Goal: Task Accomplishment & Management: Manage account settings

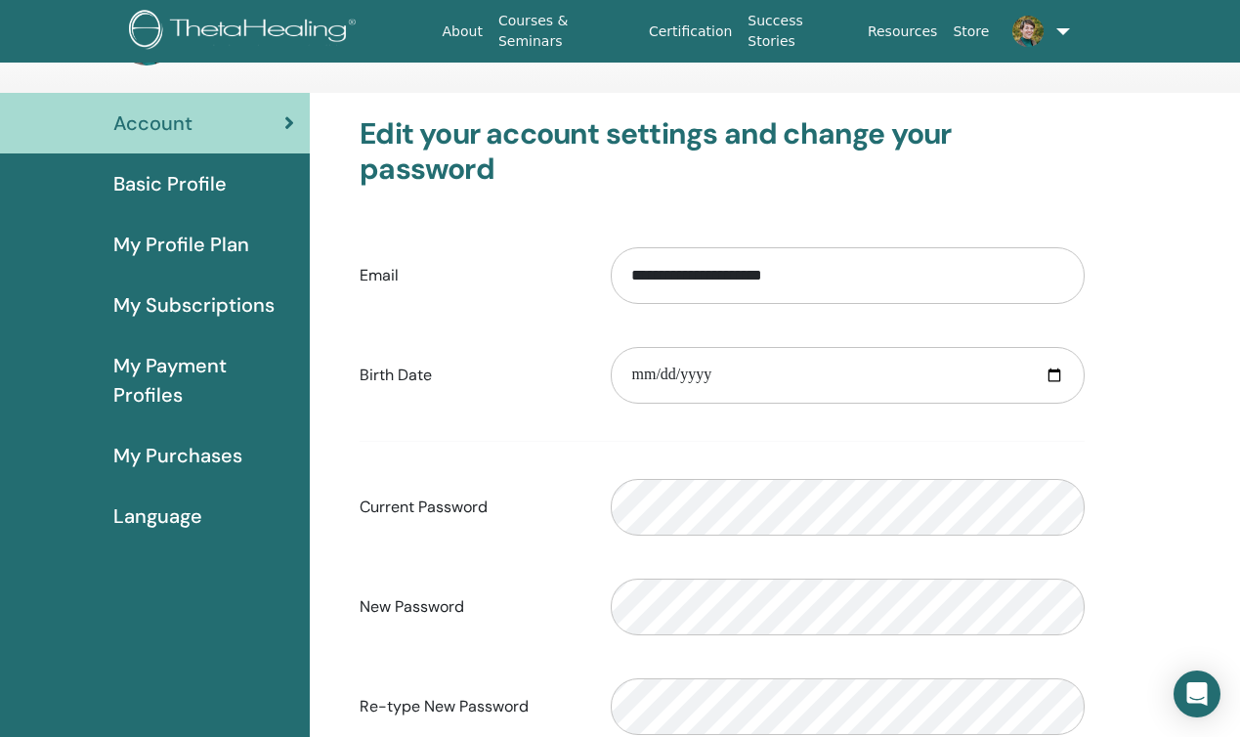
scroll to position [86, 0]
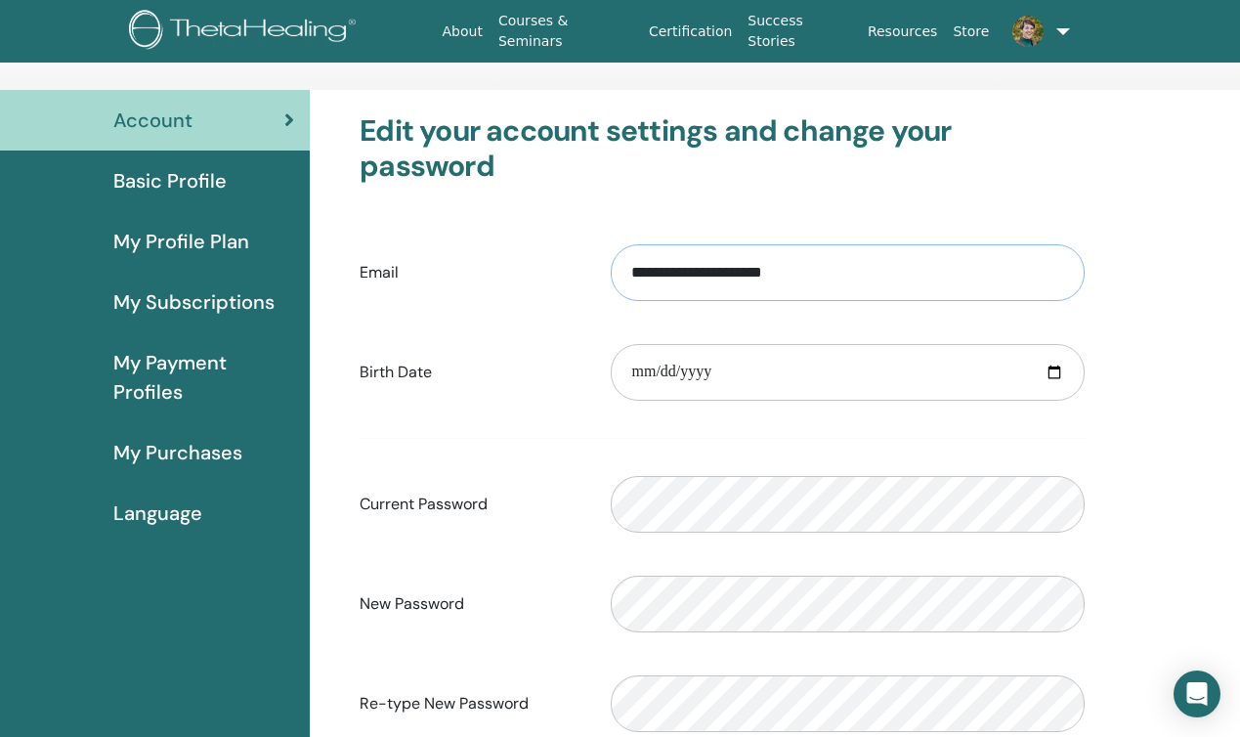
click at [818, 268] on input "**********" at bounding box center [848, 272] width 474 height 57
drag, startPoint x: 818, startPoint y: 282, endPoint x: 563, endPoint y: 277, distance: 255.1
click at [563, 277] on div "**********" at bounding box center [722, 273] width 754 height 84
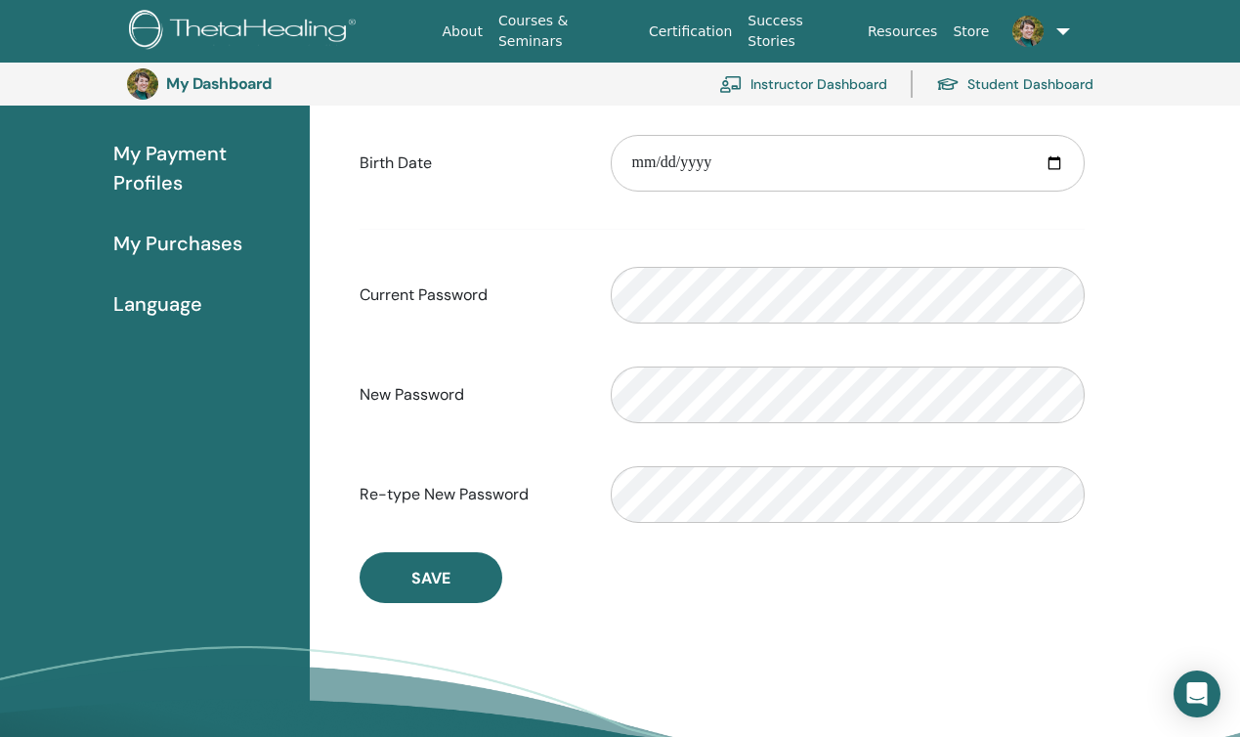
scroll to position [341, 0]
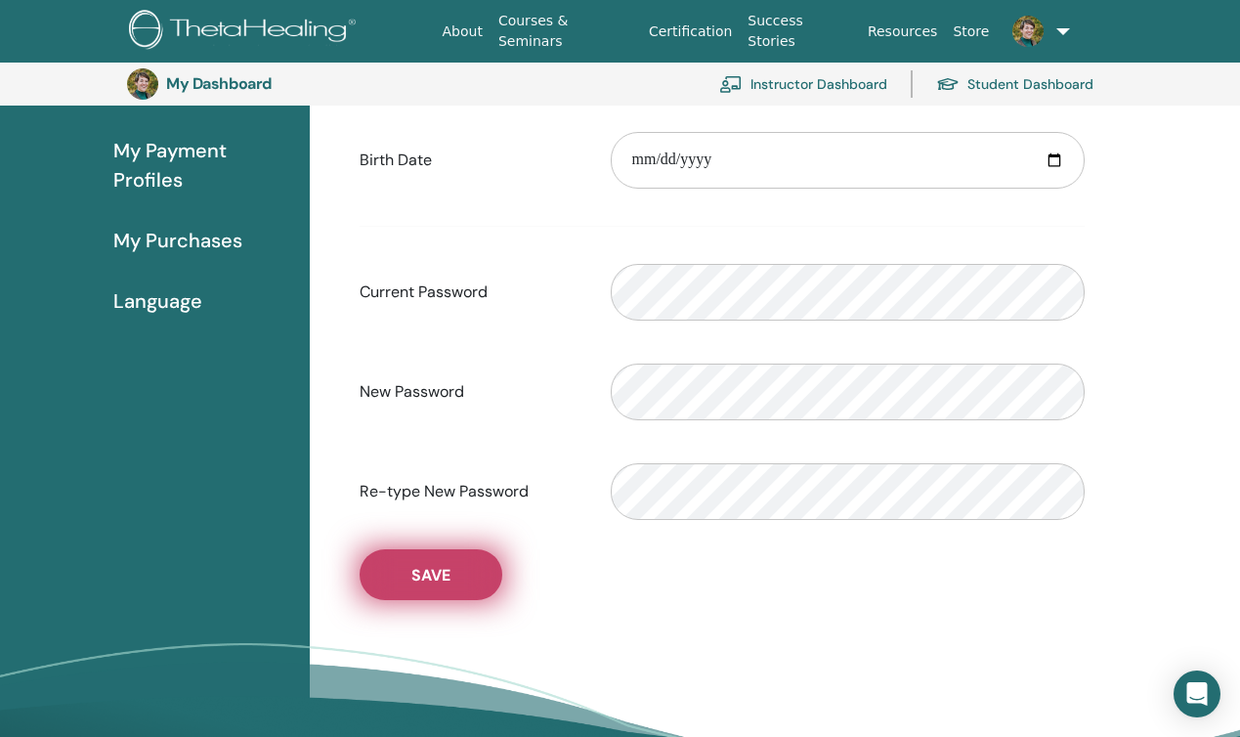
type input "**********"
click at [410, 587] on button "Save" at bounding box center [431, 574] width 143 height 51
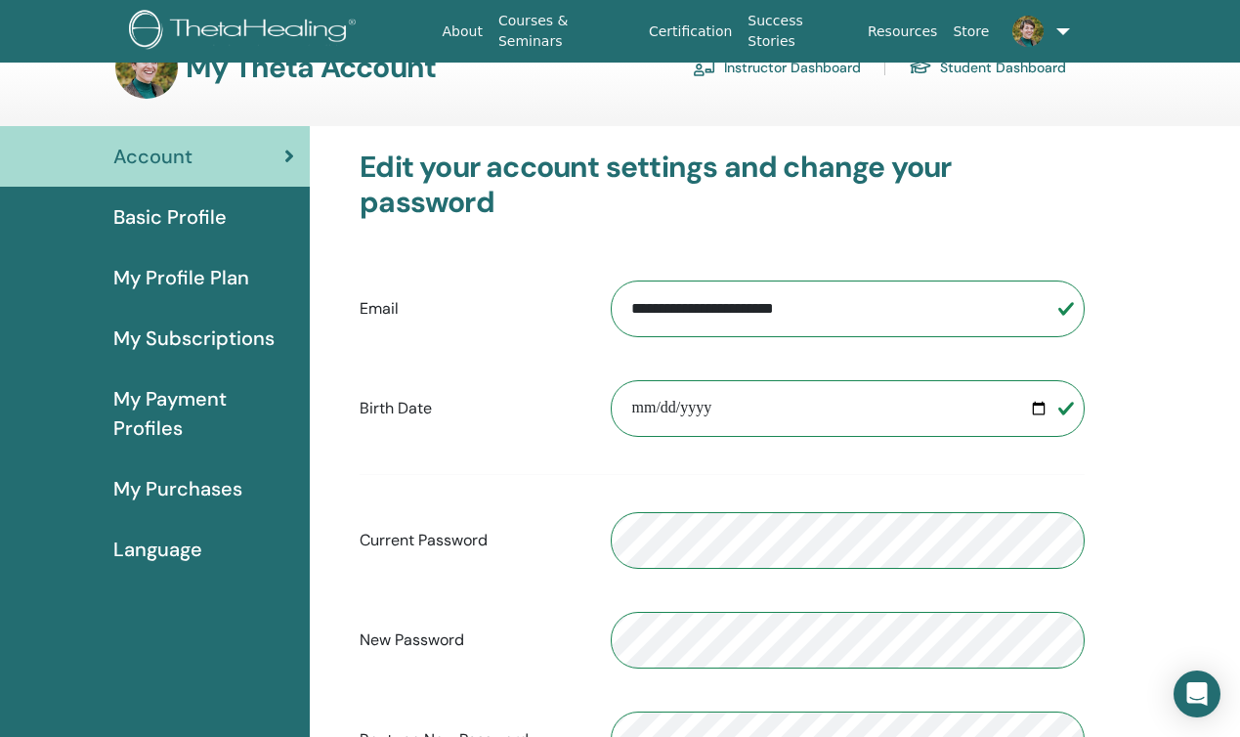
scroll to position [0, 0]
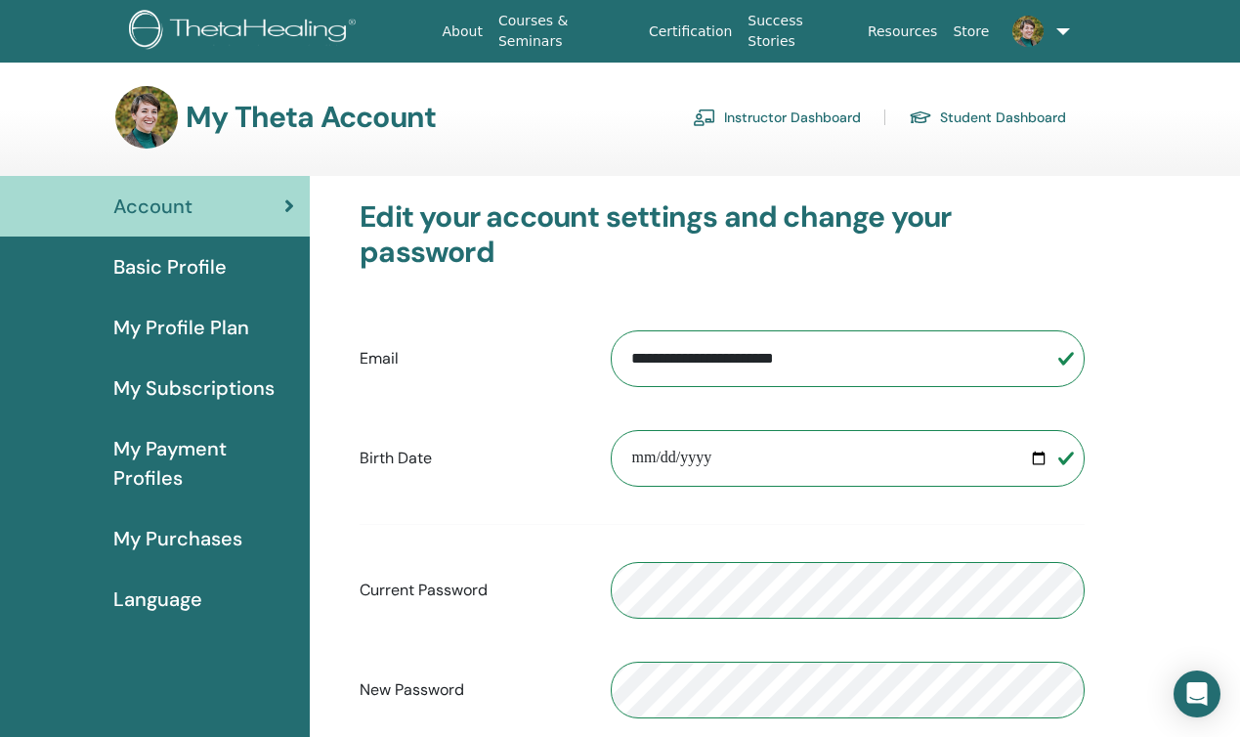
click at [189, 383] on span "My Subscriptions" at bounding box center [193, 387] width 161 height 29
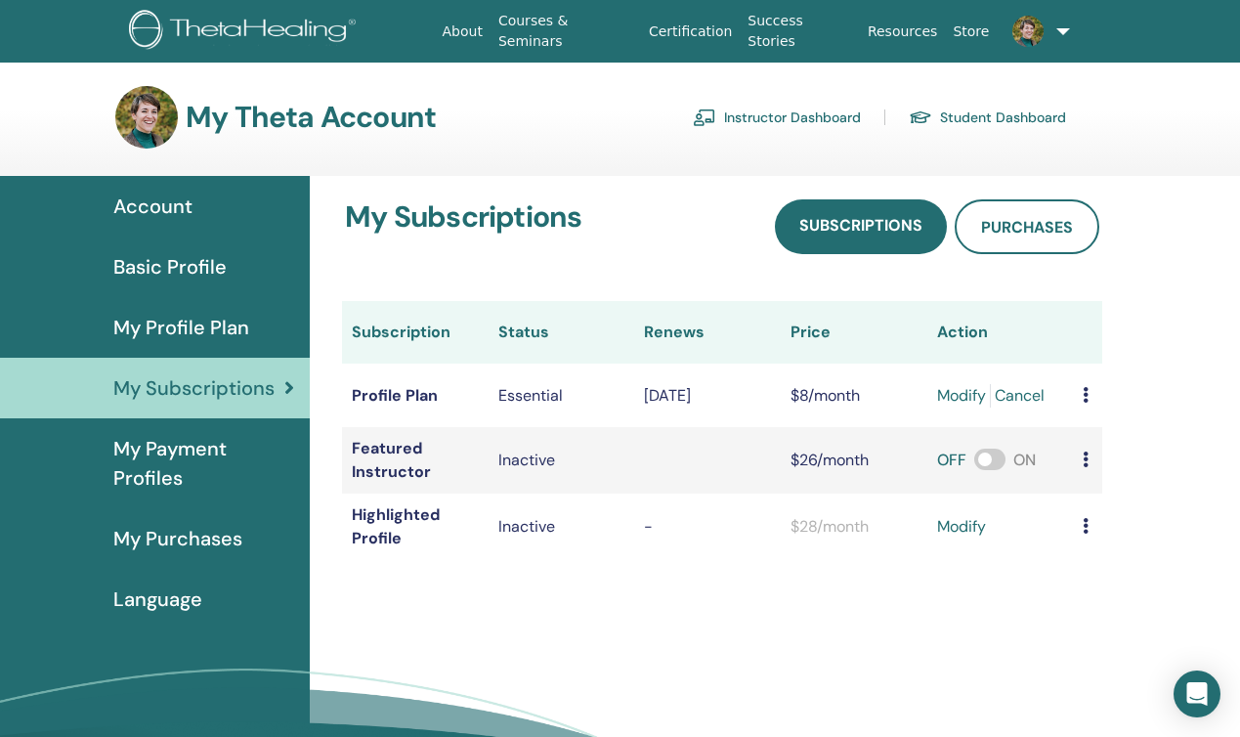
click at [176, 327] on span "My Profile Plan" at bounding box center [181, 327] width 136 height 29
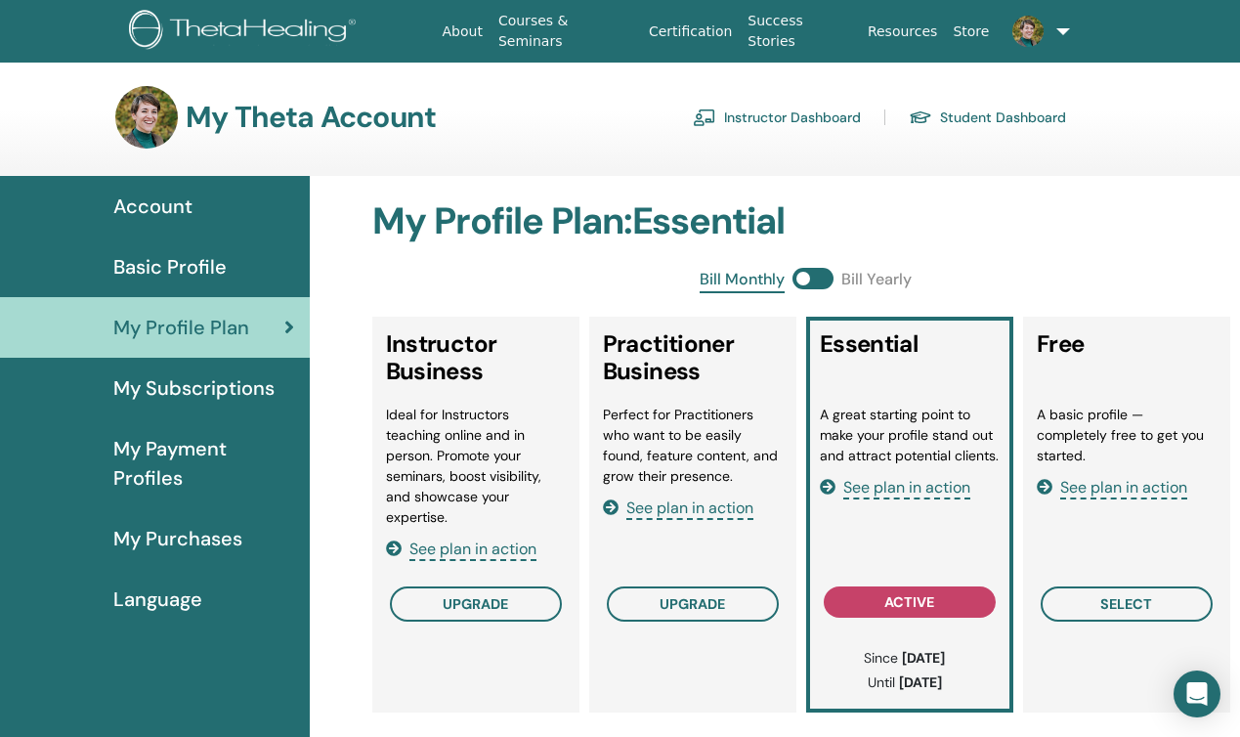
click at [166, 202] on span "Account" at bounding box center [152, 206] width 79 height 29
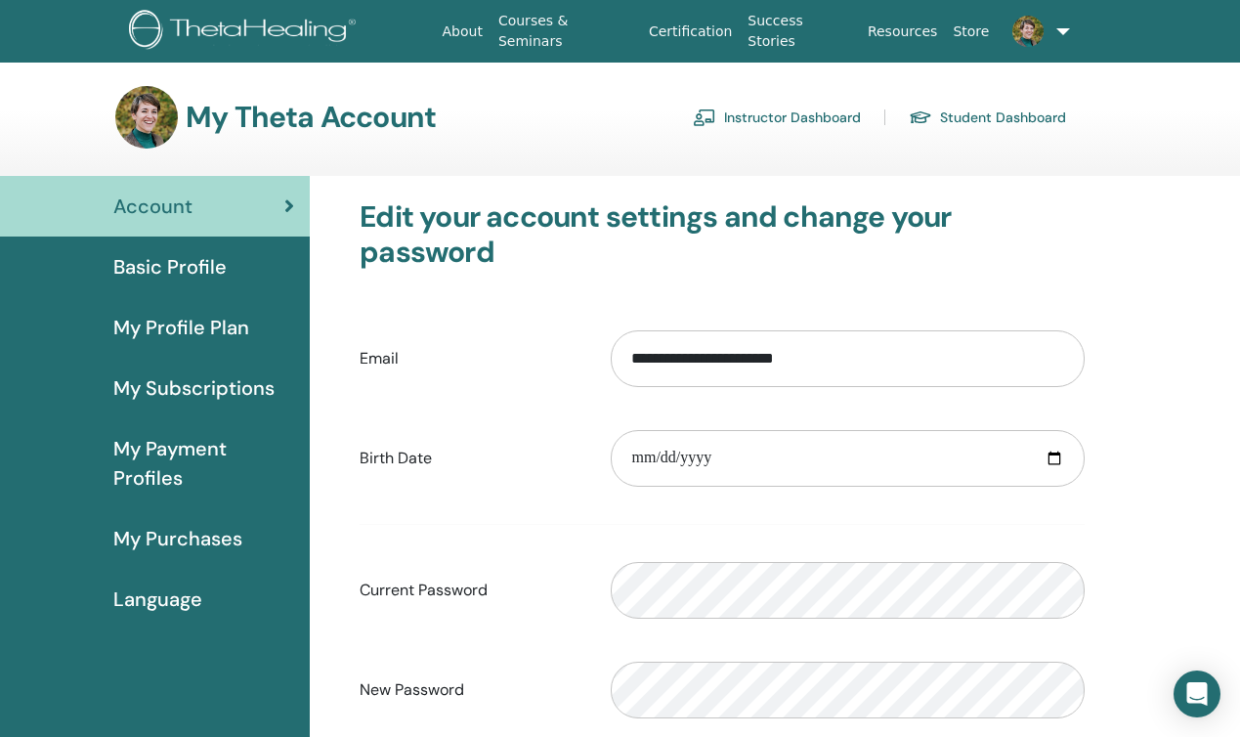
click at [796, 118] on link "Instructor Dashboard" at bounding box center [777, 117] width 168 height 31
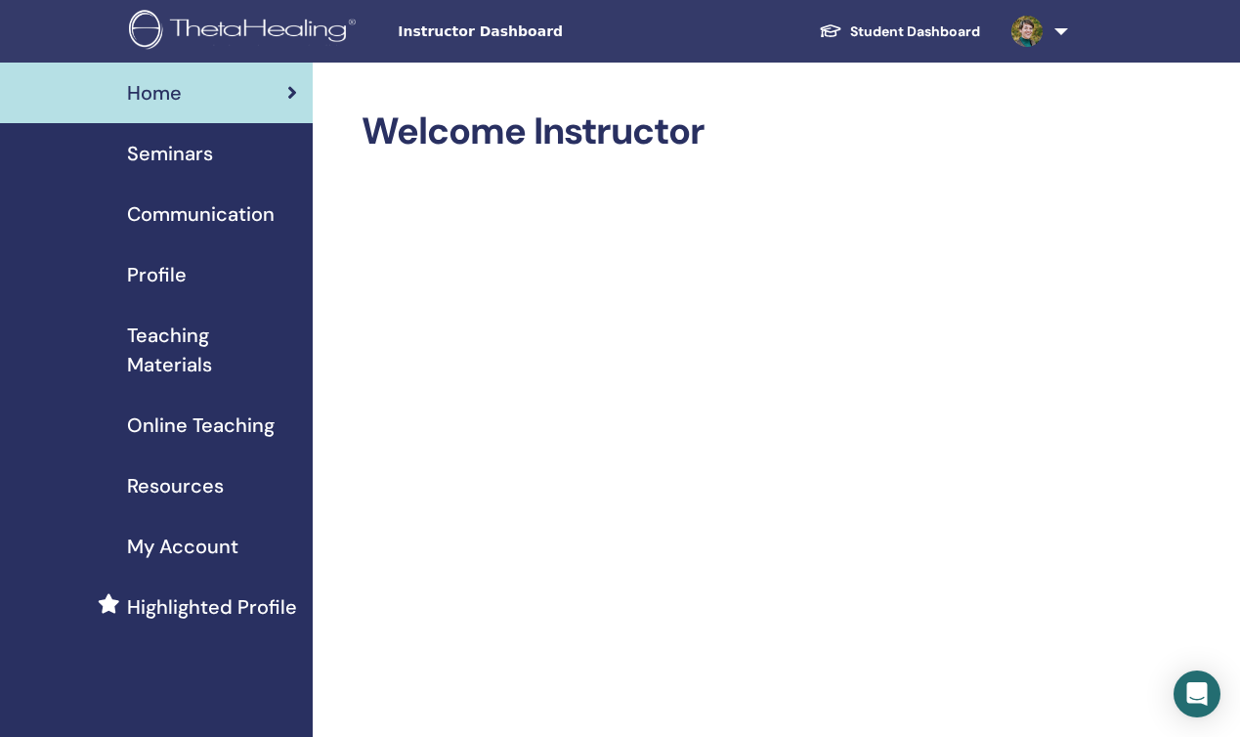
click at [178, 162] on span "Seminars" at bounding box center [170, 153] width 86 height 29
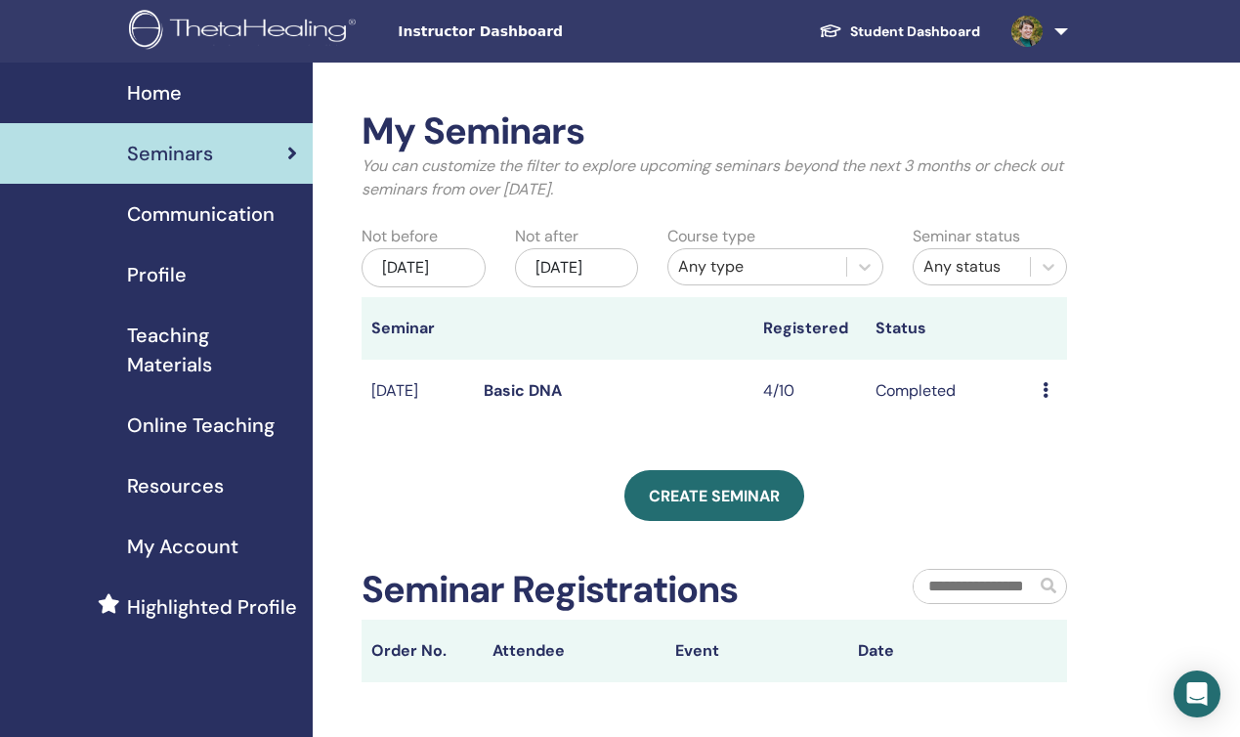
click at [1046, 398] on icon at bounding box center [1046, 390] width 6 height 16
click at [1122, 340] on div "My Seminars You can customize the filter to explore upcoming seminars beyond th…" at bounding box center [778, 509] width 930 height 893
click at [549, 401] on link "Basic DNA" at bounding box center [523, 390] width 78 height 21
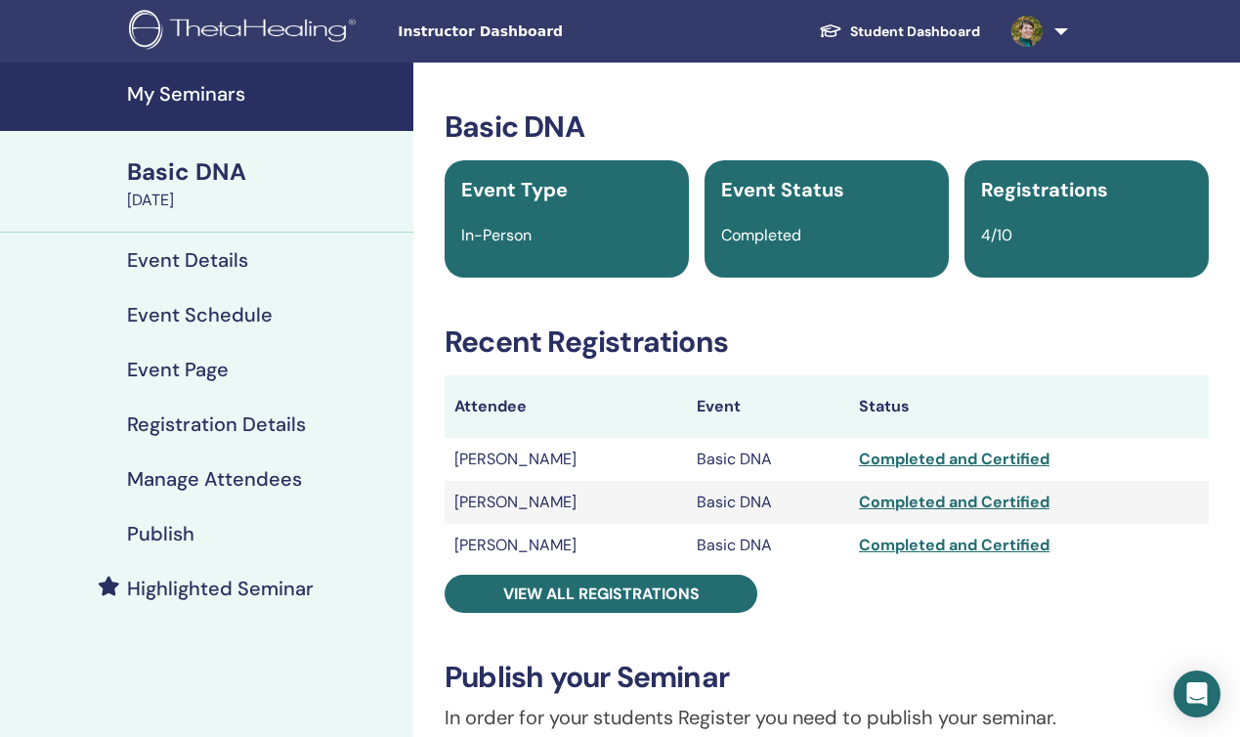
click at [164, 536] on h4 "Publish" at bounding box center [160, 533] width 67 height 23
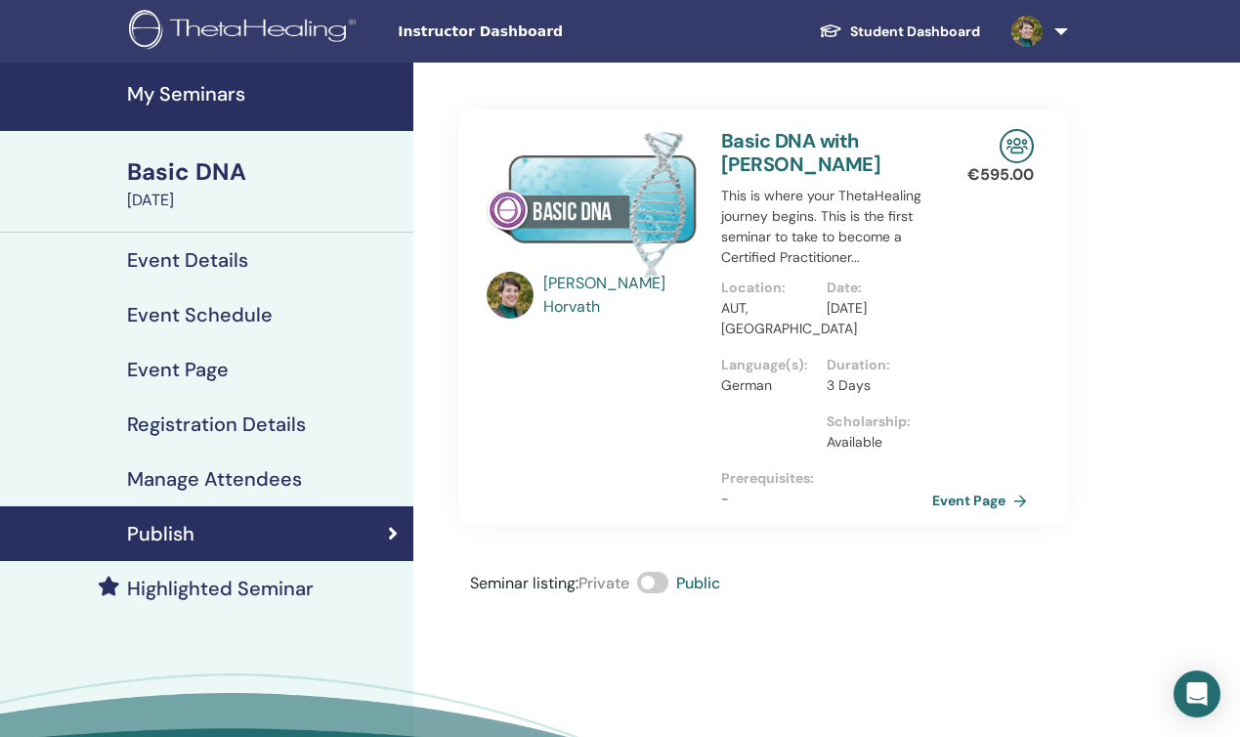
click at [205, 90] on h4 "My Seminars" at bounding box center [264, 93] width 275 height 23
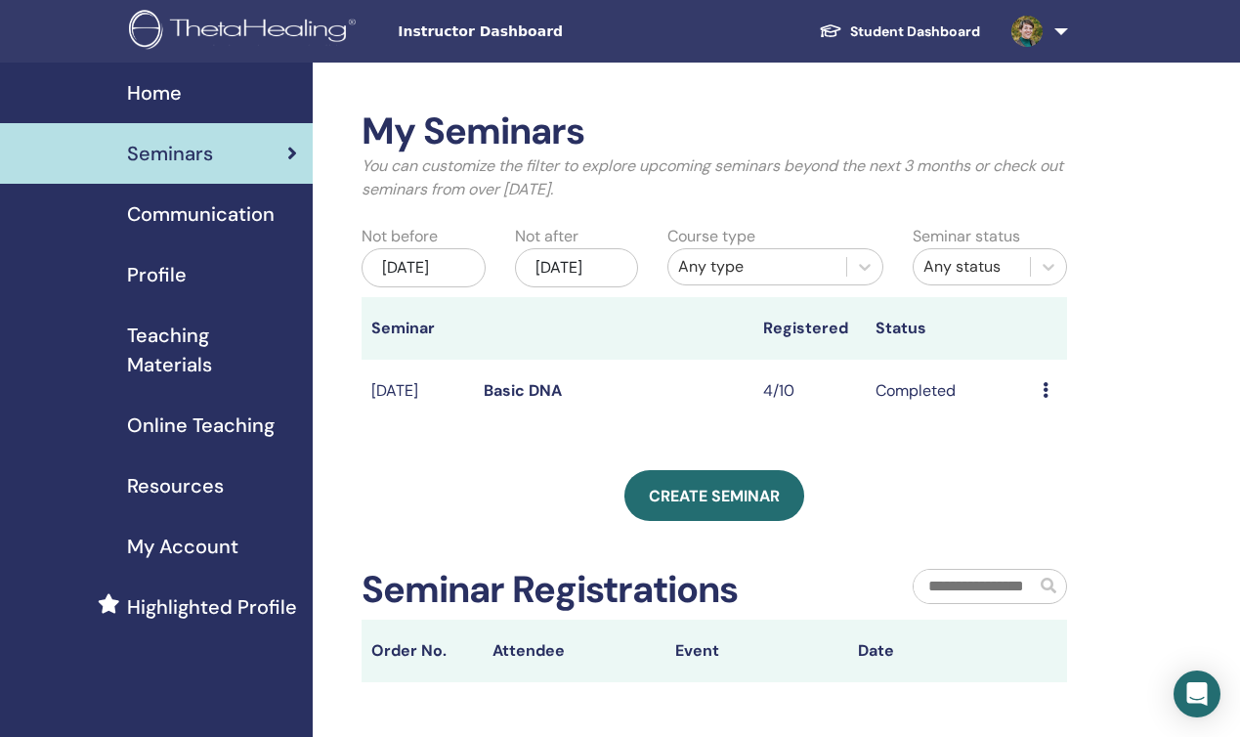
click at [205, 219] on span "Communication" at bounding box center [201, 213] width 148 height 29
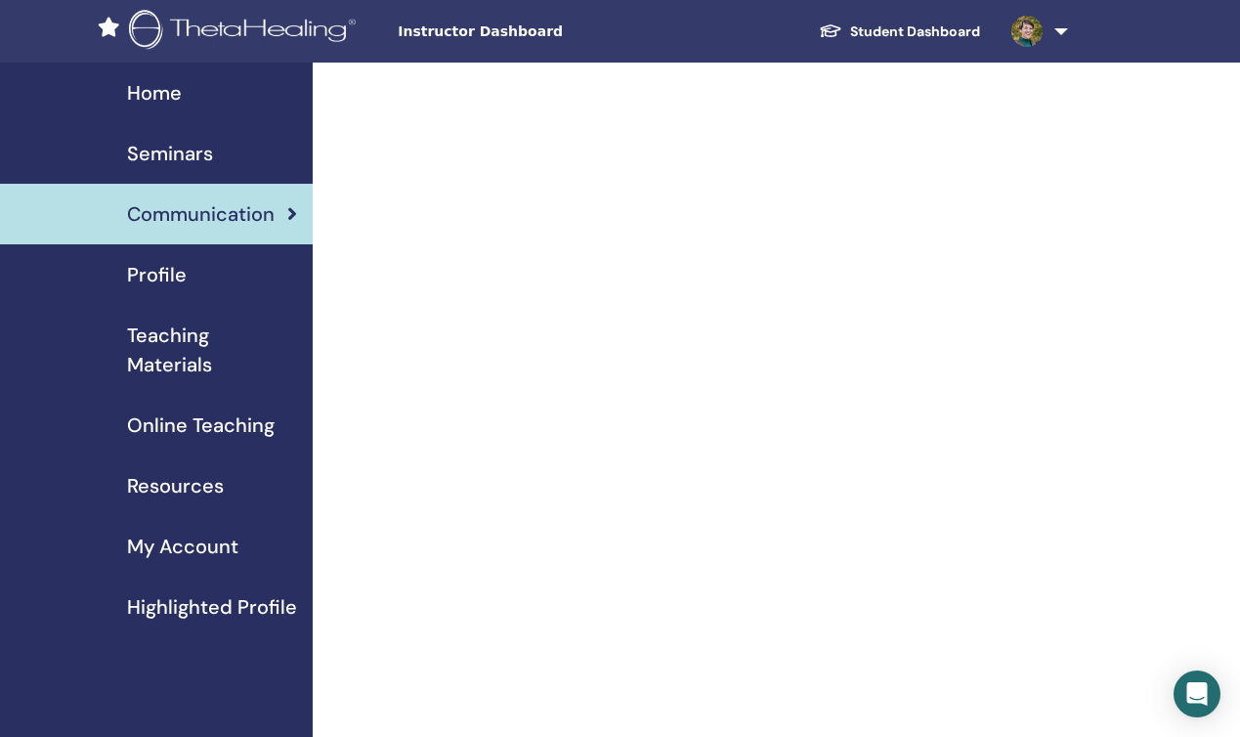
click at [167, 279] on span "Profile" at bounding box center [157, 274] width 60 height 29
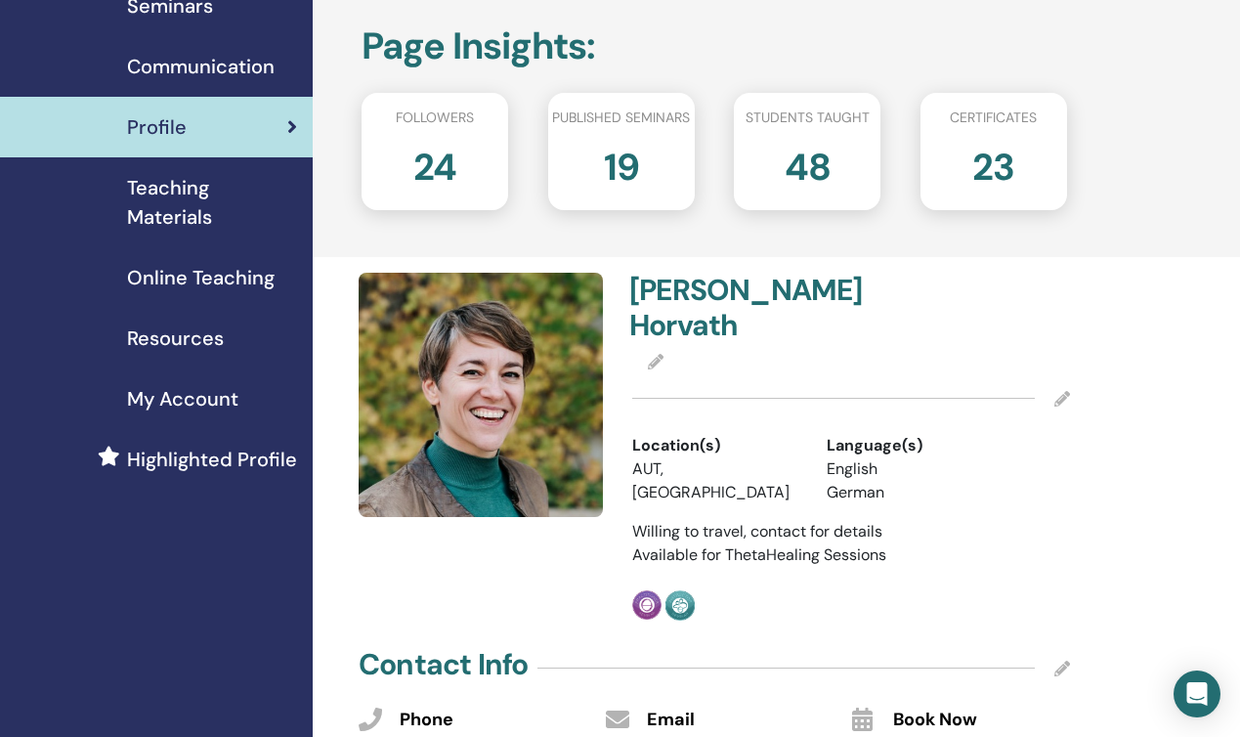
scroll to position [150, 0]
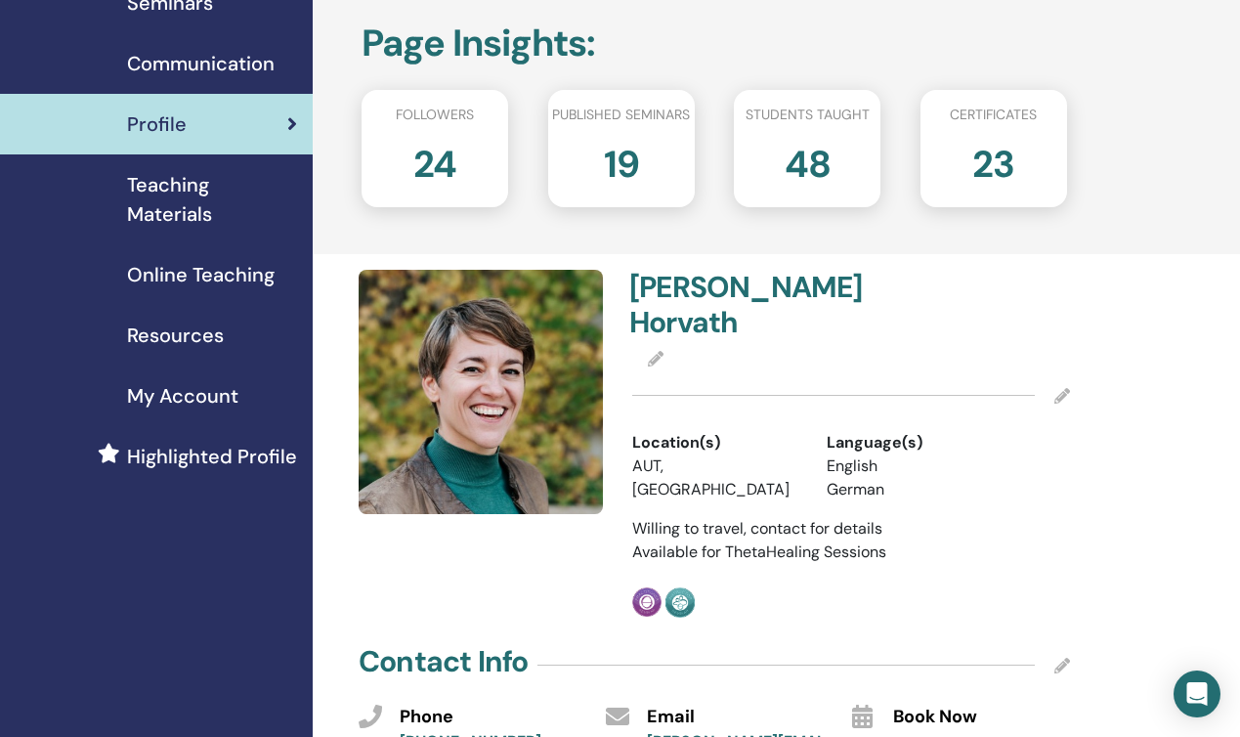
click at [820, 371] on div at bounding box center [851, 395] width 438 height 49
click at [653, 308] on div "[PERSON_NAME]" at bounding box center [735, 309] width 234 height 78
click at [650, 351] on icon at bounding box center [656, 359] width 16 height 16
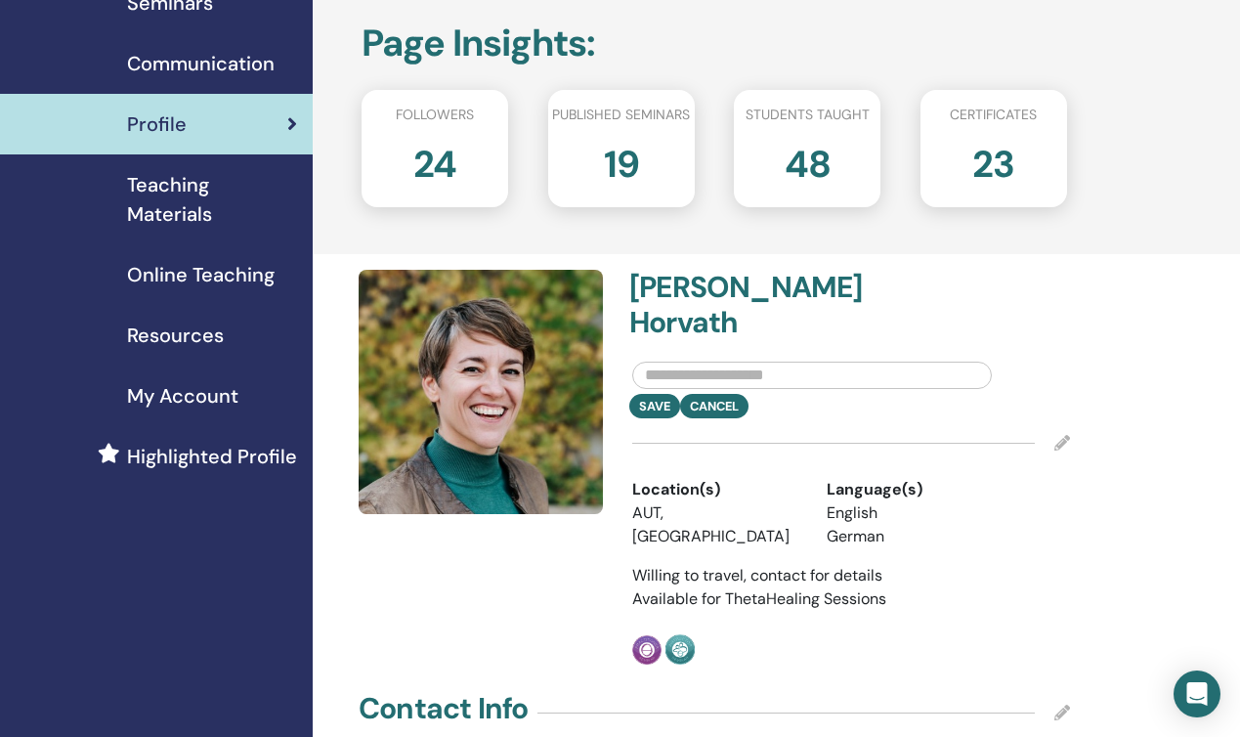
click at [691, 362] on input "text" at bounding box center [812, 375] width 360 height 27
click at [836, 362] on input "**********" at bounding box center [812, 375] width 360 height 27
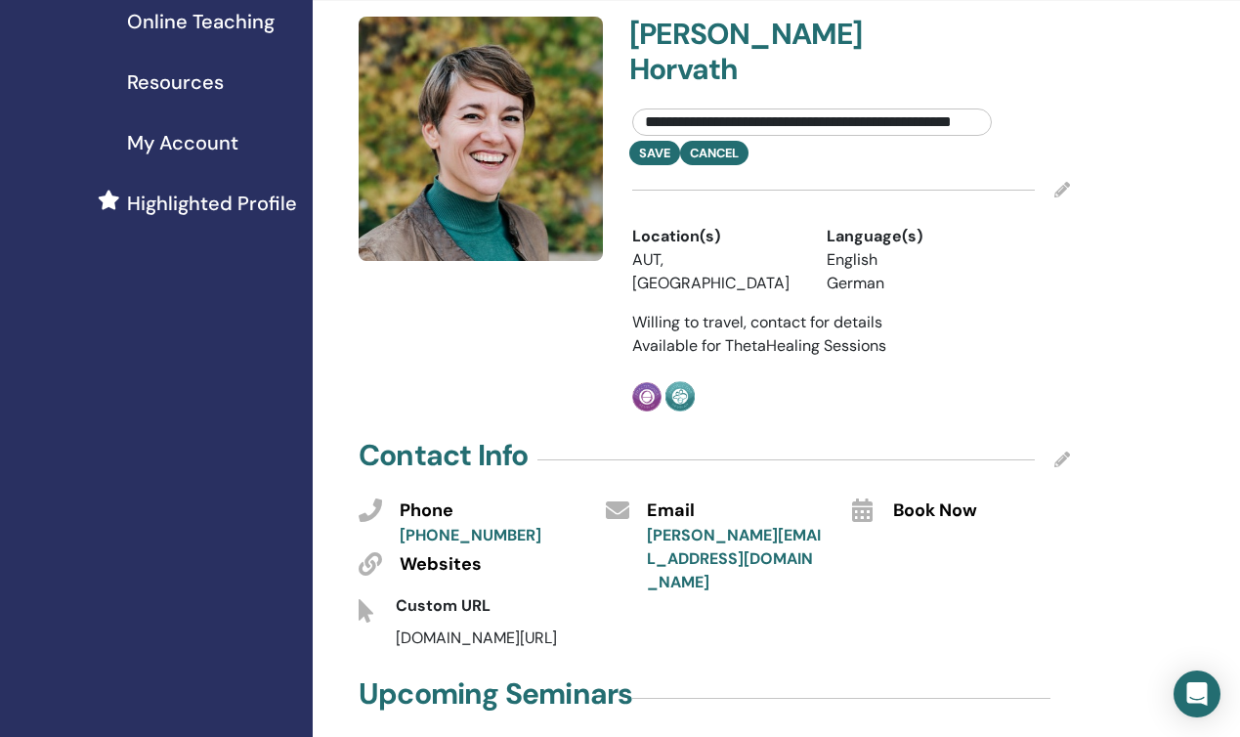
scroll to position [412, 0]
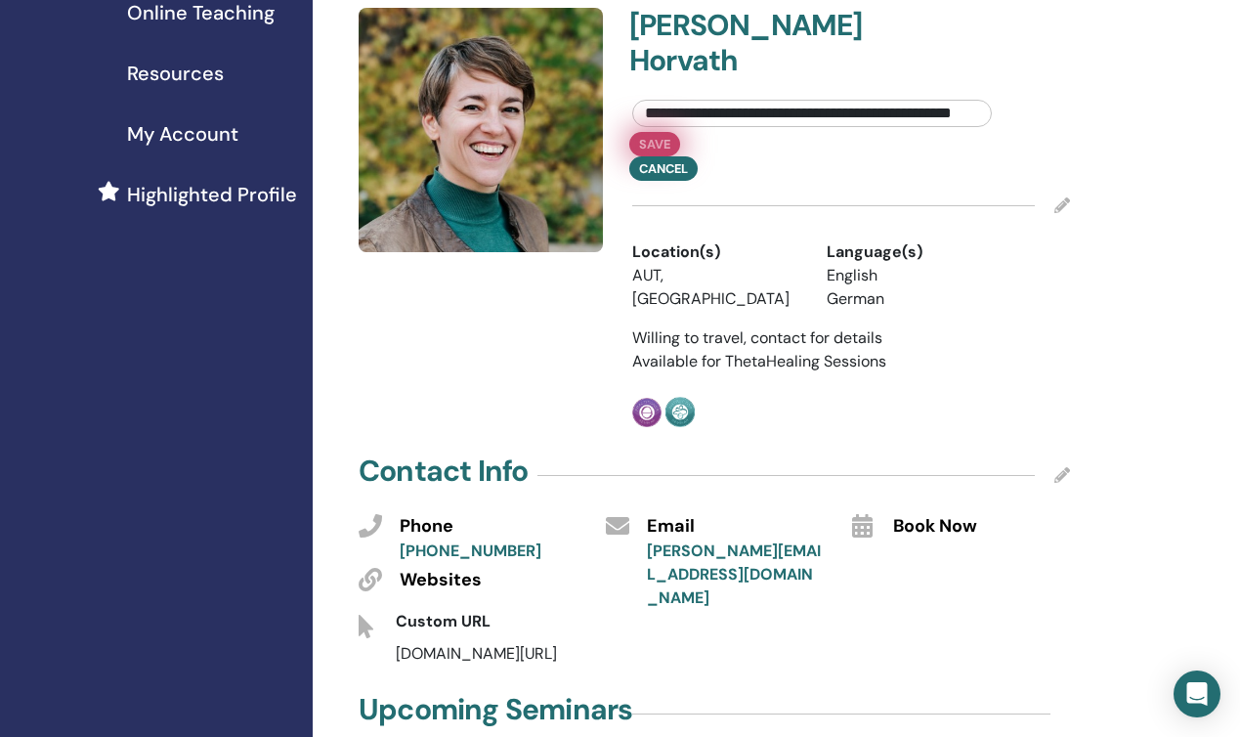
type input "**********"
click at [653, 132] on button "Save" at bounding box center [654, 144] width 51 height 24
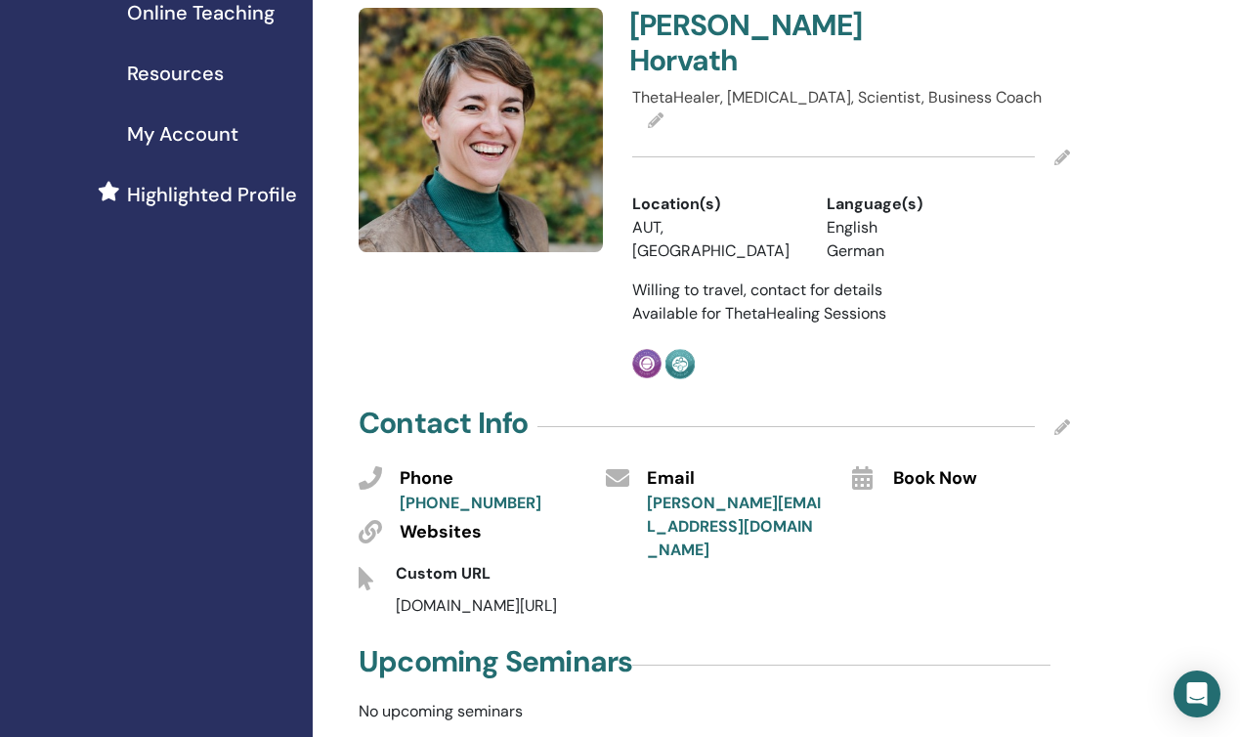
click at [1064, 150] on icon at bounding box center [1062, 158] width 16 height 16
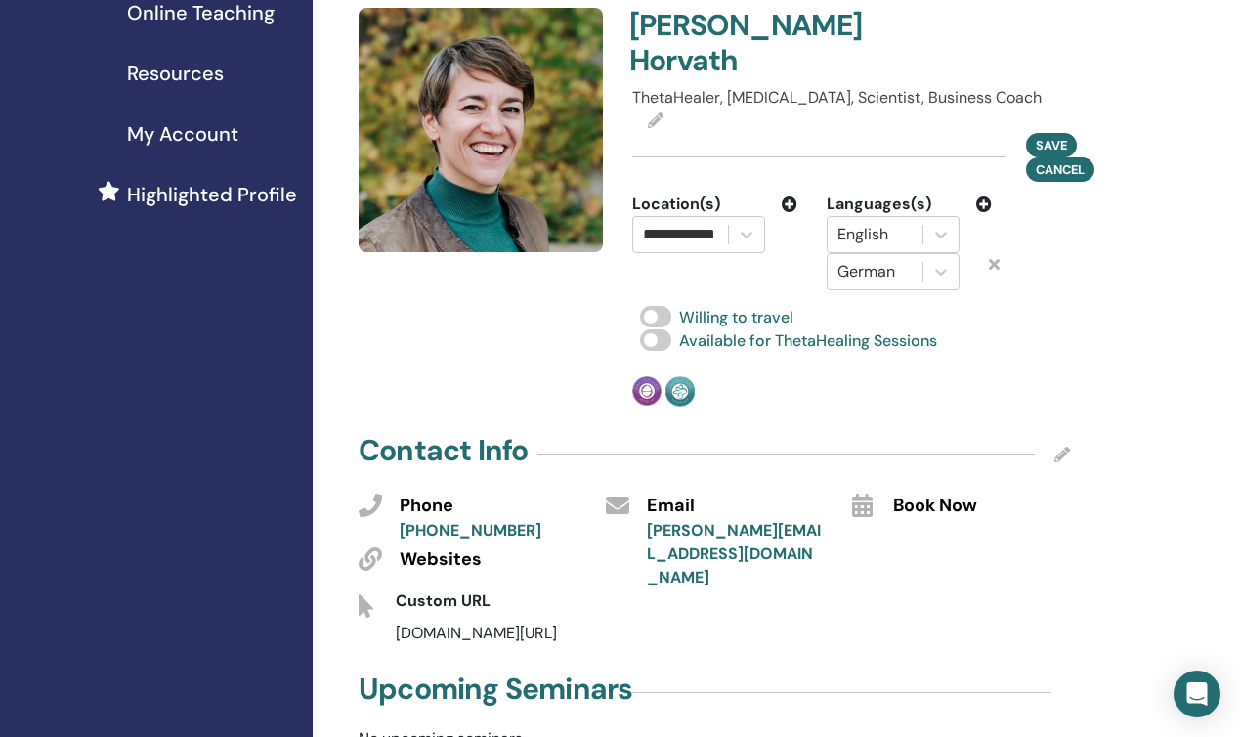
click at [784, 196] on icon at bounding box center [790, 204] width 16 height 16
click at [674, 258] on div at bounding box center [680, 271] width 75 height 27
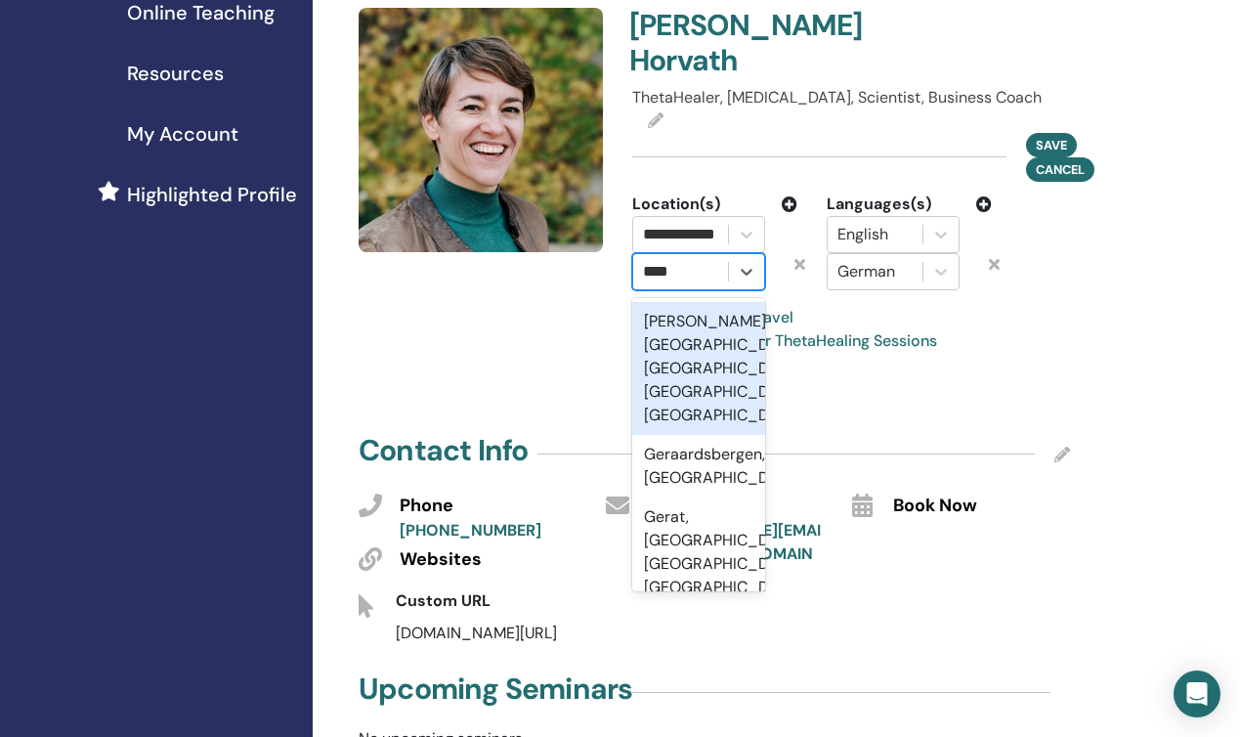
type input "***"
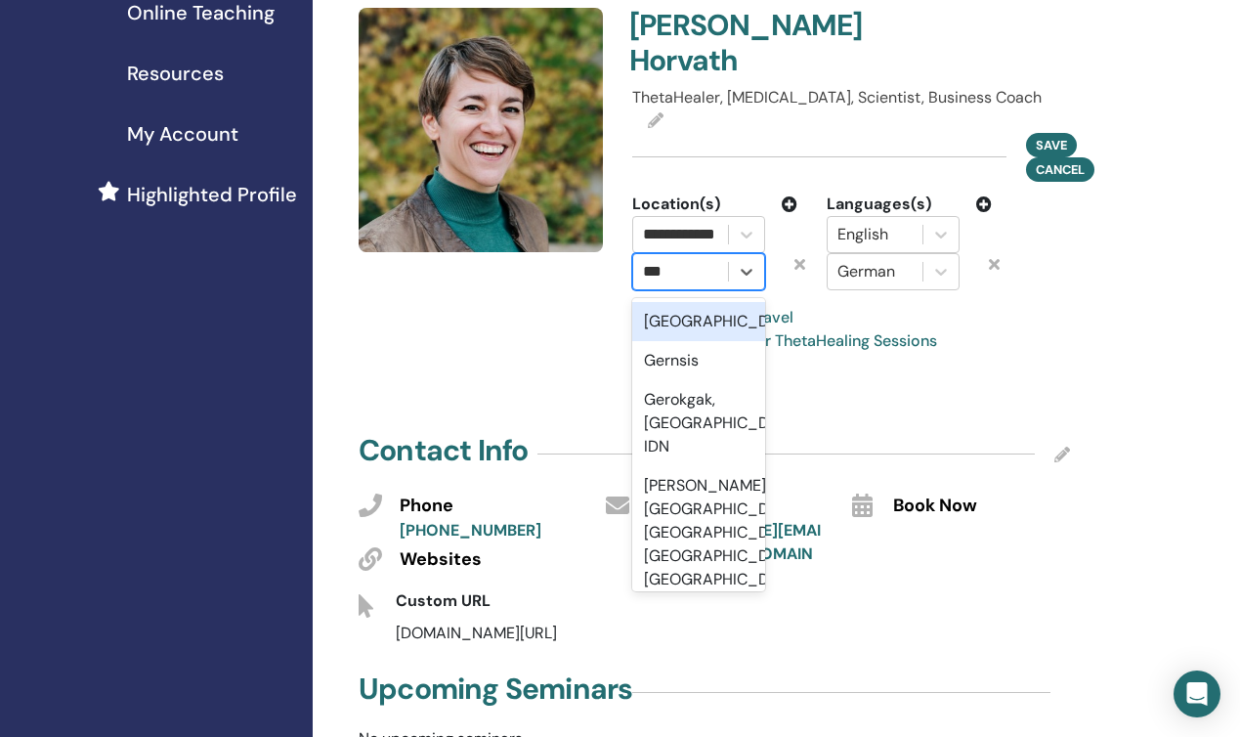
click at [695, 302] on div "Germany" at bounding box center [698, 321] width 133 height 39
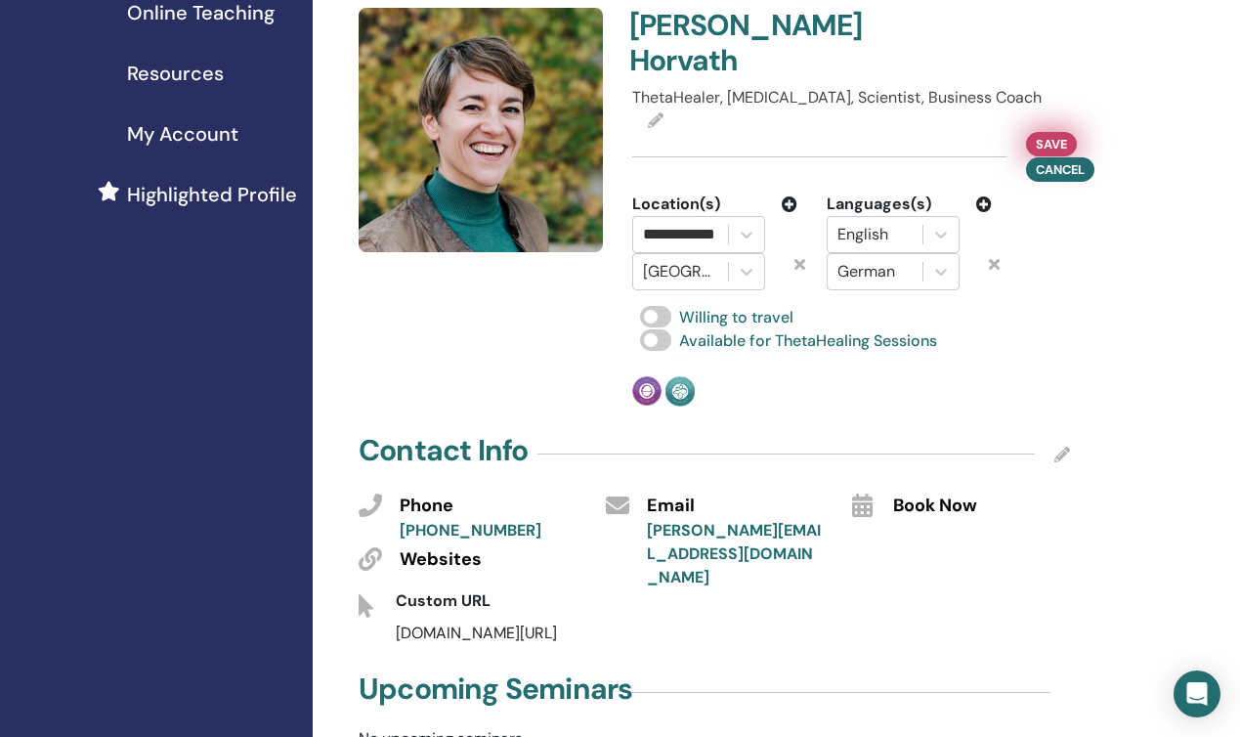
click at [1059, 134] on span "Save" at bounding box center [1051, 144] width 31 height 21
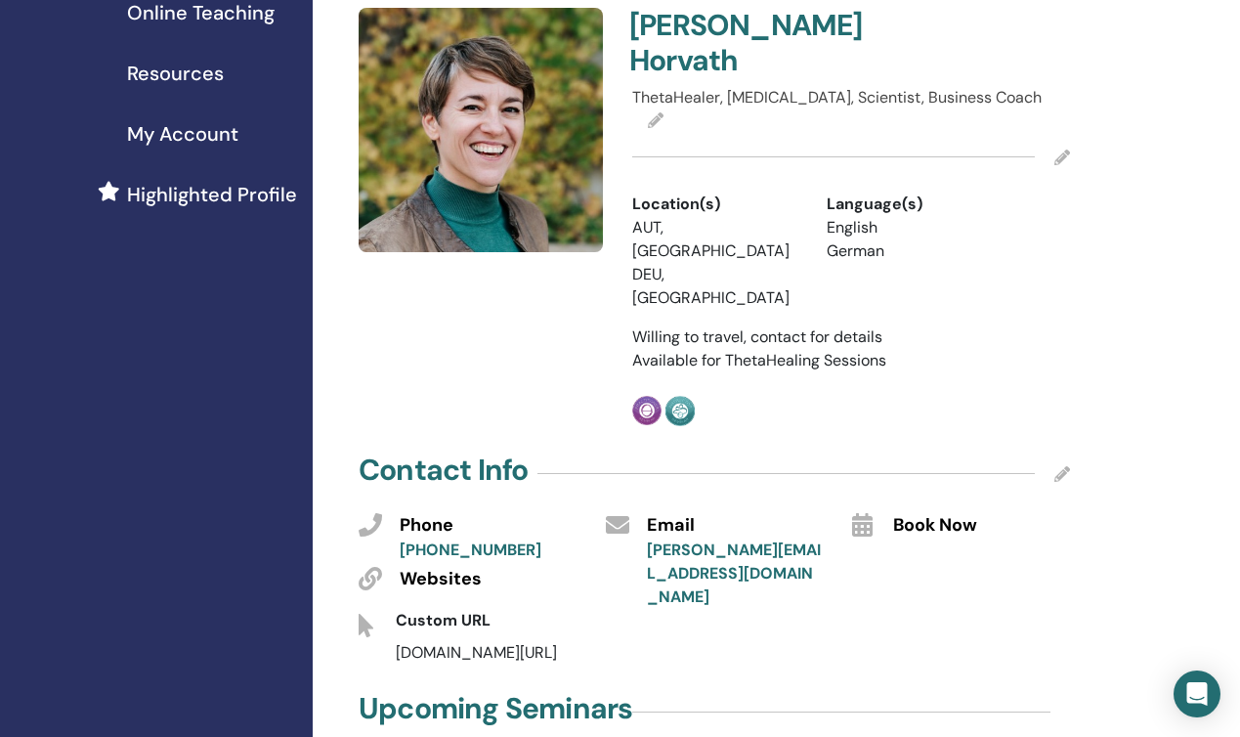
click at [1063, 150] on icon at bounding box center [1062, 158] width 16 height 16
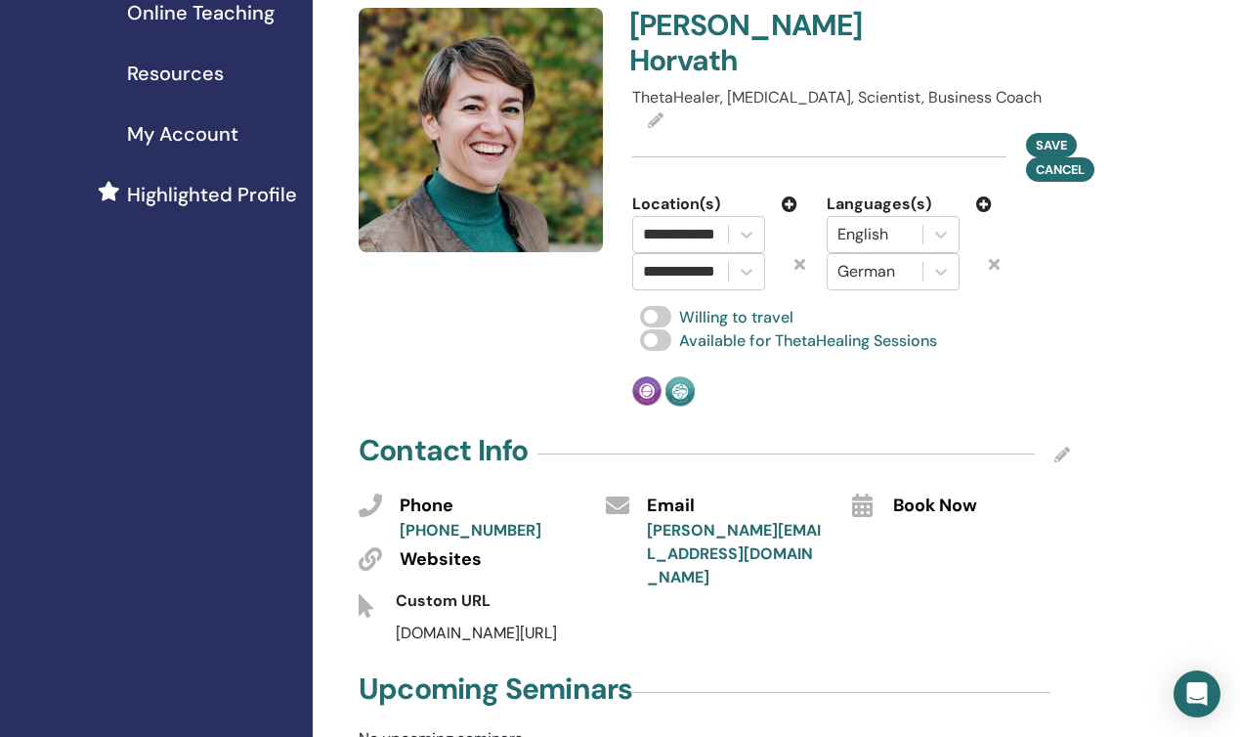
click at [788, 196] on icon at bounding box center [790, 204] width 16 height 16
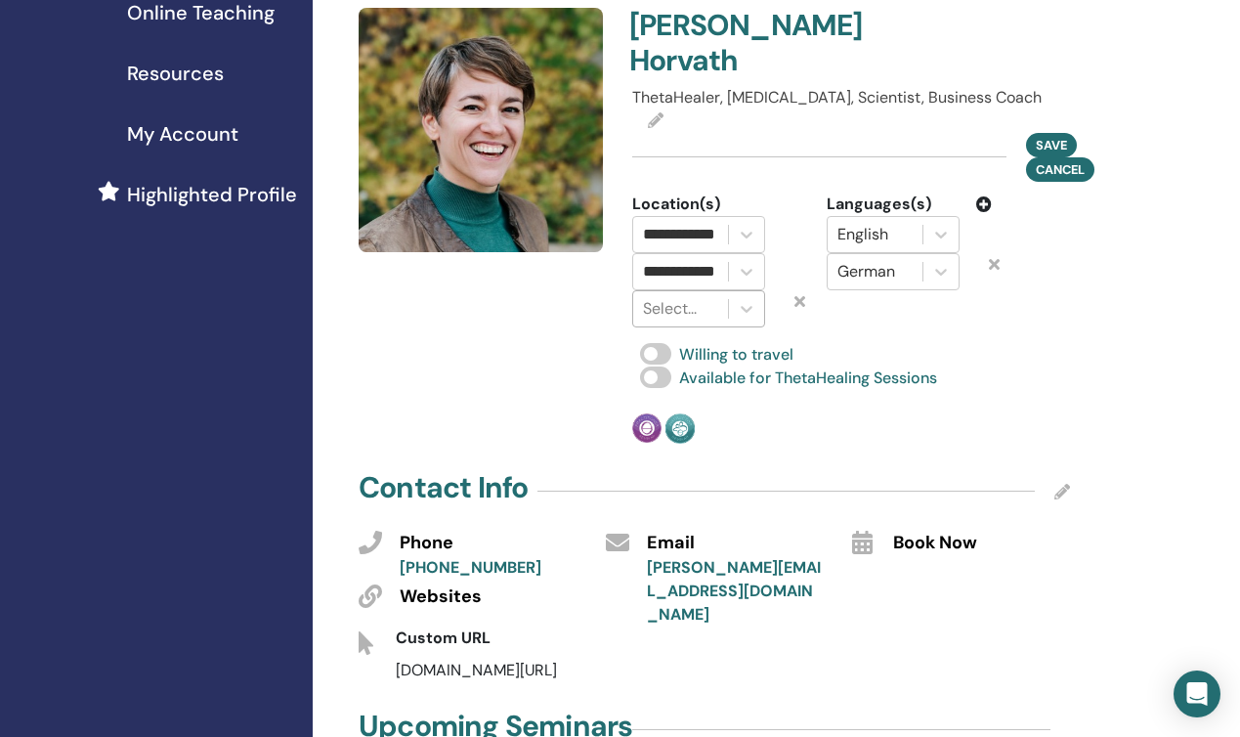
click at [683, 295] on div at bounding box center [680, 308] width 75 height 27
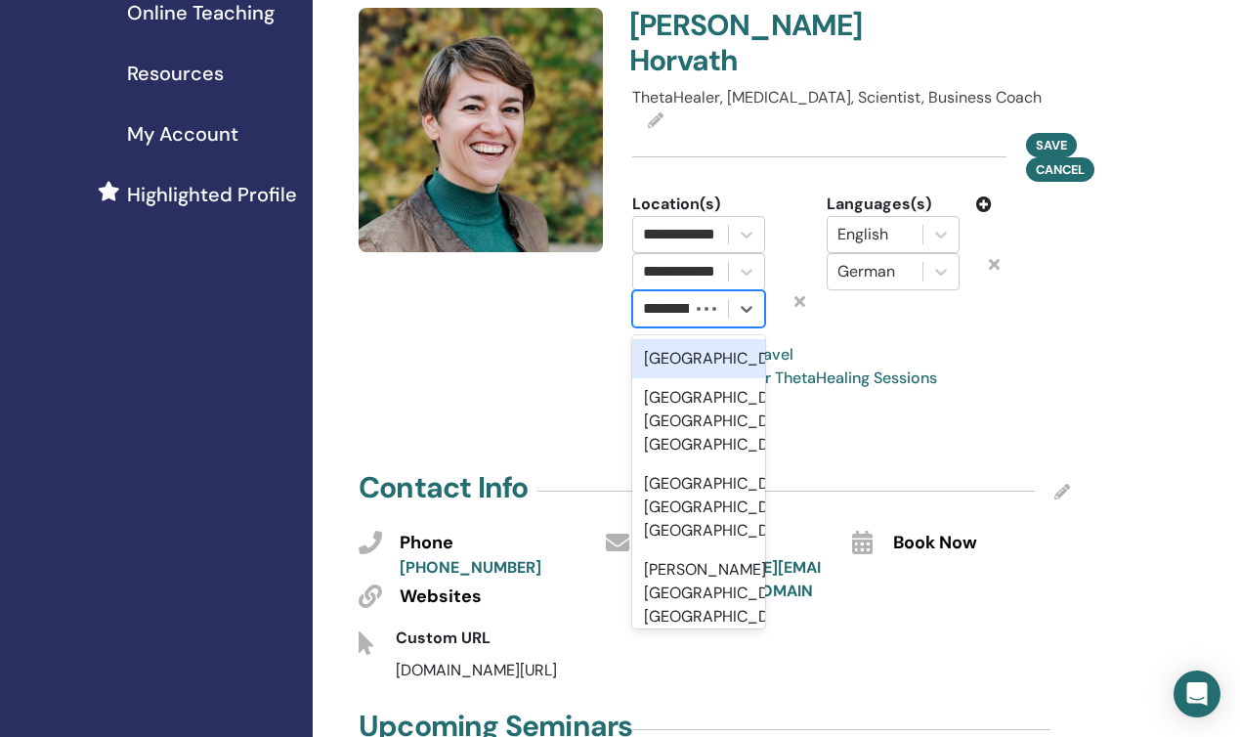
scroll to position [0, 0]
type input "**********"
click at [689, 339] on div "Switzerland" at bounding box center [698, 358] width 133 height 39
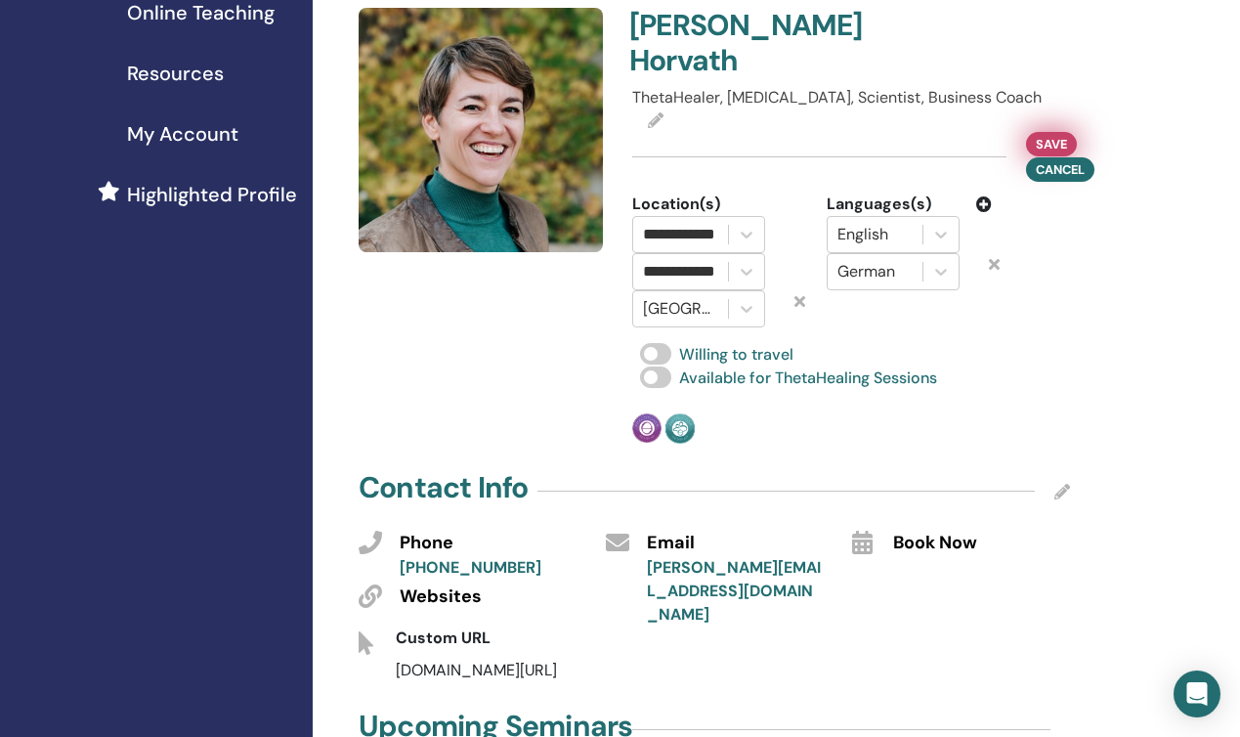
click at [1057, 134] on span "Save" at bounding box center [1051, 144] width 31 height 21
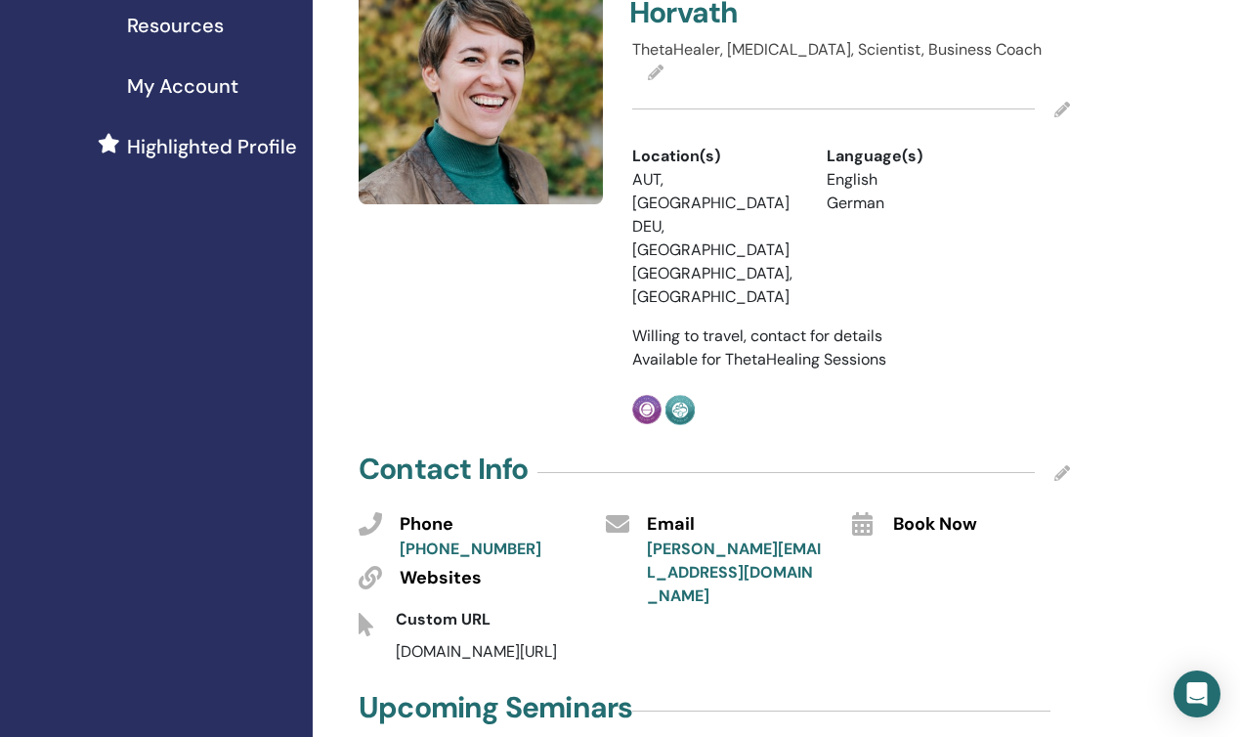
scroll to position [464, 0]
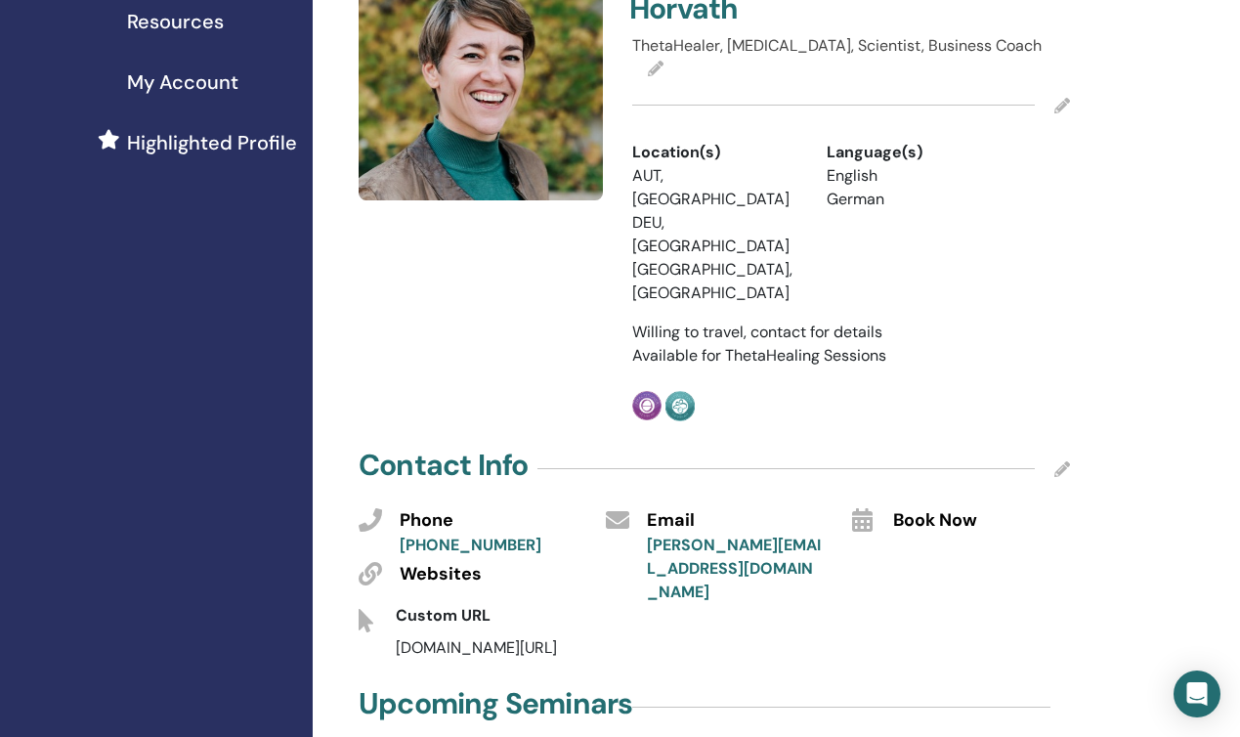
click at [1059, 461] on icon at bounding box center [1062, 469] width 16 height 16
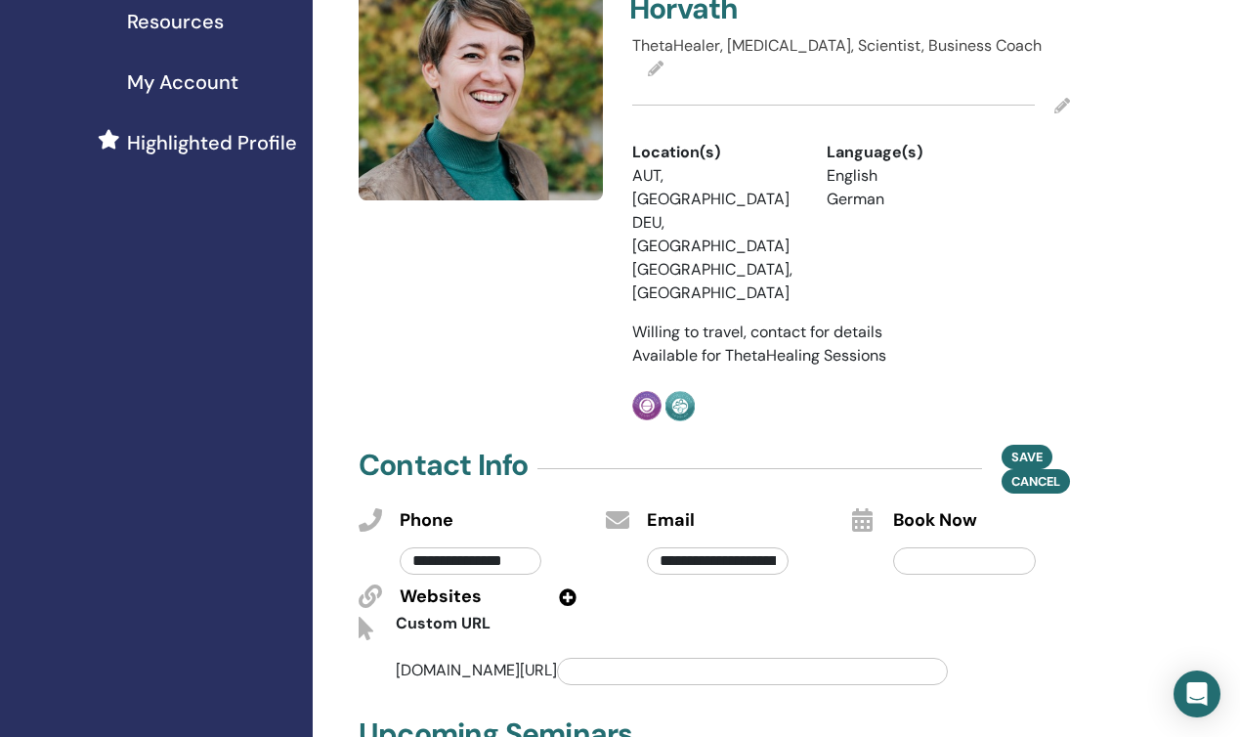
click at [561, 588] on icon at bounding box center [568, 597] width 18 height 18
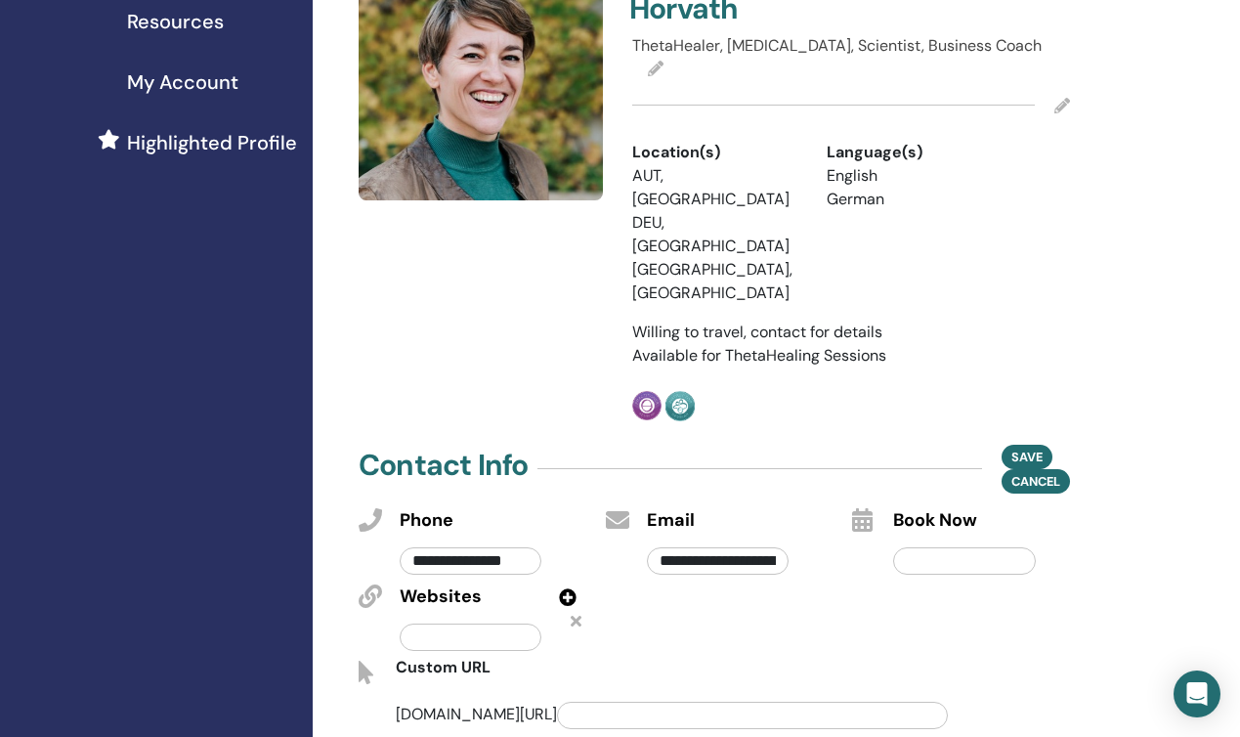
click at [483, 623] on input "text" at bounding box center [471, 636] width 142 height 27
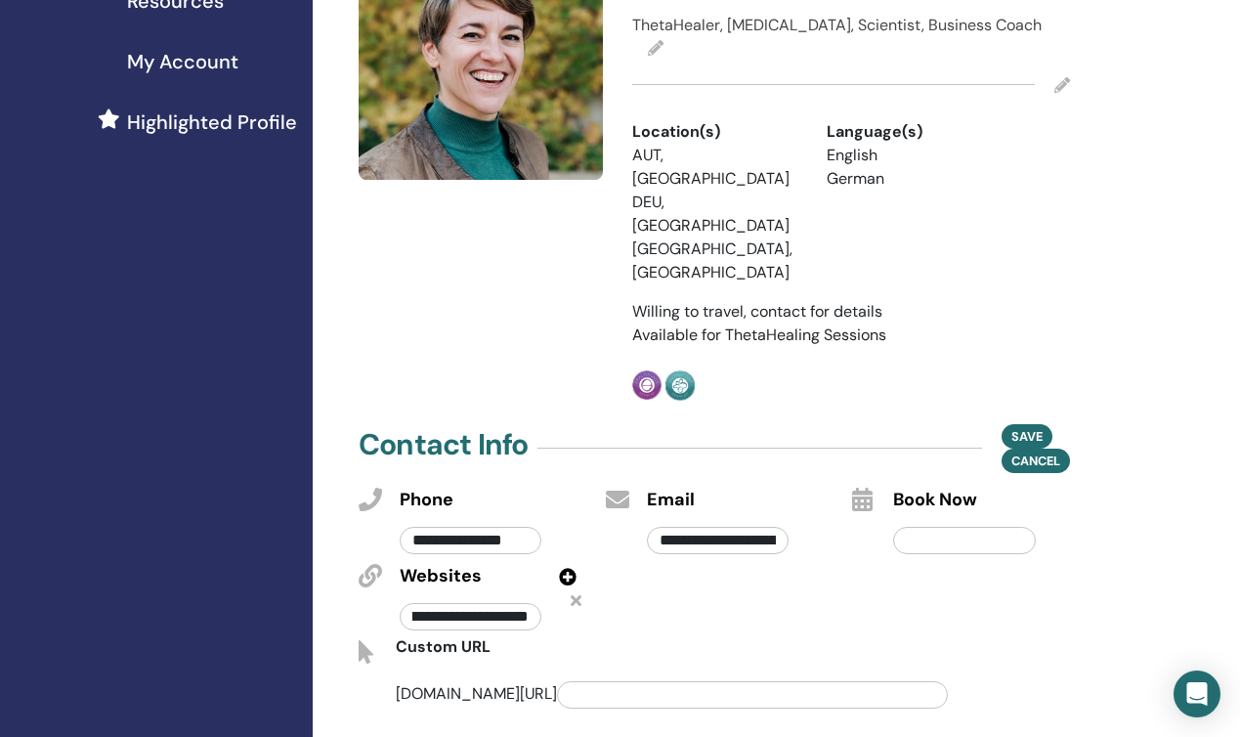
scroll to position [486, 0]
type input "**********"
click at [1028, 425] on span "Save" at bounding box center [1026, 435] width 31 height 21
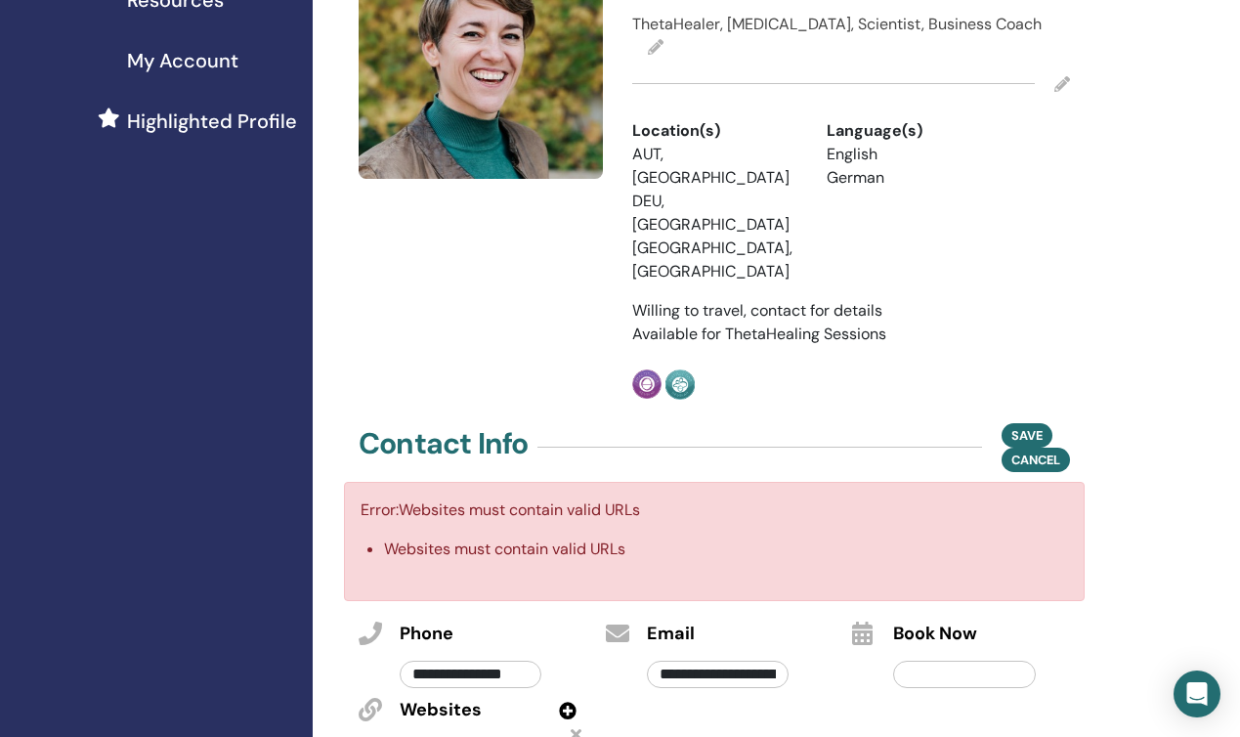
click at [503, 736] on input "**********" at bounding box center [471, 750] width 142 height 27
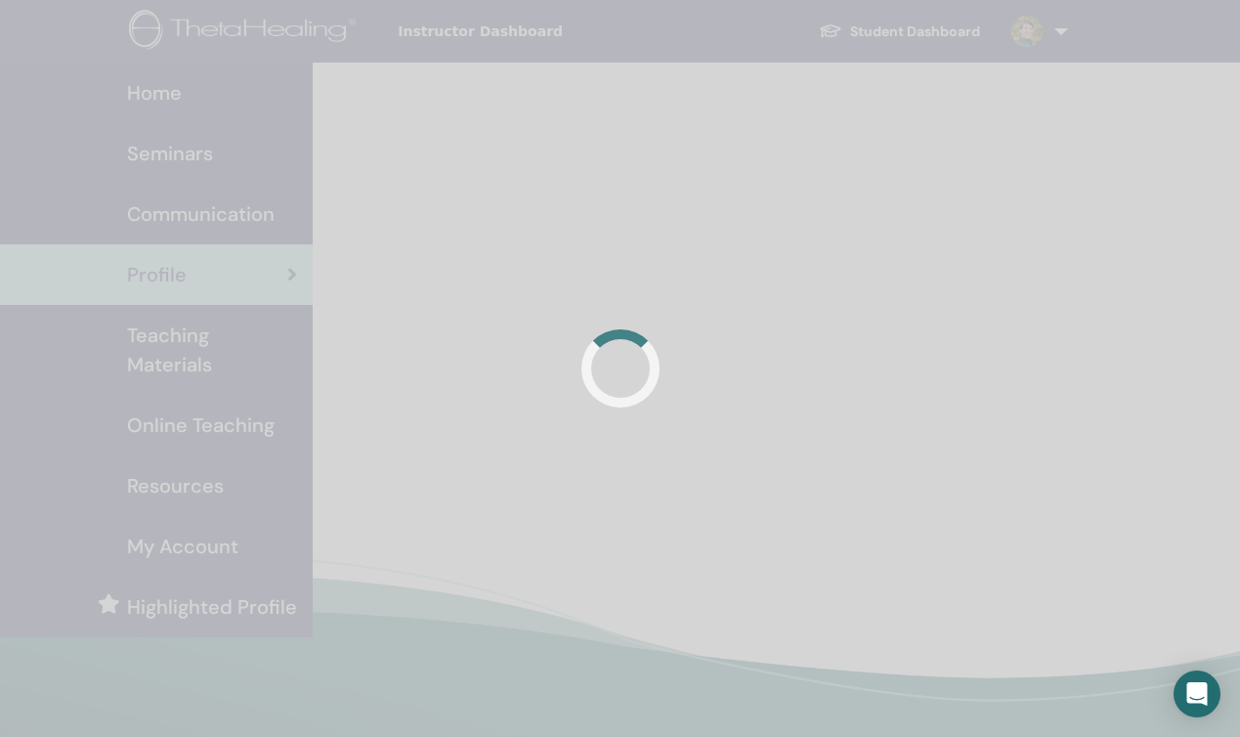
scroll to position [465, 0]
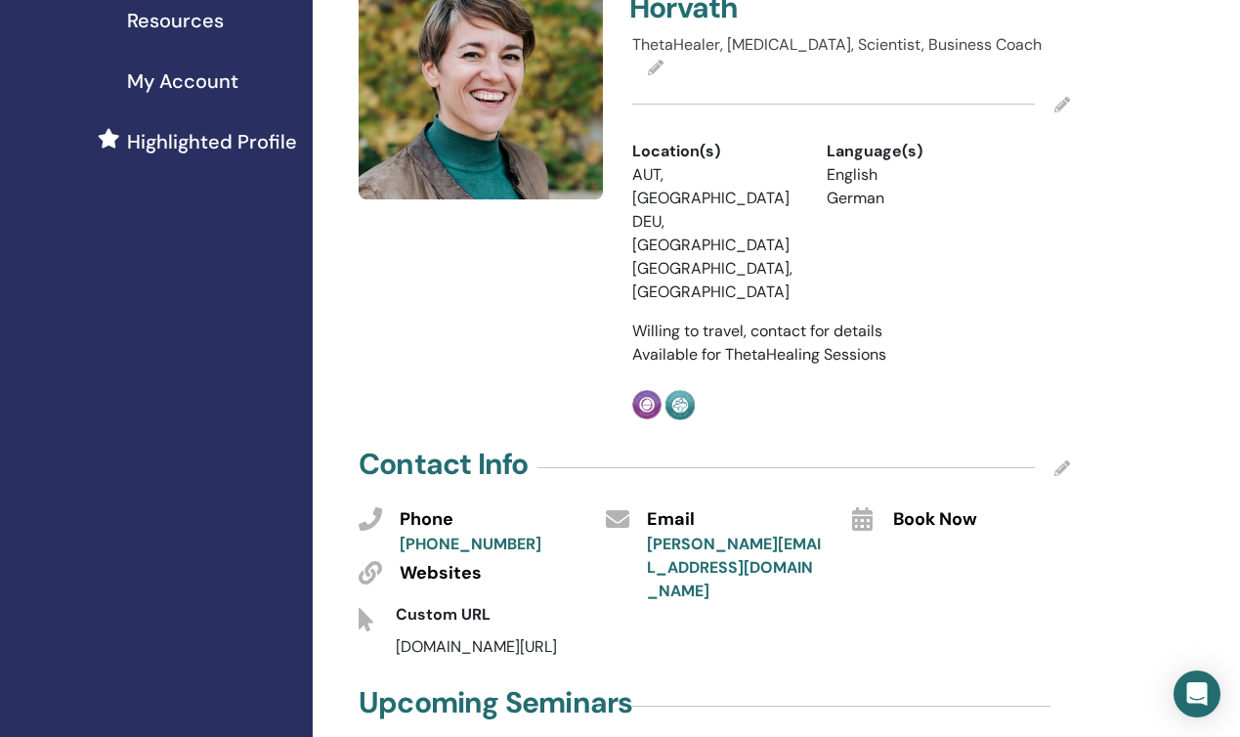
click at [1058, 460] on icon at bounding box center [1062, 468] width 16 height 16
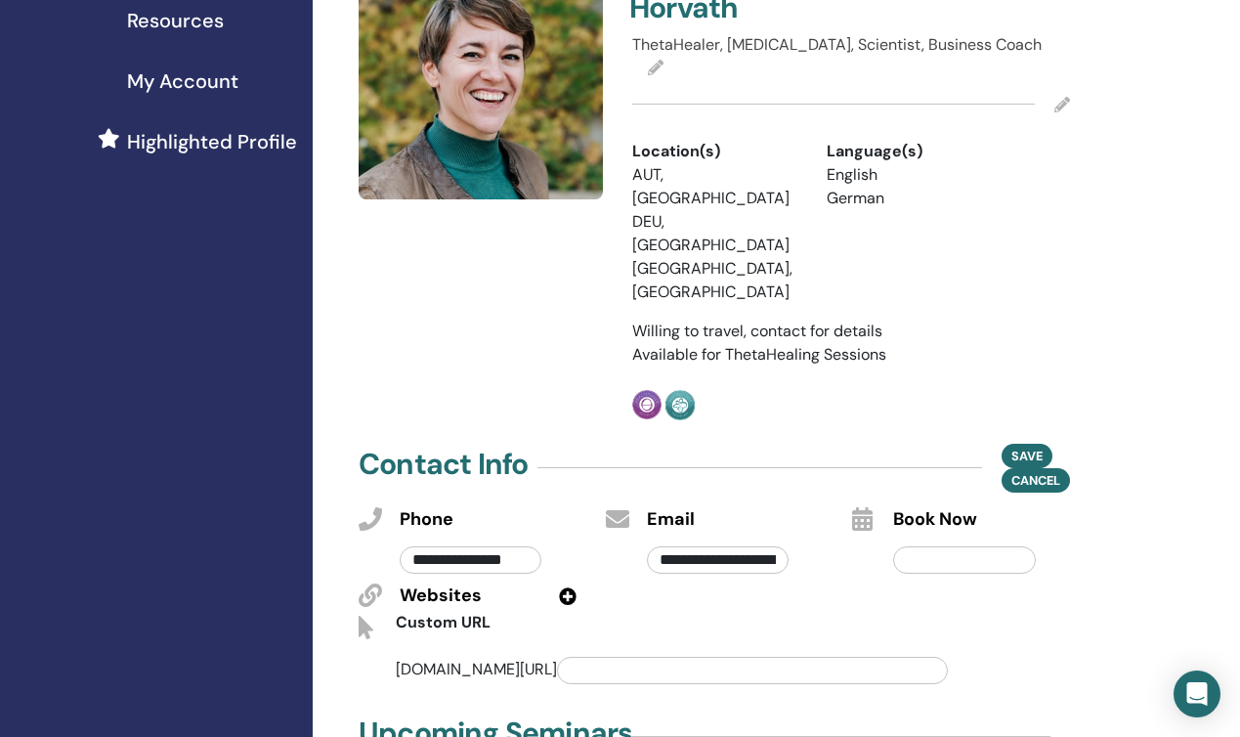
click at [570, 587] on icon at bounding box center [568, 596] width 18 height 18
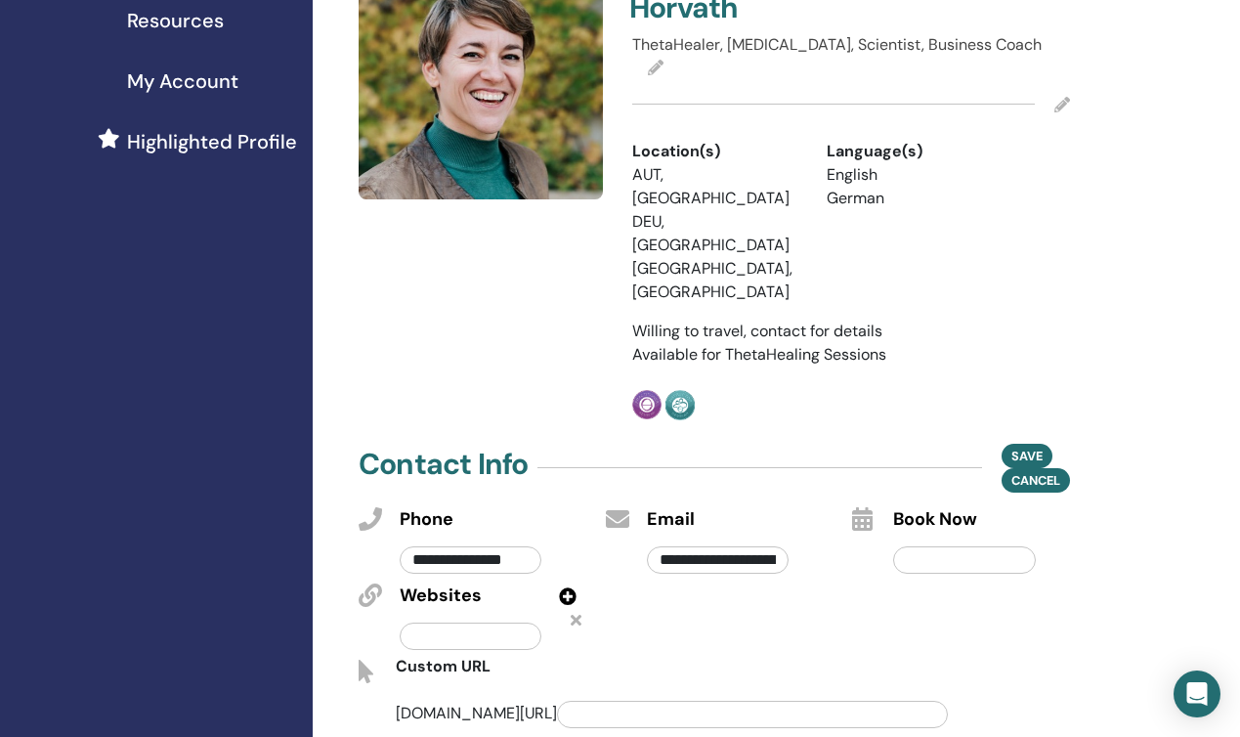
click at [454, 622] on input "text" at bounding box center [471, 635] width 142 height 27
click at [1018, 446] on span "Save" at bounding box center [1026, 456] width 31 height 21
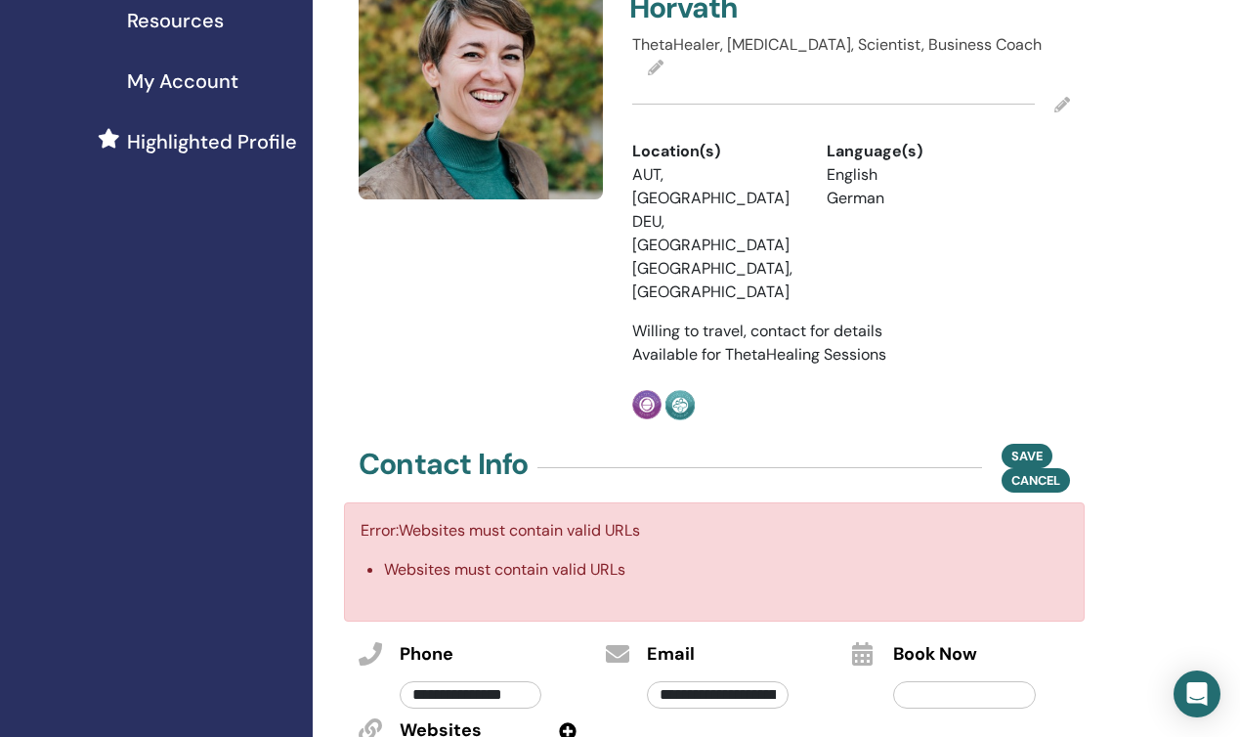
type input "**********"
click at [1025, 446] on span "Save" at bounding box center [1026, 456] width 31 height 21
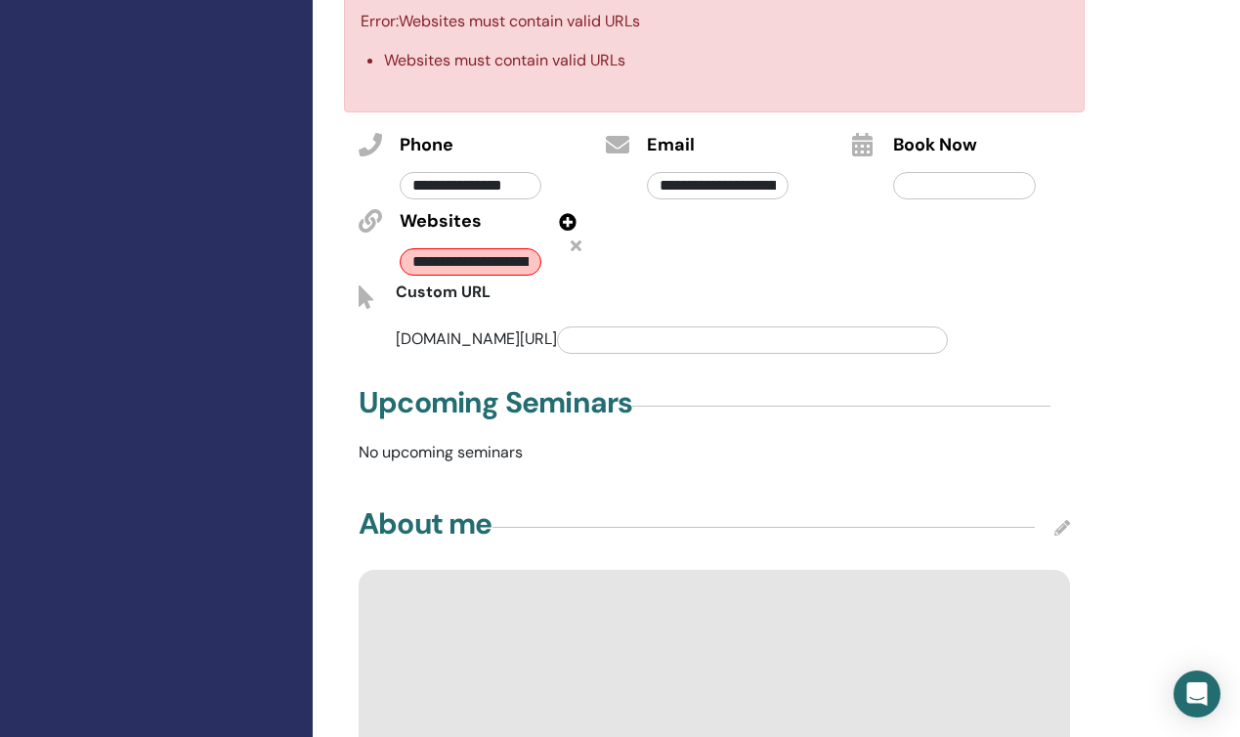
scroll to position [964, 0]
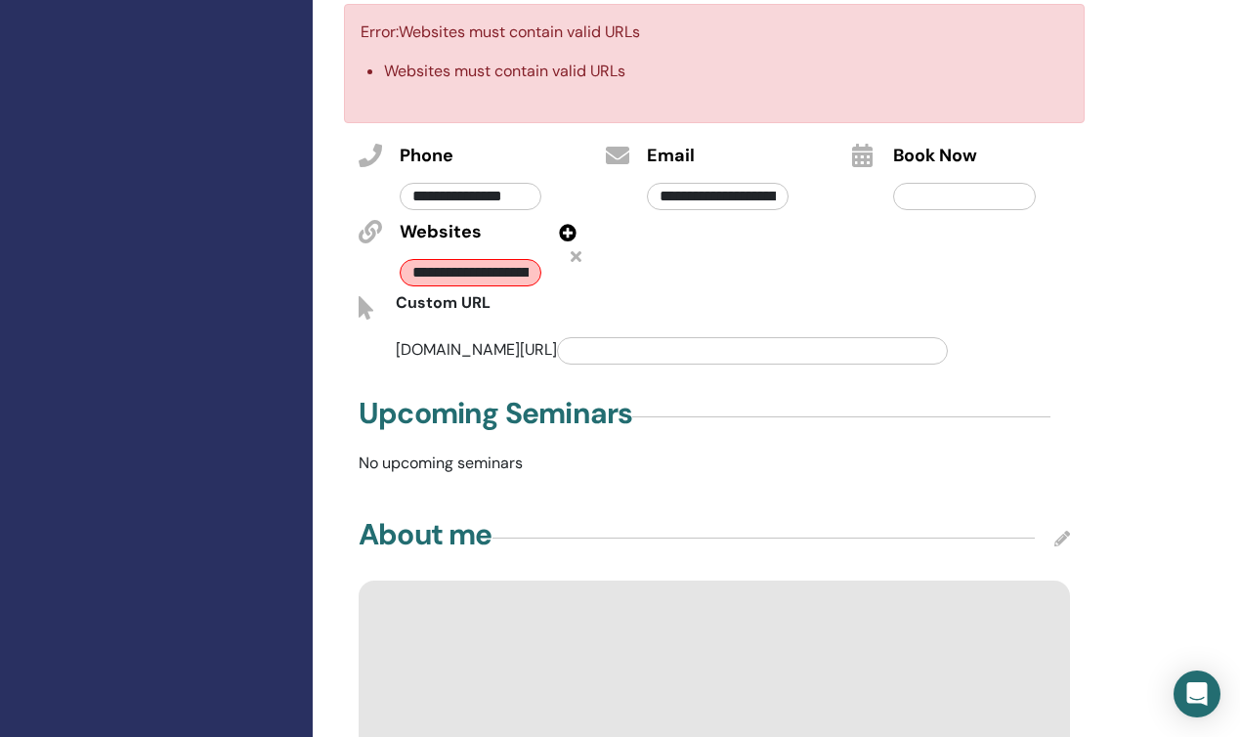
click at [1061, 531] on icon at bounding box center [1062, 539] width 16 height 16
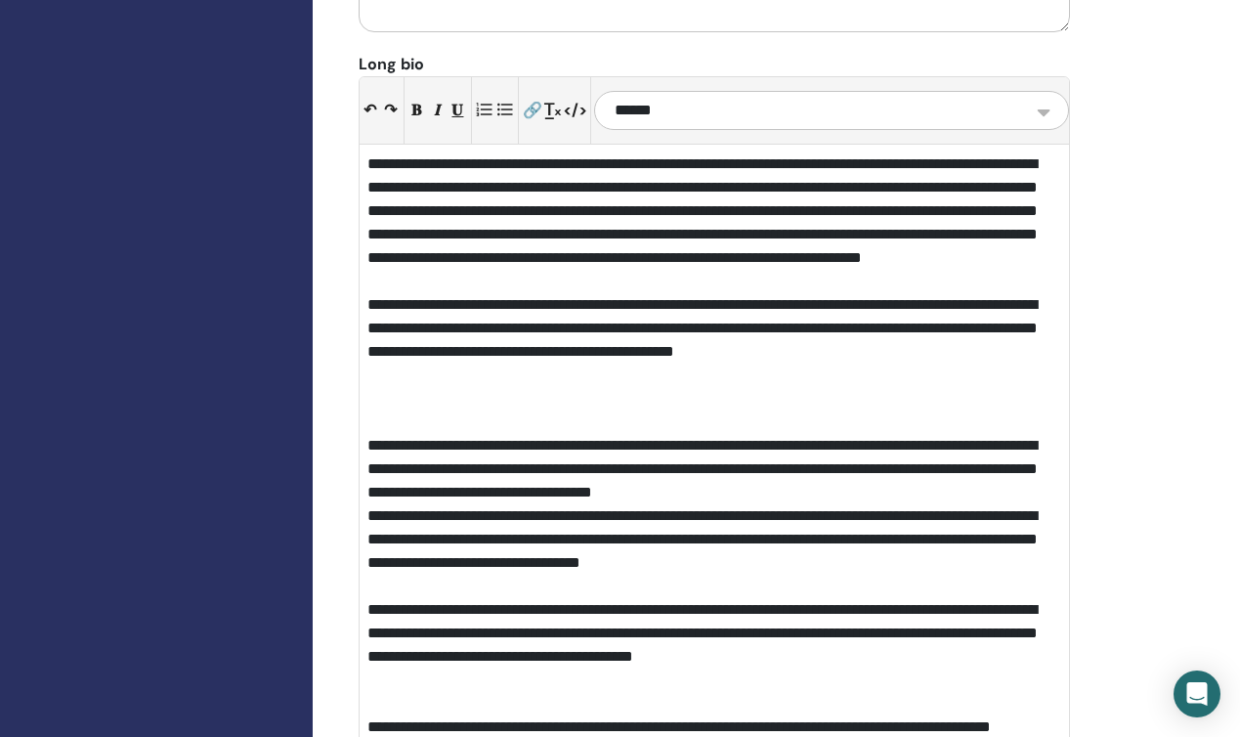
scroll to position [2398, 0]
click at [914, 597] on div "**********" at bounding box center [714, 644] width 694 height 94
drag, startPoint x: 531, startPoint y: 524, endPoint x: 531, endPoint y: 552, distance: 28.3
click at [531, 597] on div "**********" at bounding box center [714, 644] width 694 height 94
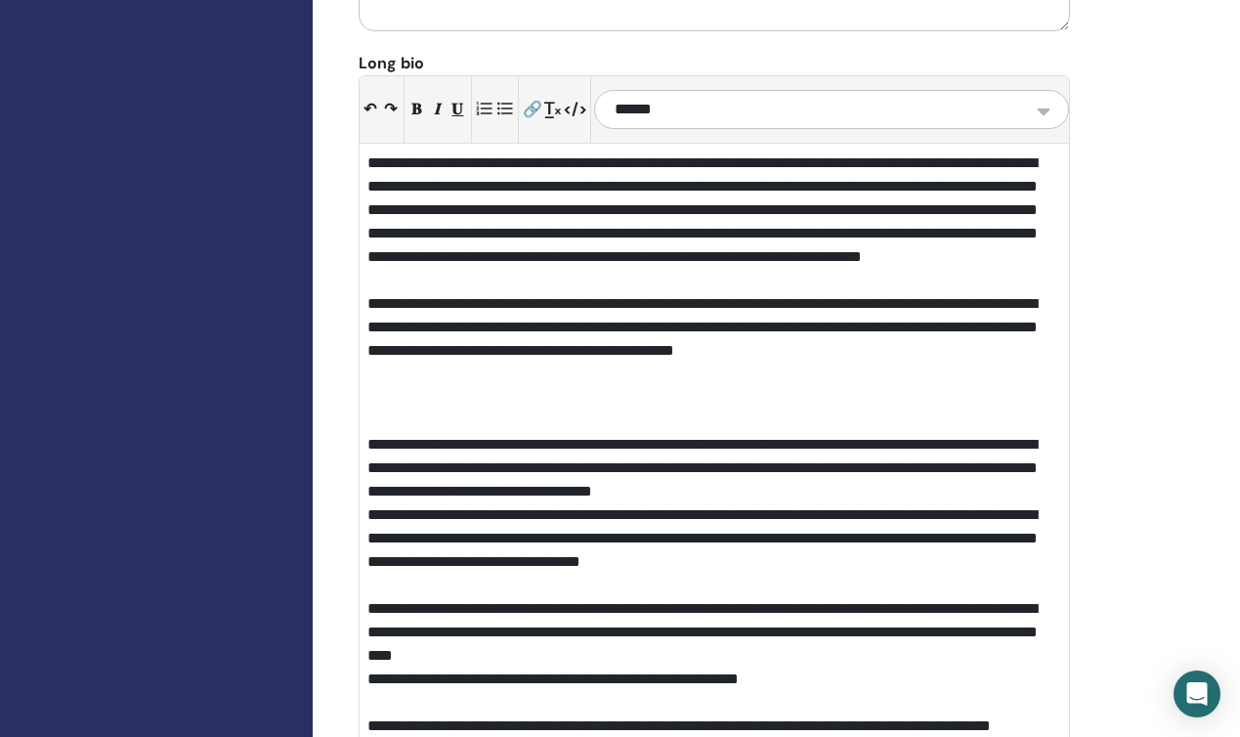
click at [619, 667] on div "**********" at bounding box center [714, 678] width 694 height 23
click at [1049, 667] on div "**********" at bounding box center [714, 678] width 694 height 23
drag, startPoint x: 369, startPoint y: 620, endPoint x: 536, endPoint y: 621, distance: 166.1
click at [536, 714] on div "**********" at bounding box center [714, 737] width 694 height 47
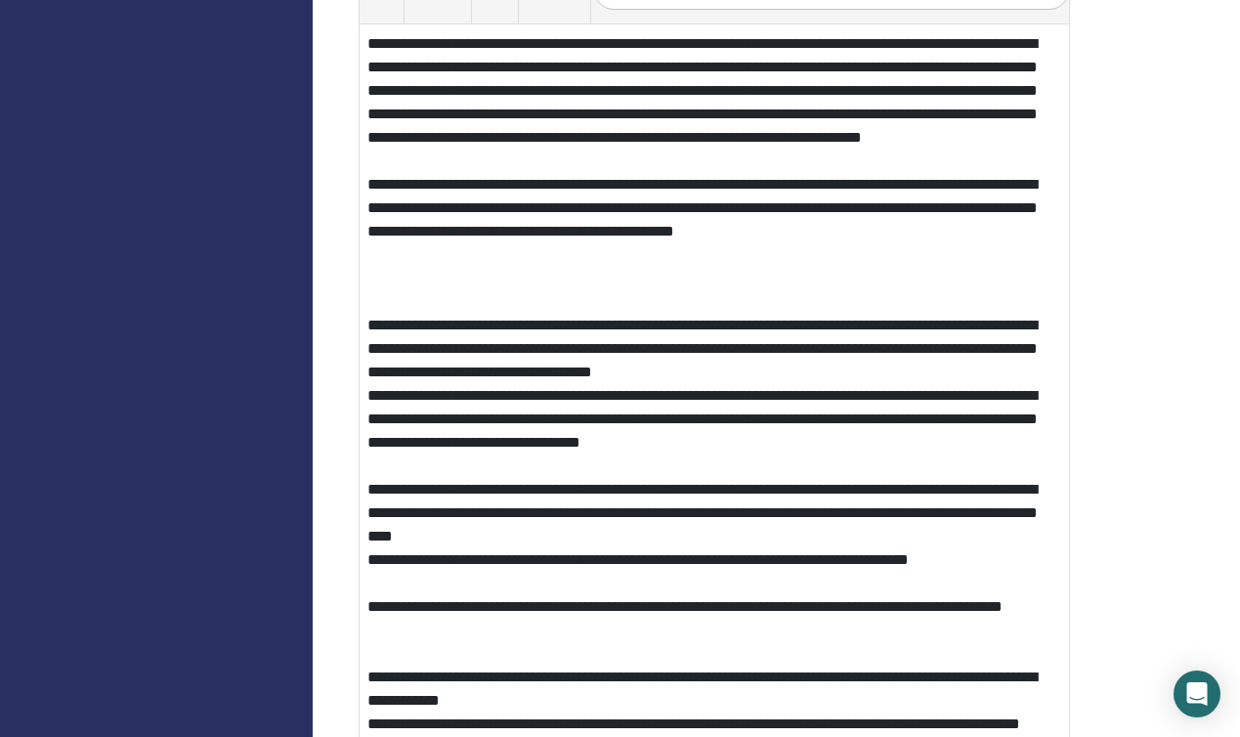
scroll to position [2526, 0]
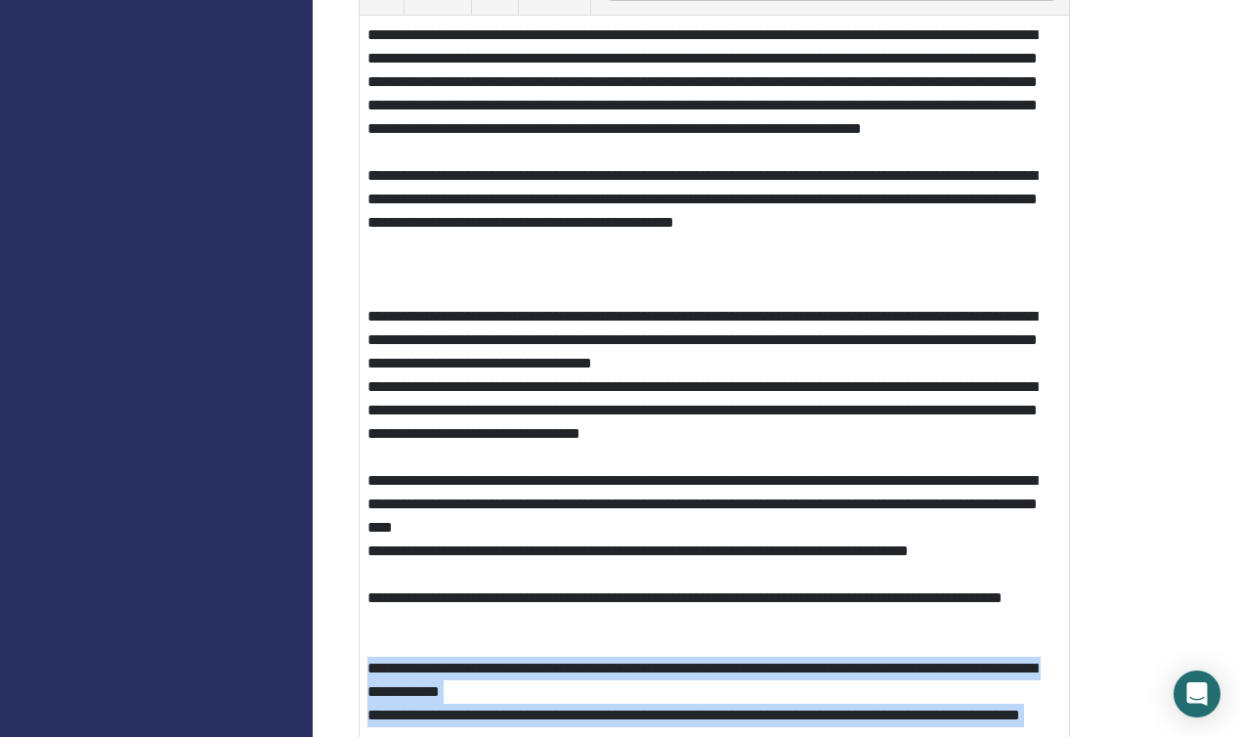
drag, startPoint x: 369, startPoint y: 536, endPoint x: 721, endPoint y: 643, distance: 367.9
click at [721, 643] on div "**********" at bounding box center [714, 399] width 709 height 766
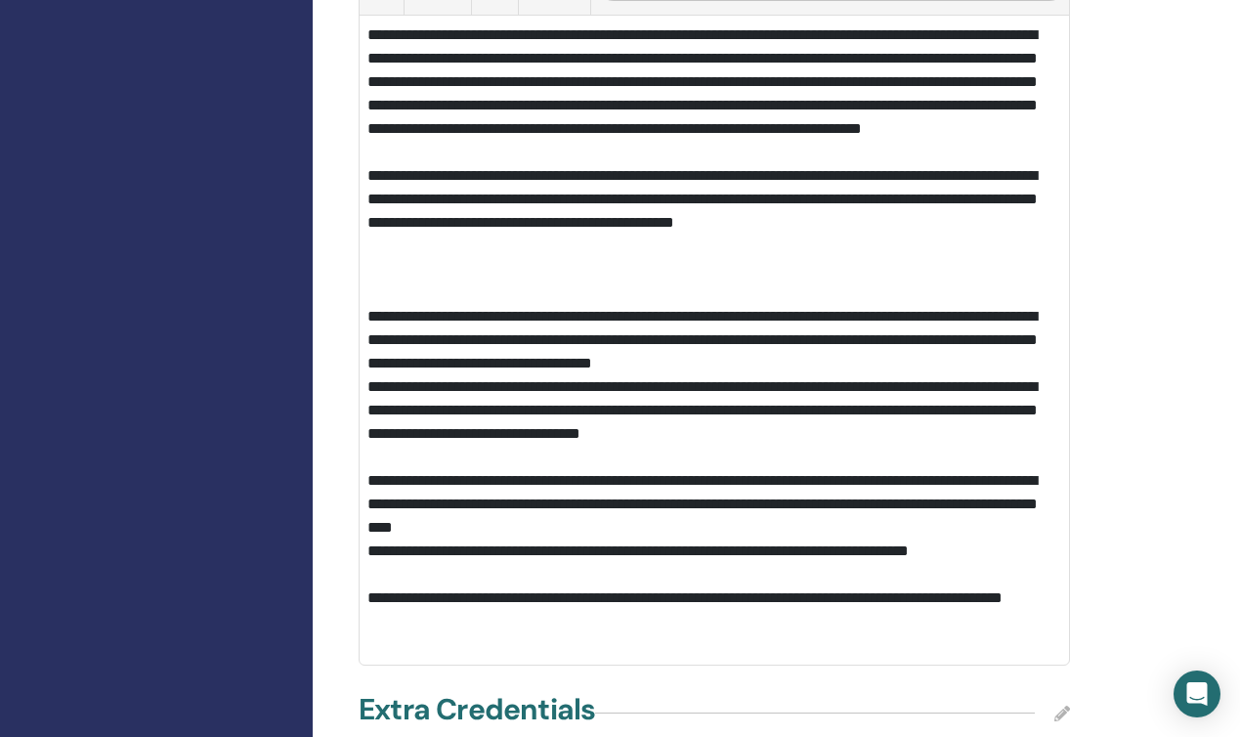
click at [1065, 706] on icon at bounding box center [1062, 714] width 16 height 16
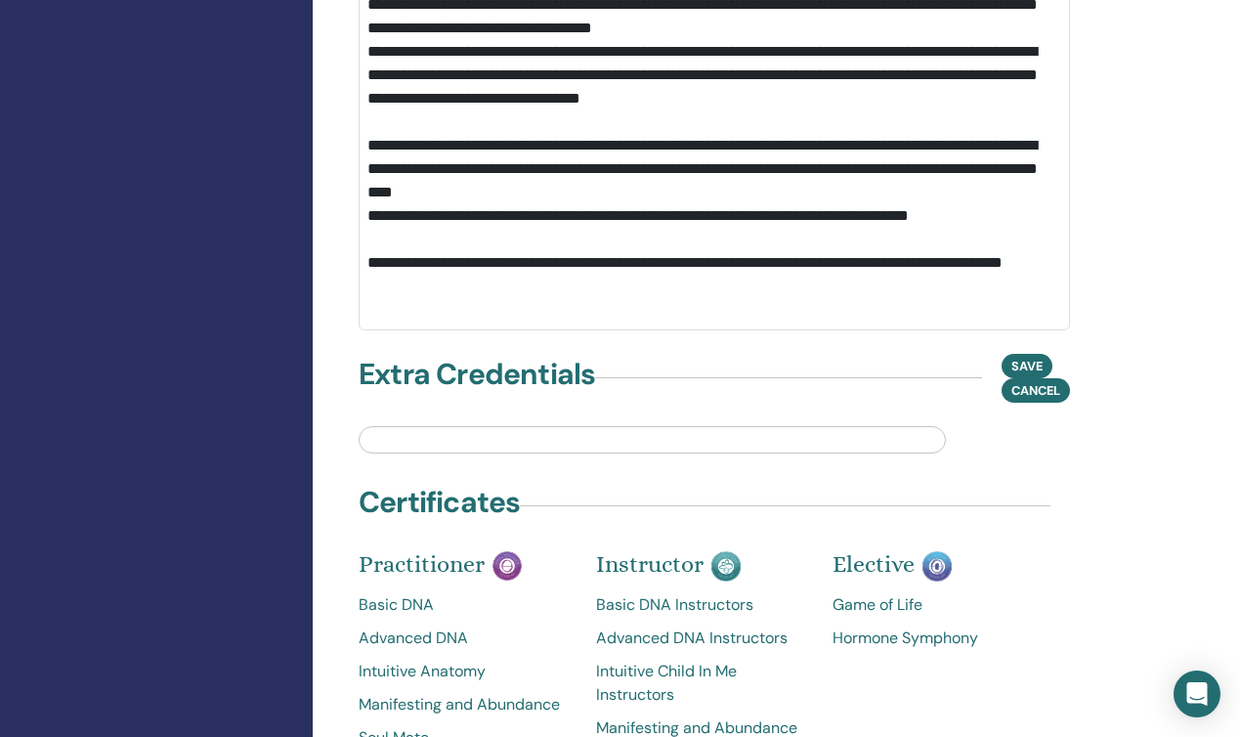
scroll to position [2868, 0]
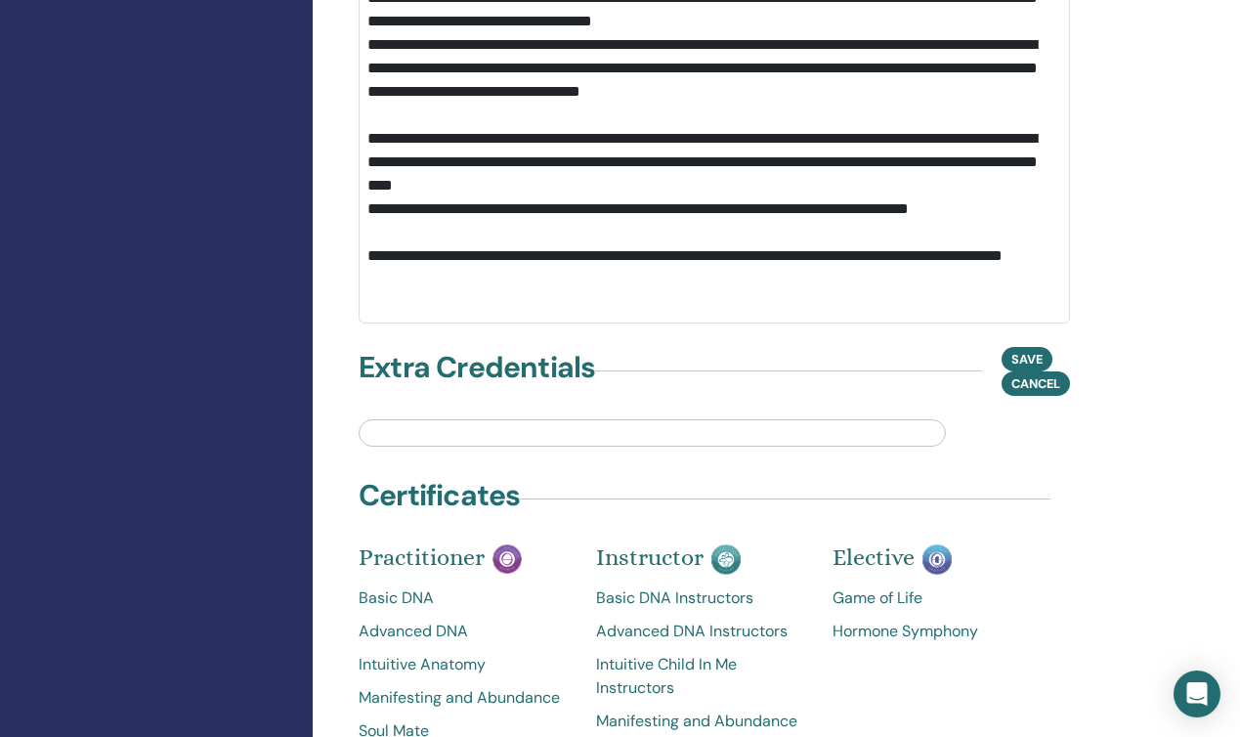
click at [638, 419] on input "text" at bounding box center [652, 432] width 587 height 27
type input "*"
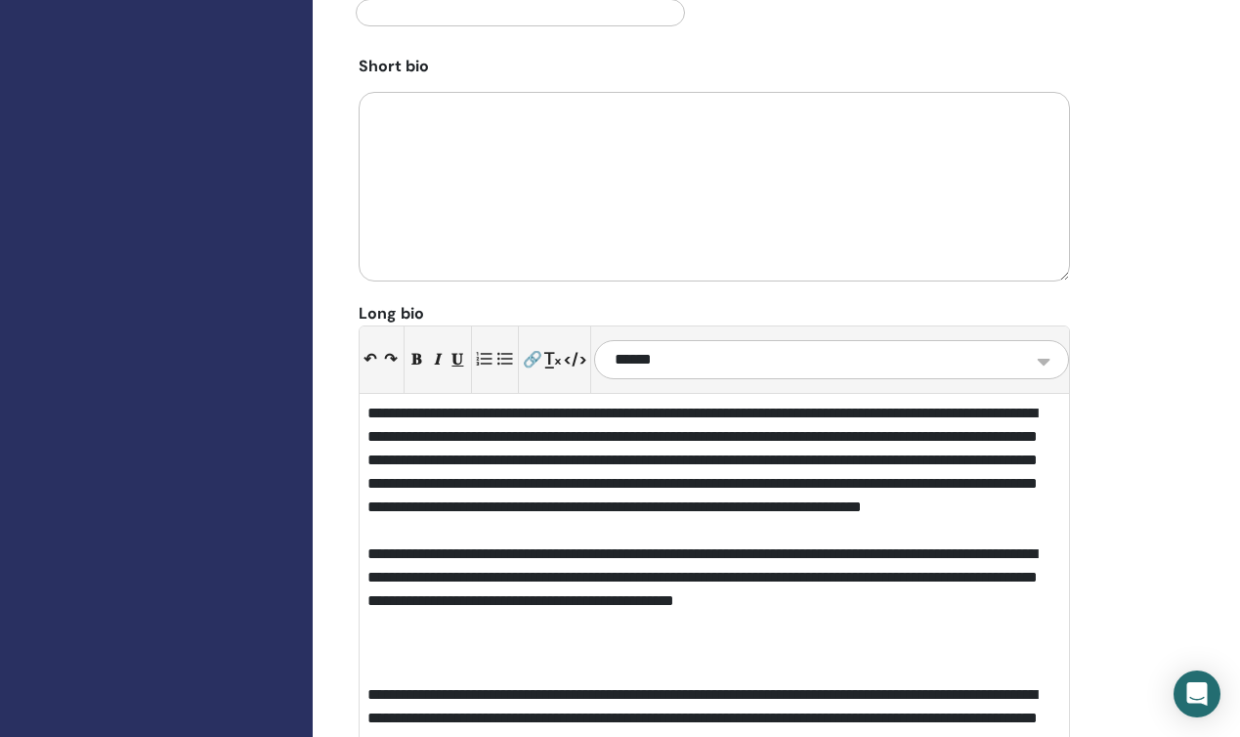
scroll to position [2145, 0]
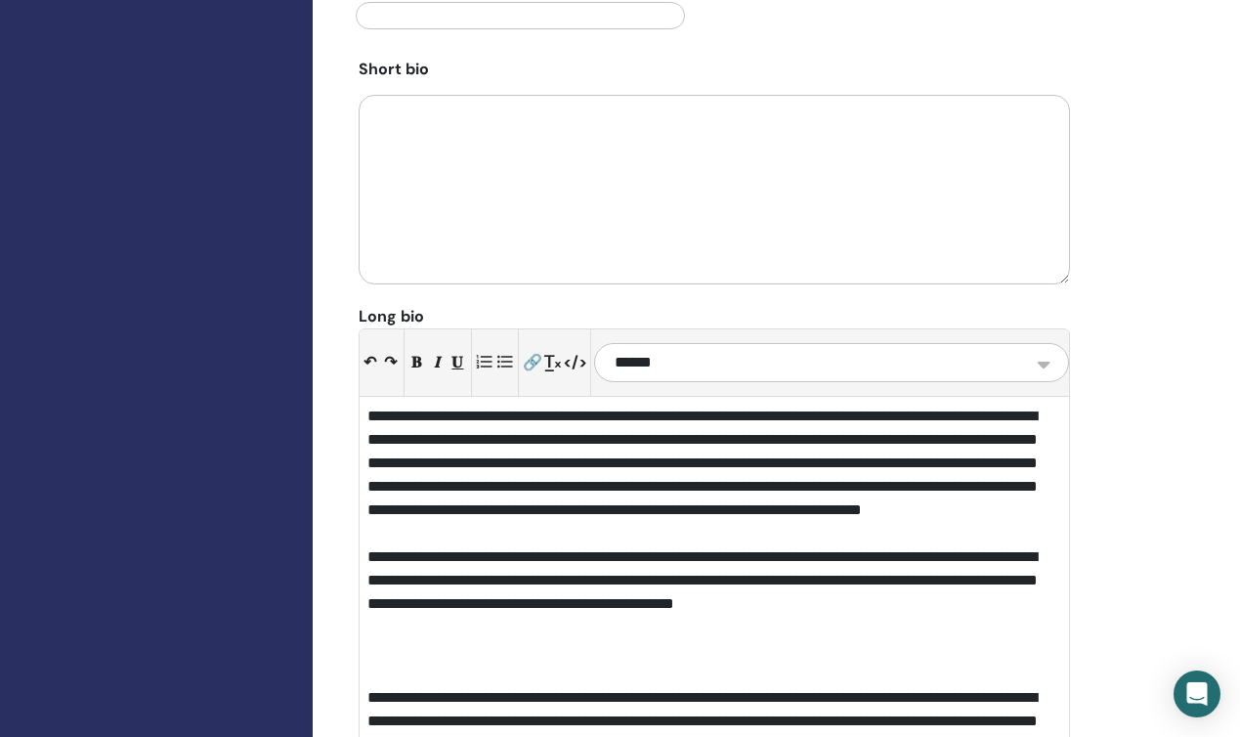
click at [955, 405] on div "**********" at bounding box center [714, 534] width 694 height 258
click at [665, 406] on div "**********" at bounding box center [714, 534] width 694 height 258
click at [722, 408] on div "**********" at bounding box center [714, 534] width 694 height 258
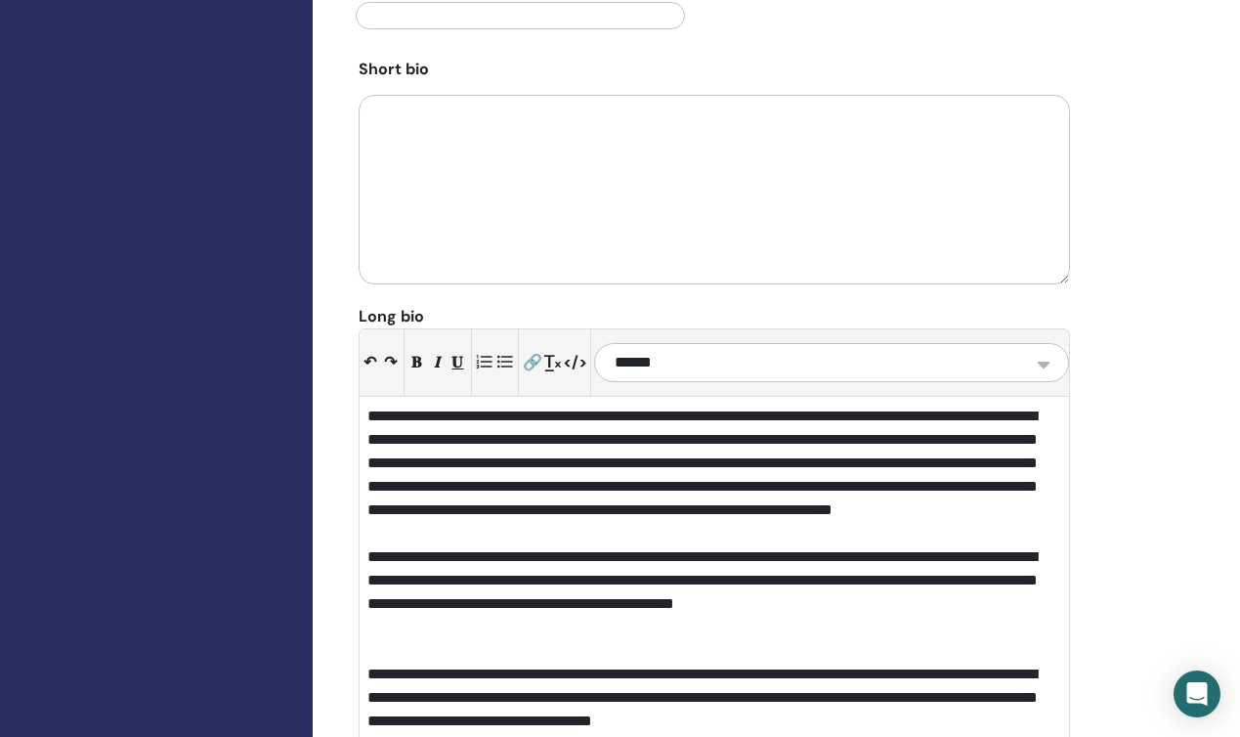
click at [785, 405] on div "**********" at bounding box center [714, 522] width 694 height 235
click at [981, 405] on div "**********" at bounding box center [714, 522] width 694 height 235
click at [1002, 405] on div "**********" at bounding box center [714, 522] width 694 height 235
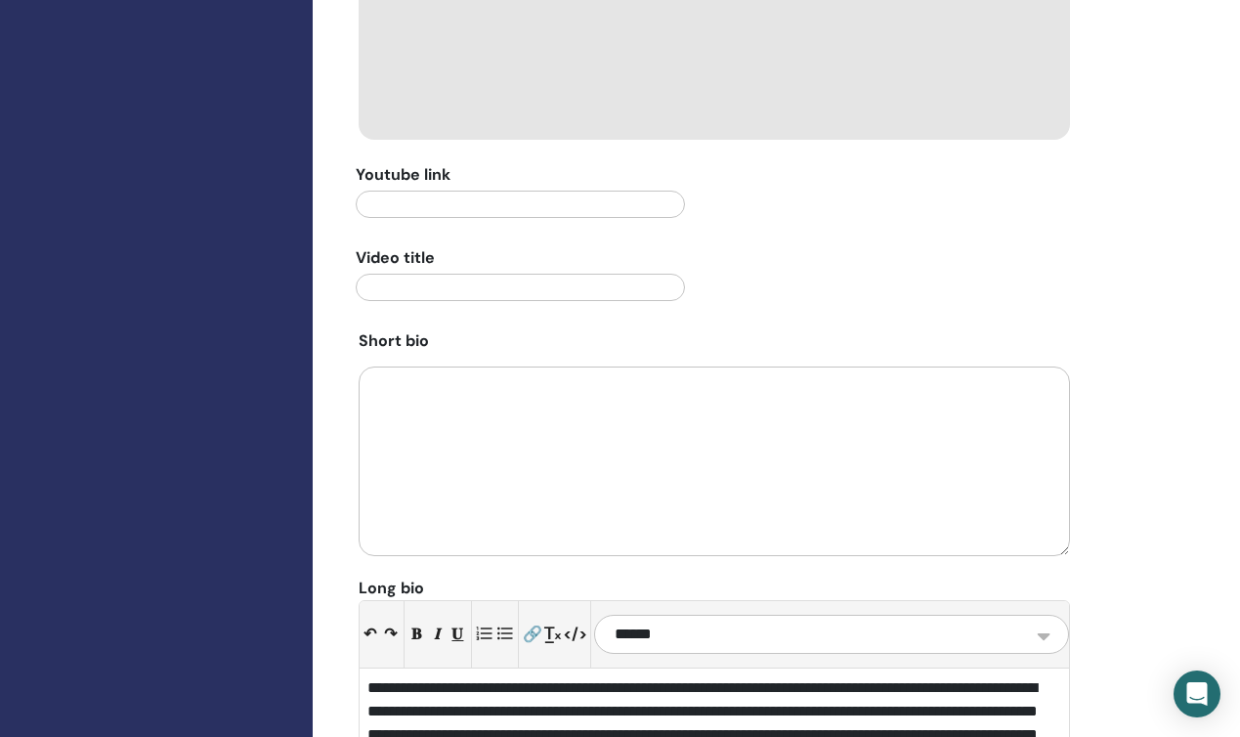
scroll to position [1842, 0]
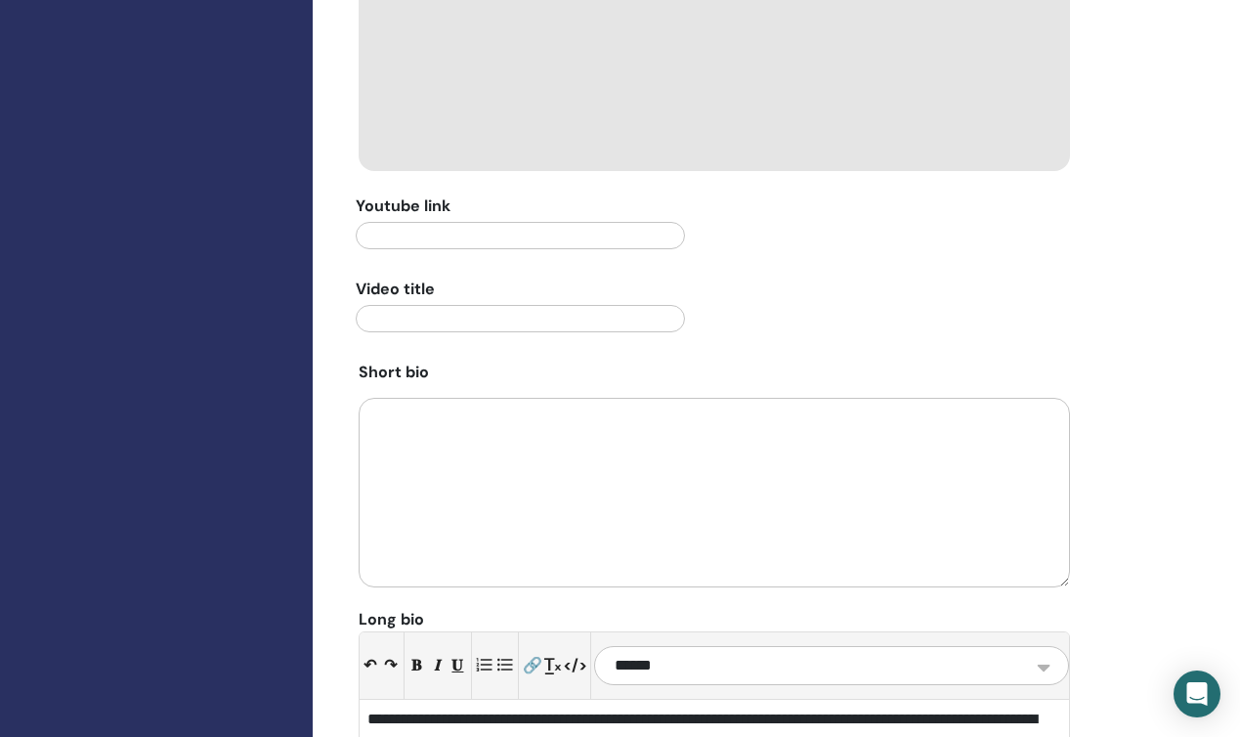
click at [760, 398] on textarea at bounding box center [714, 493] width 711 height 190
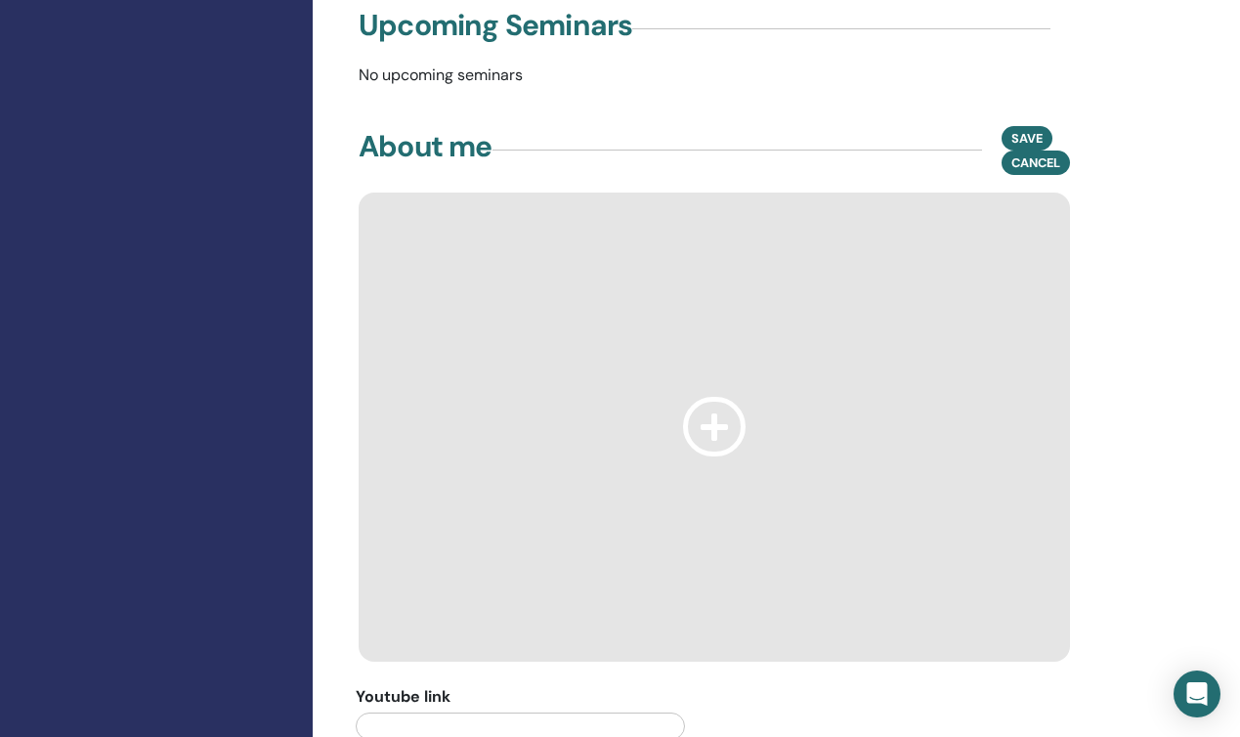
scroll to position [1284, 0]
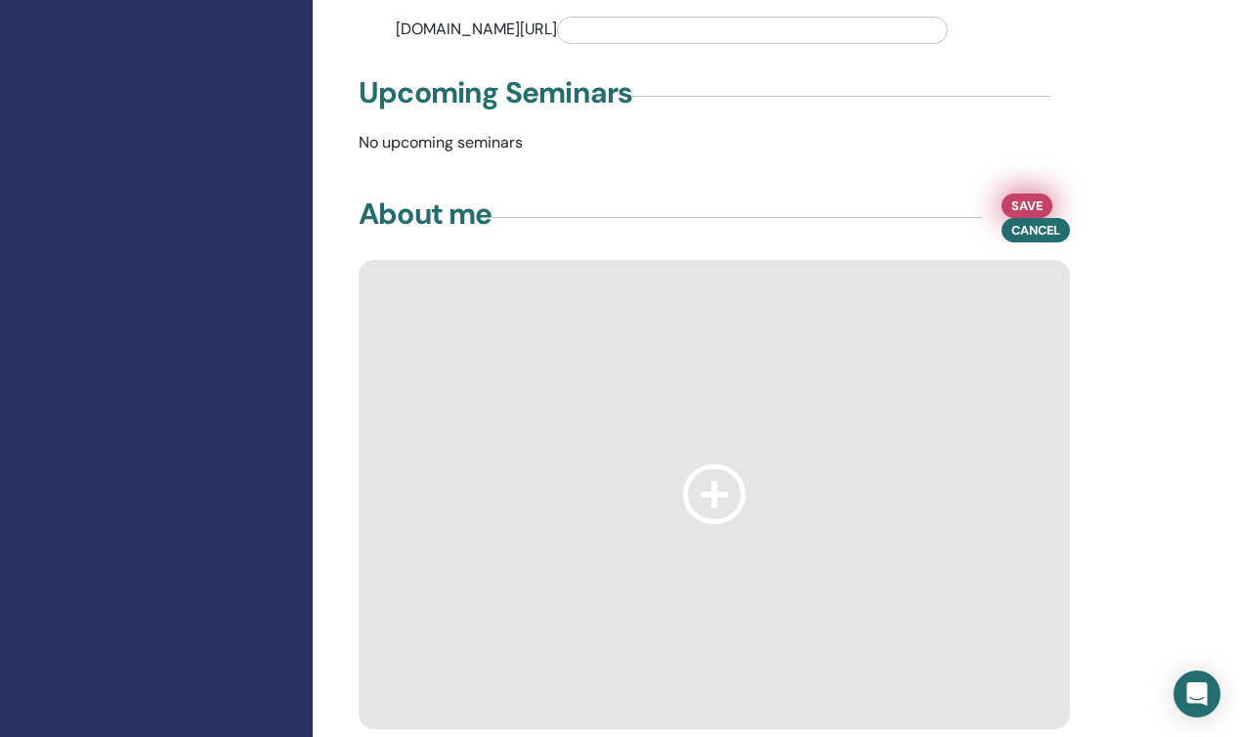
click at [1029, 195] on span "Save" at bounding box center [1026, 205] width 31 height 21
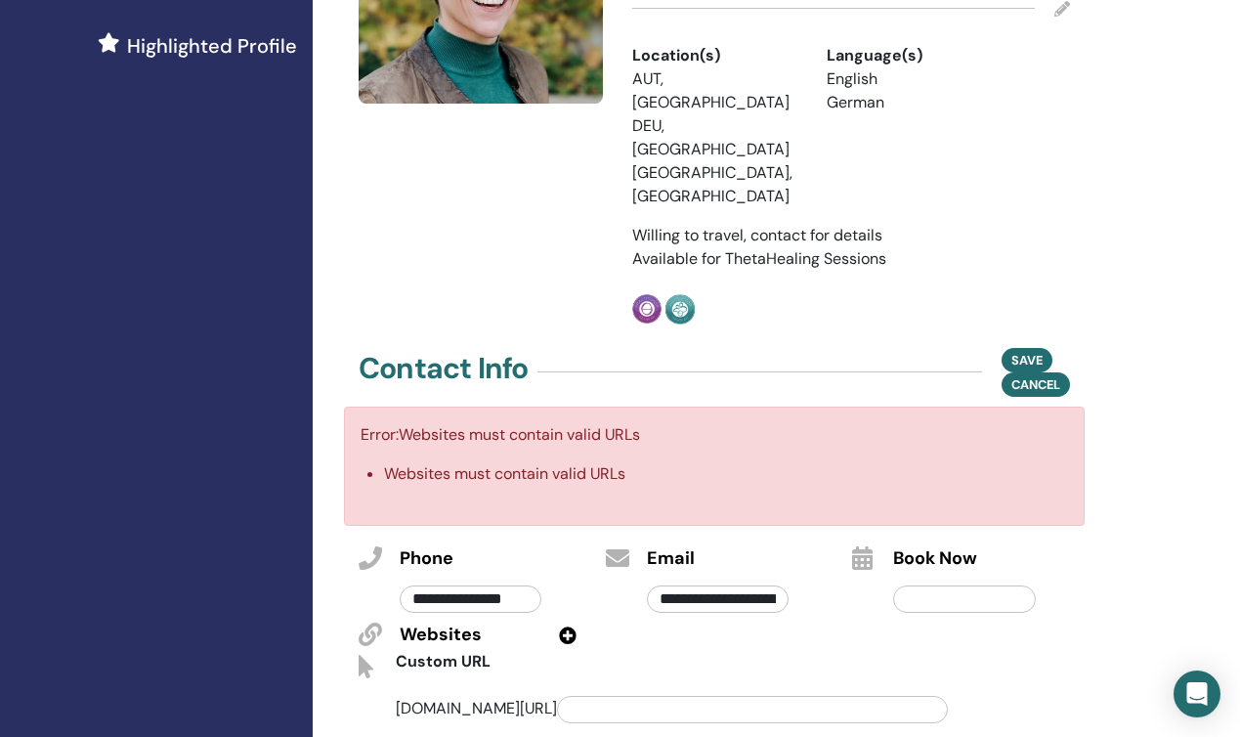
scroll to position [564, 0]
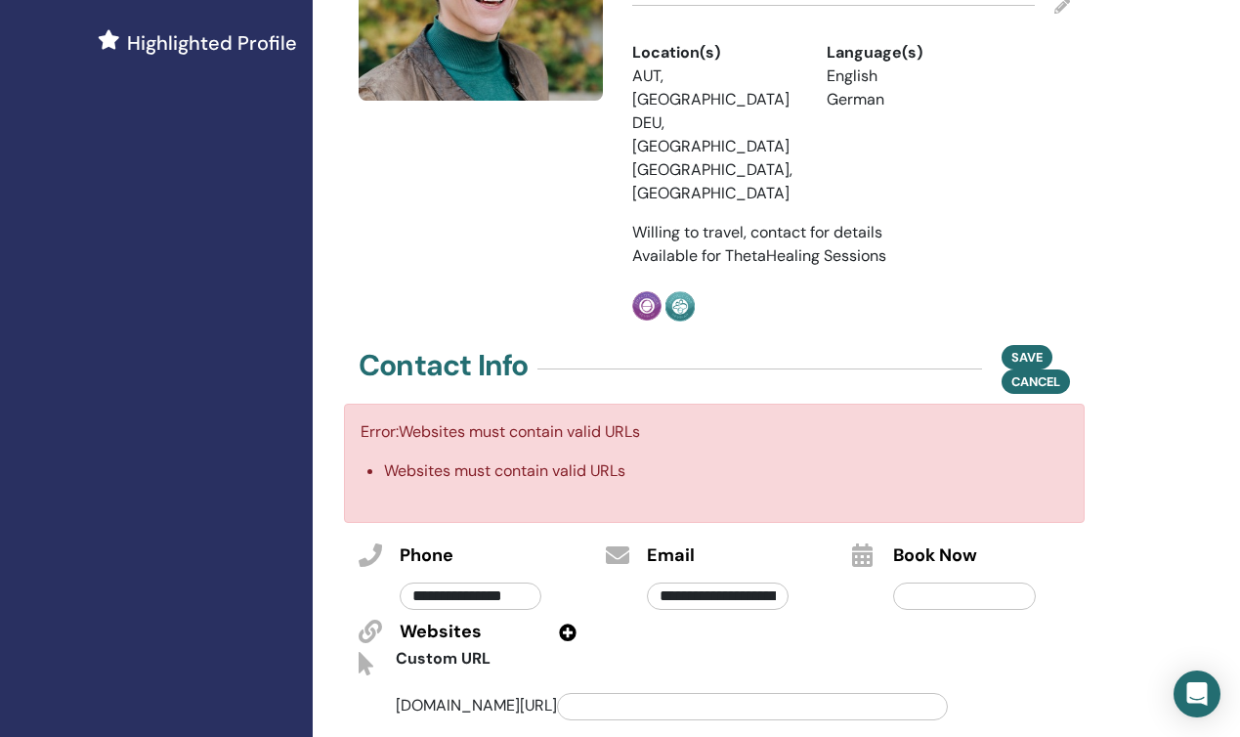
click at [566, 623] on icon at bounding box center [568, 632] width 18 height 18
click at [451, 645] on div at bounding box center [470, 668] width 171 height 46
click at [447, 659] on input "text" at bounding box center [471, 672] width 142 height 27
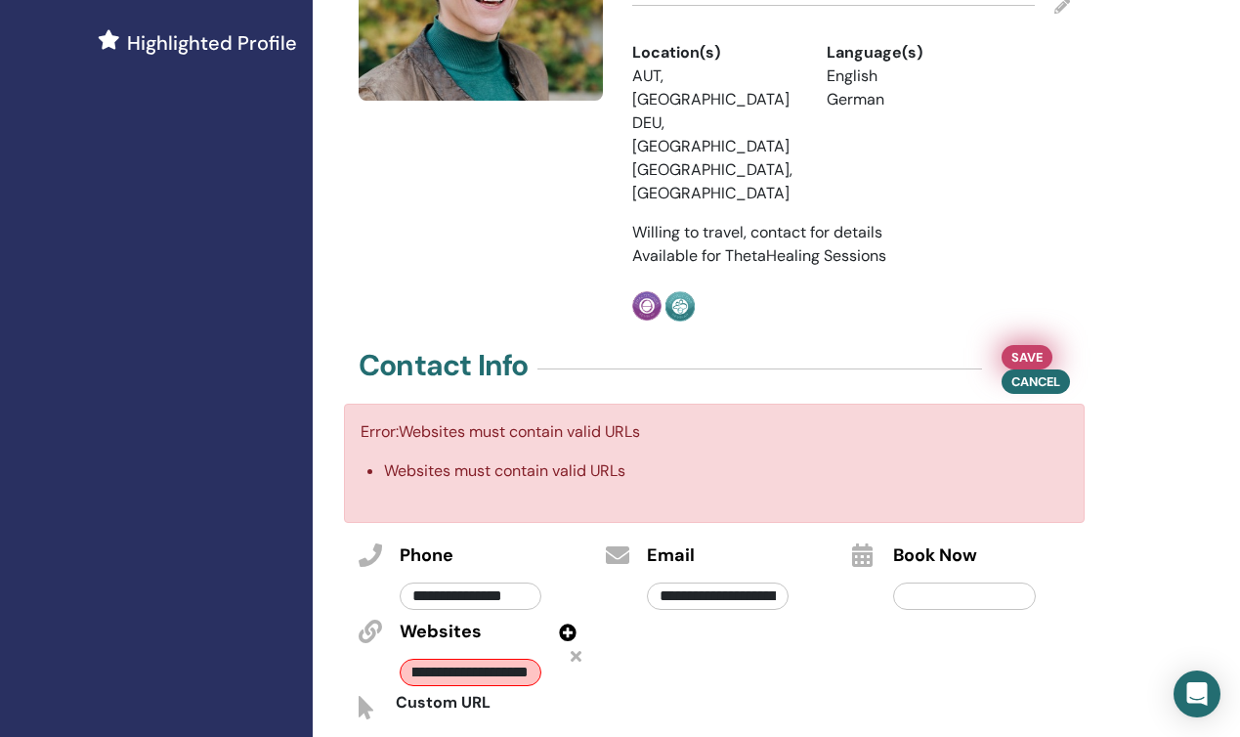
type input "**********"
click at [1021, 347] on span "Save" at bounding box center [1026, 357] width 31 height 21
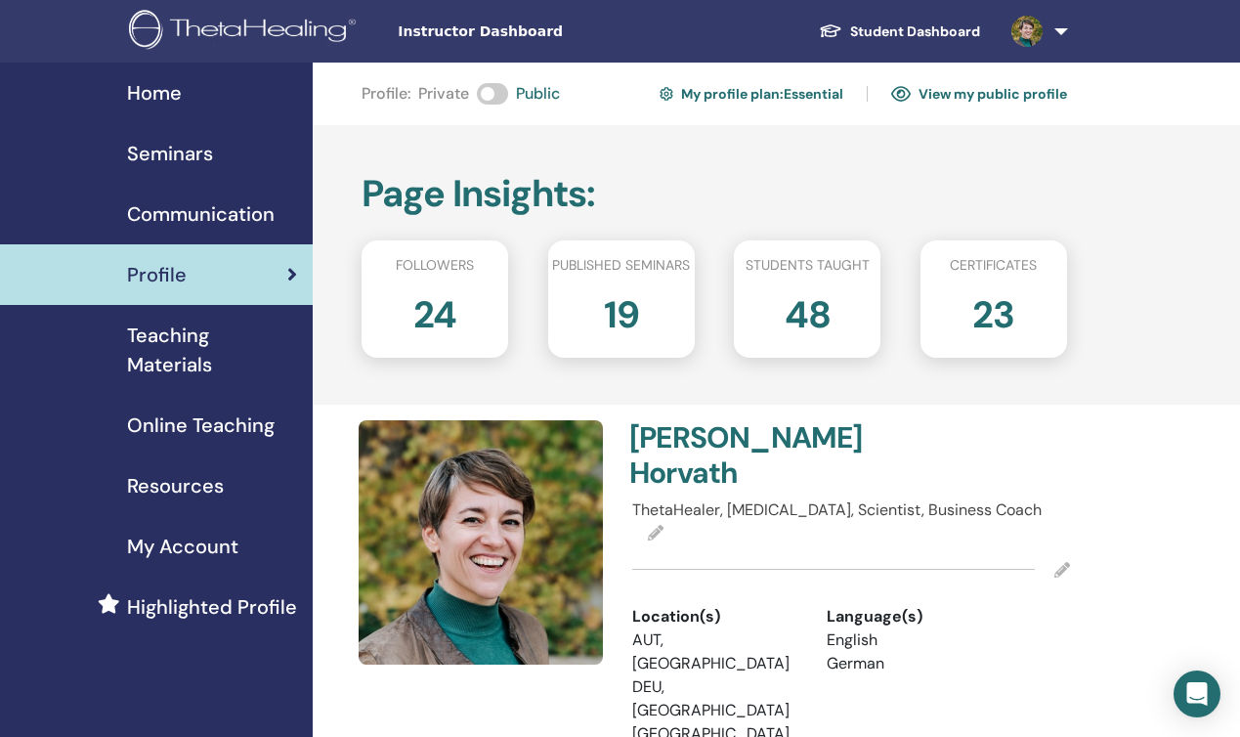
click at [181, 159] on span "Seminars" at bounding box center [170, 153] width 86 height 29
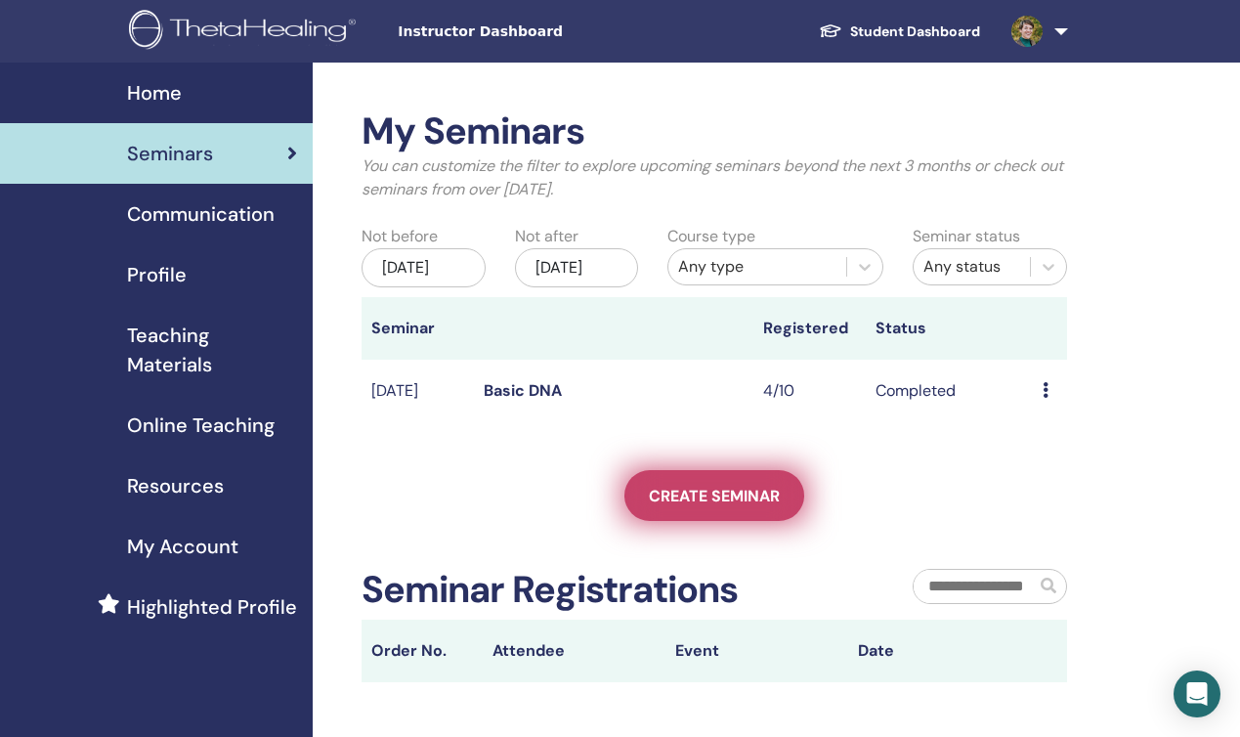
click at [696, 506] on span "Create seminar" at bounding box center [714, 496] width 131 height 21
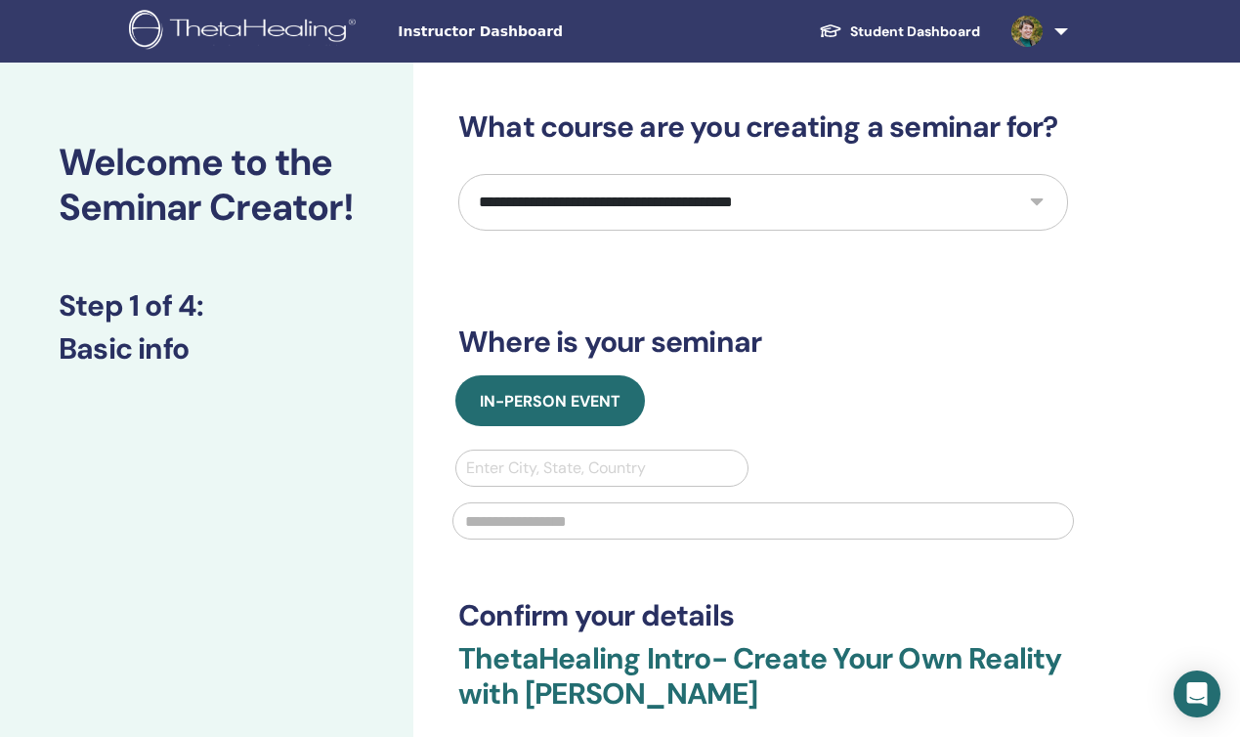
click at [1035, 200] on select "**********" at bounding box center [763, 202] width 610 height 57
select select "**"
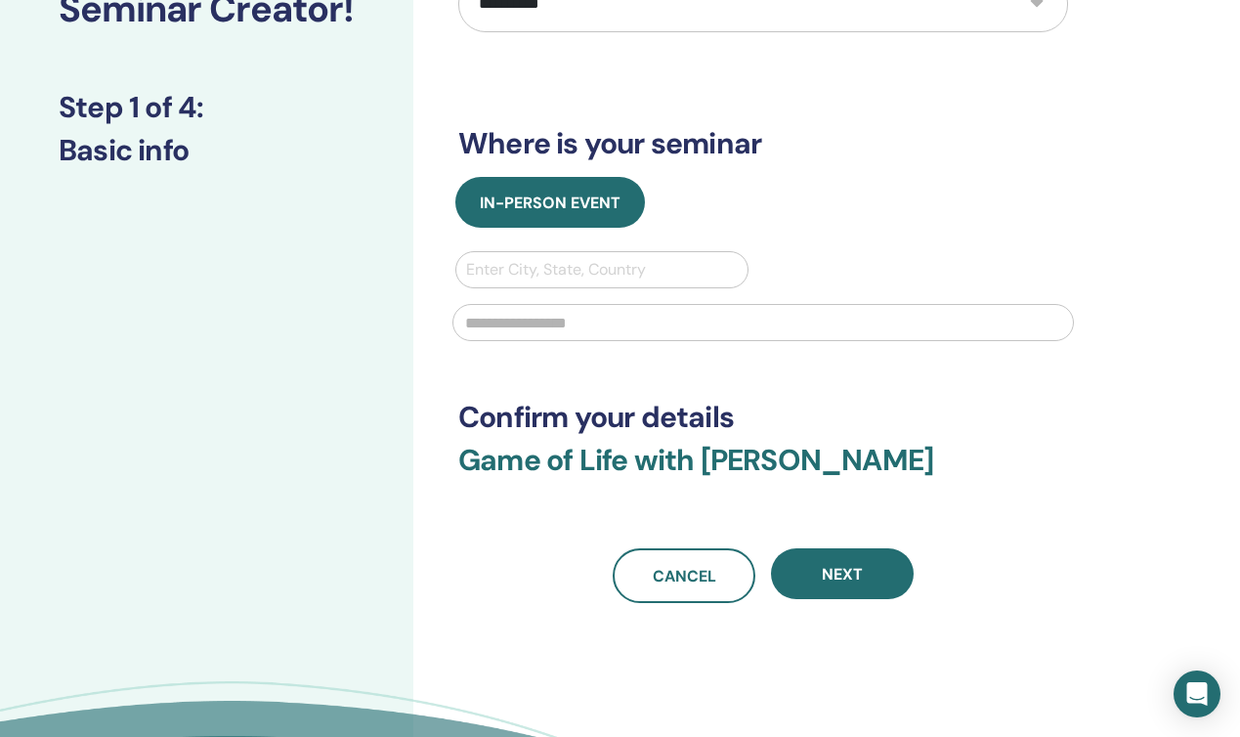
scroll to position [143, 0]
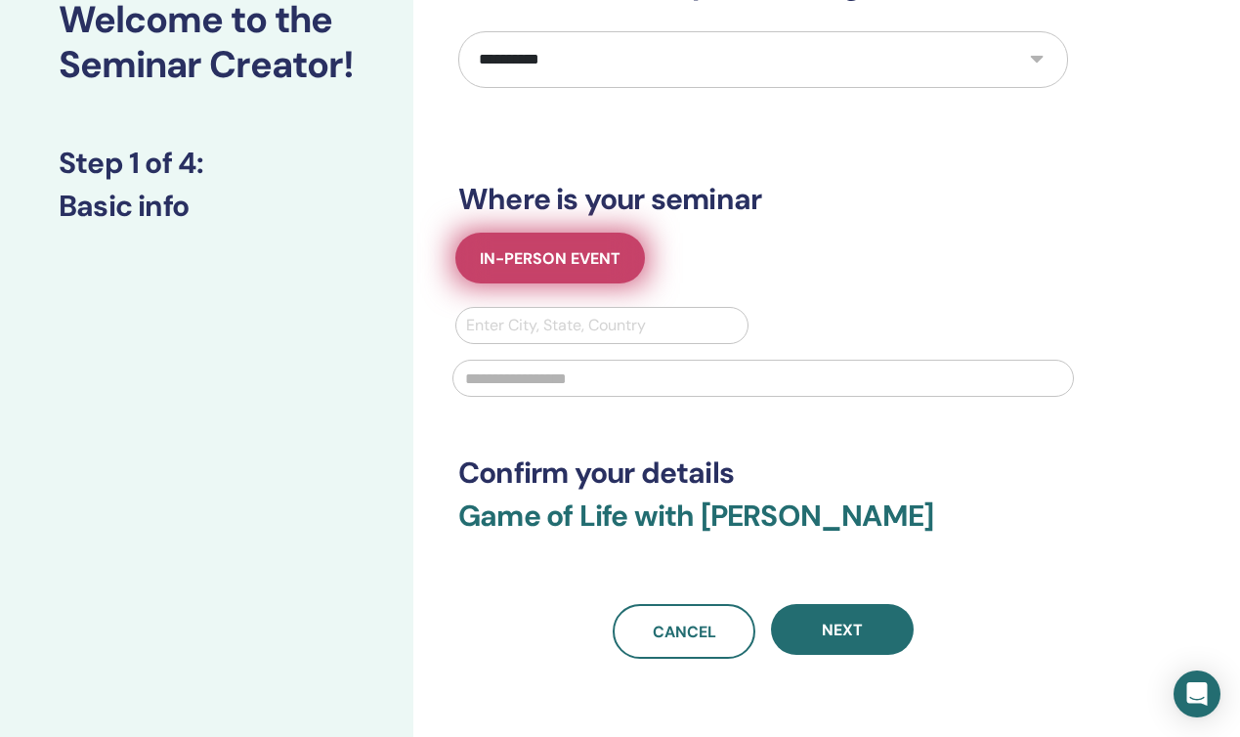
click at [536, 269] on button "In-Person Event" at bounding box center [550, 258] width 190 height 51
click at [534, 261] on span "In-Person Event" at bounding box center [550, 258] width 141 height 21
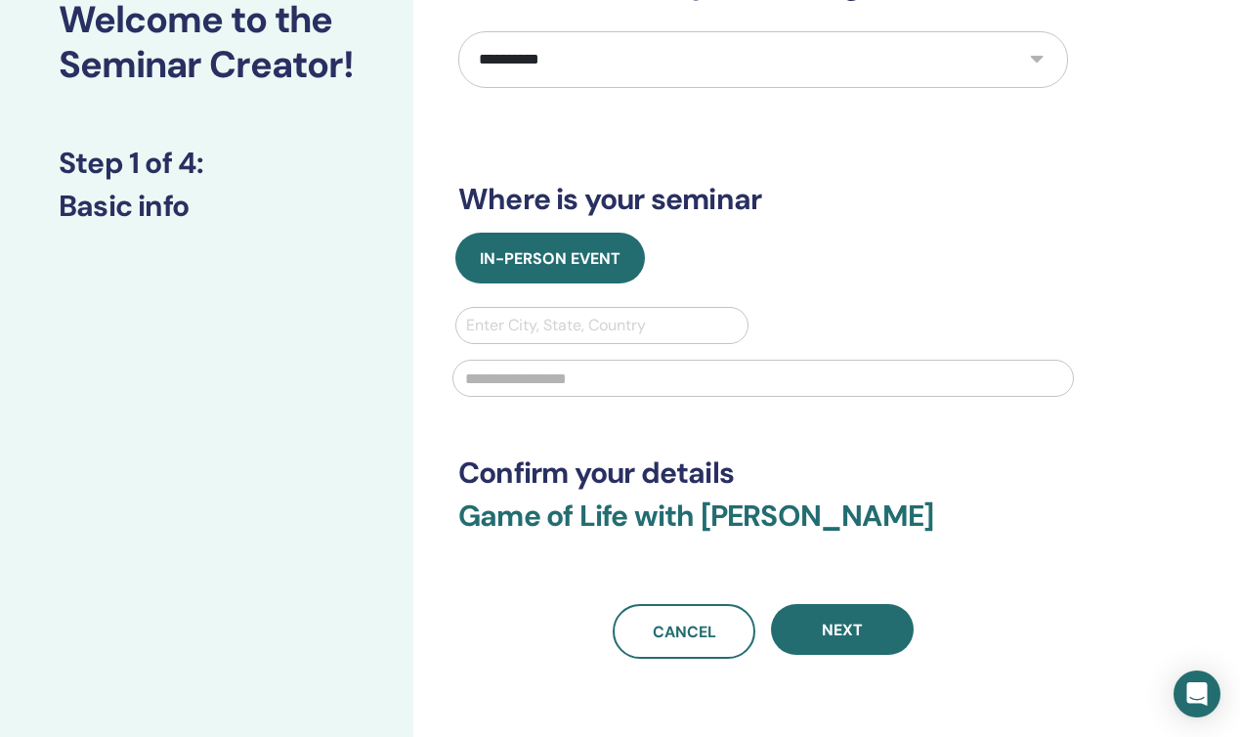
click at [543, 312] on div at bounding box center [602, 325] width 272 height 27
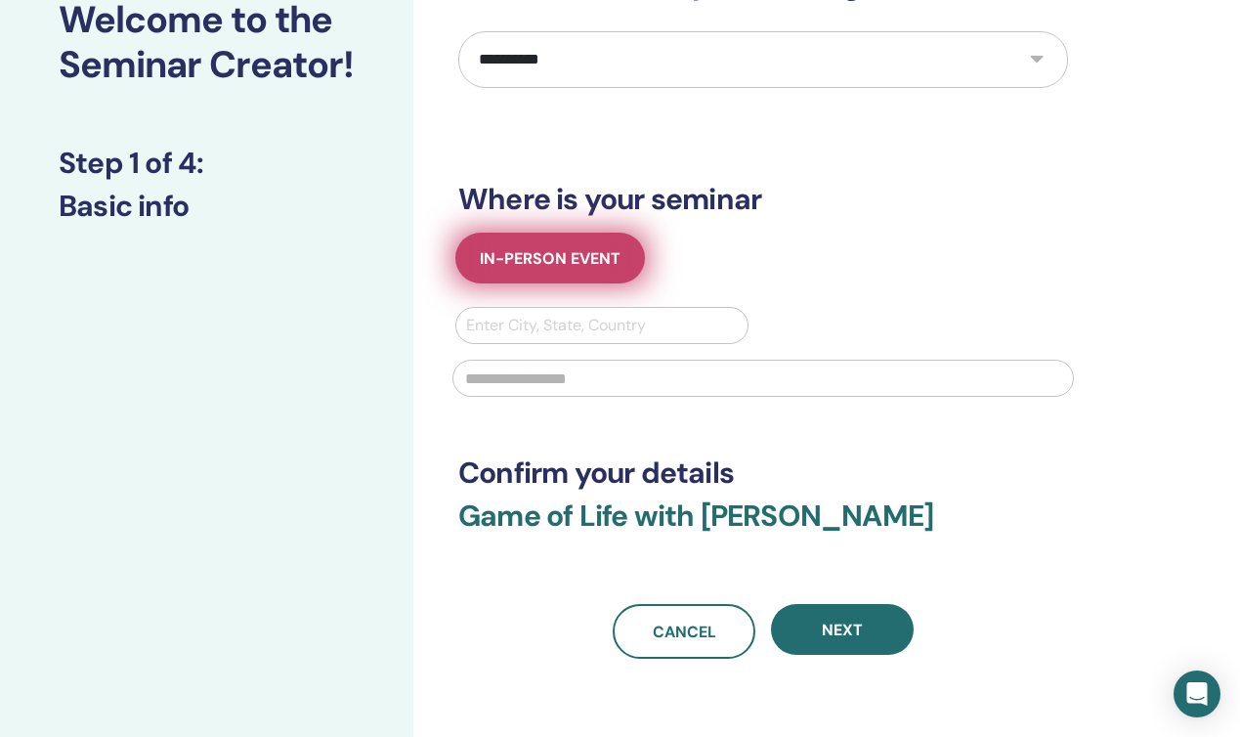
click at [547, 255] on span "In-Person Event" at bounding box center [550, 258] width 141 height 21
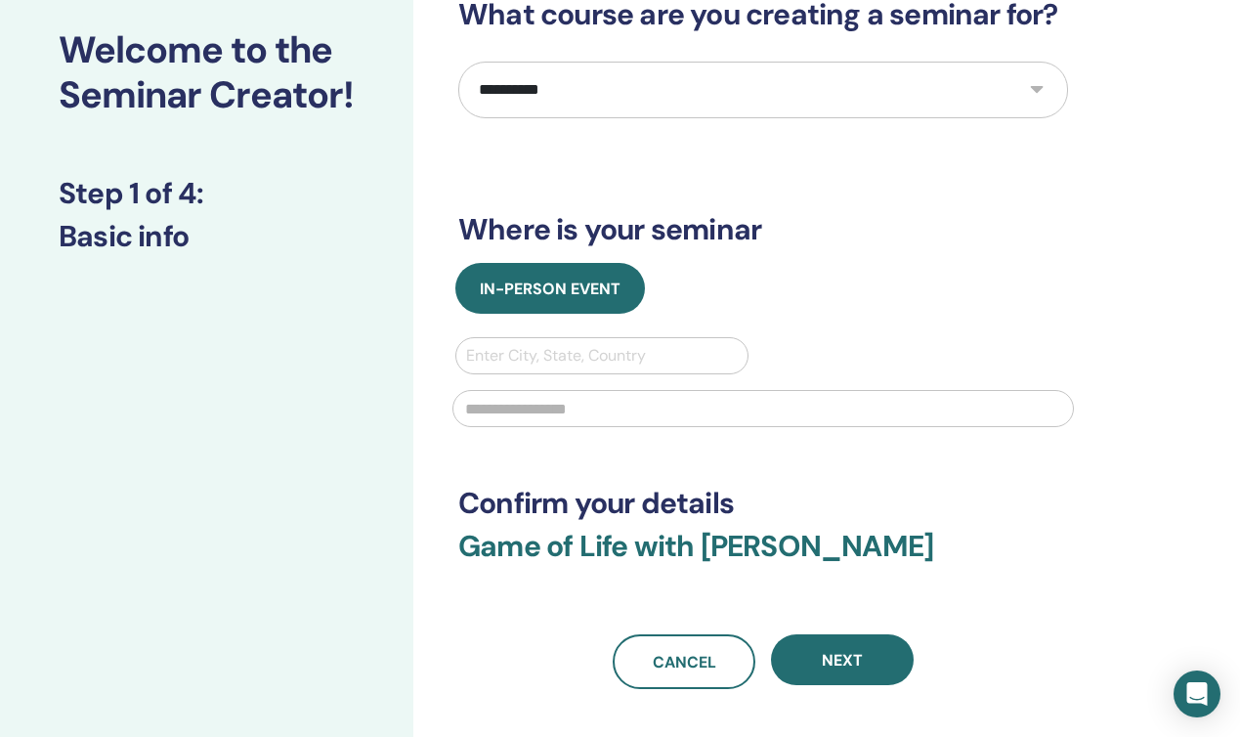
scroll to position [100, 0]
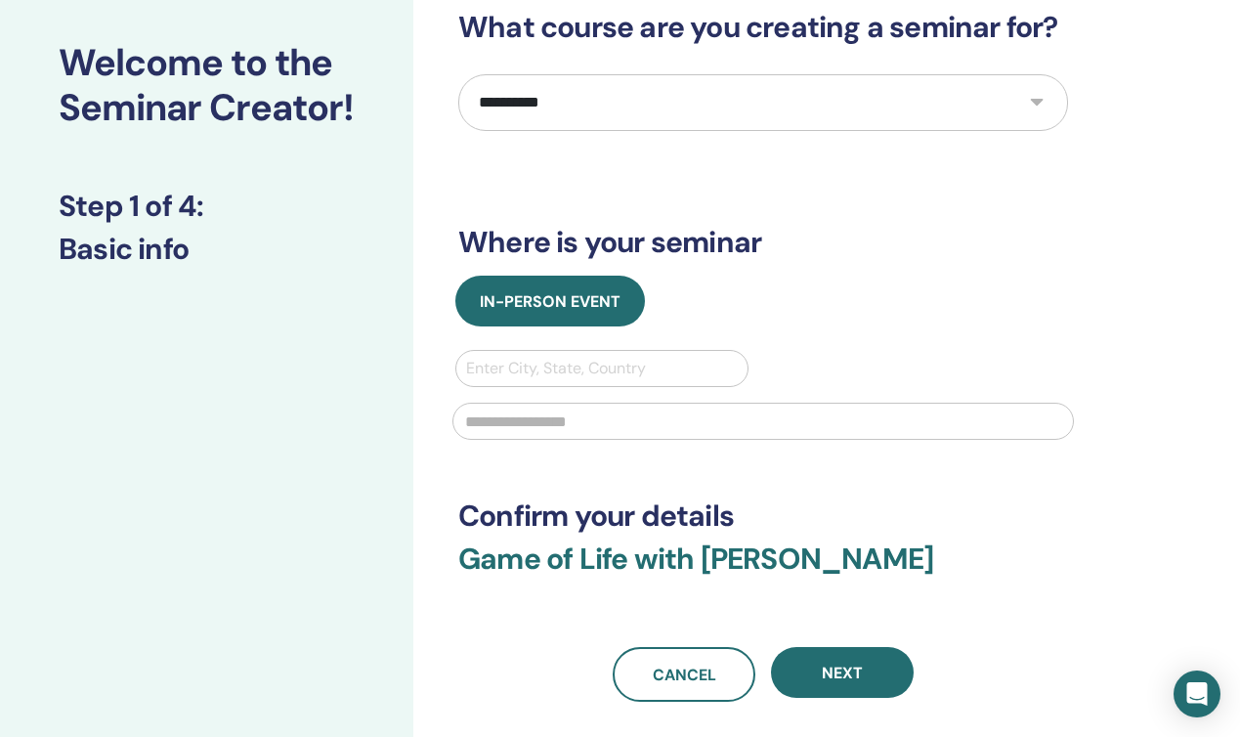
click at [535, 366] on div at bounding box center [602, 368] width 272 height 27
type input "****"
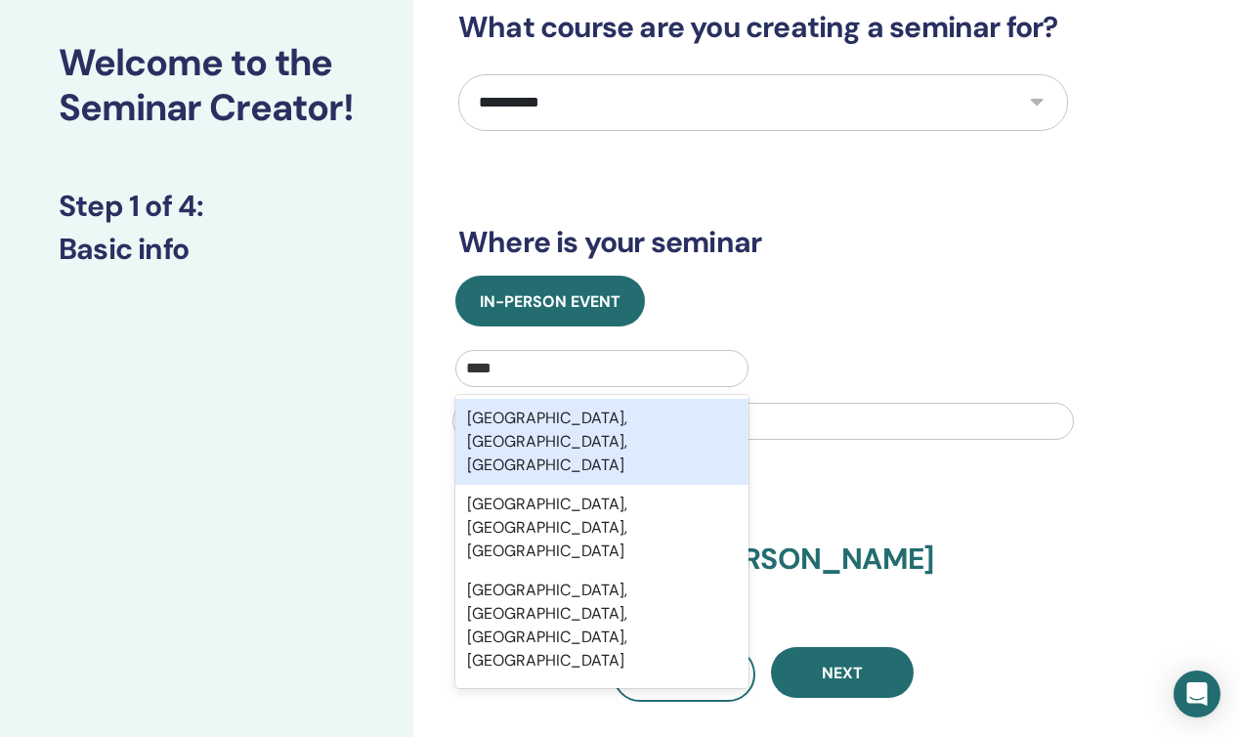
click at [580, 418] on div "Graz, Steiermark, AUT" at bounding box center [601, 442] width 293 height 86
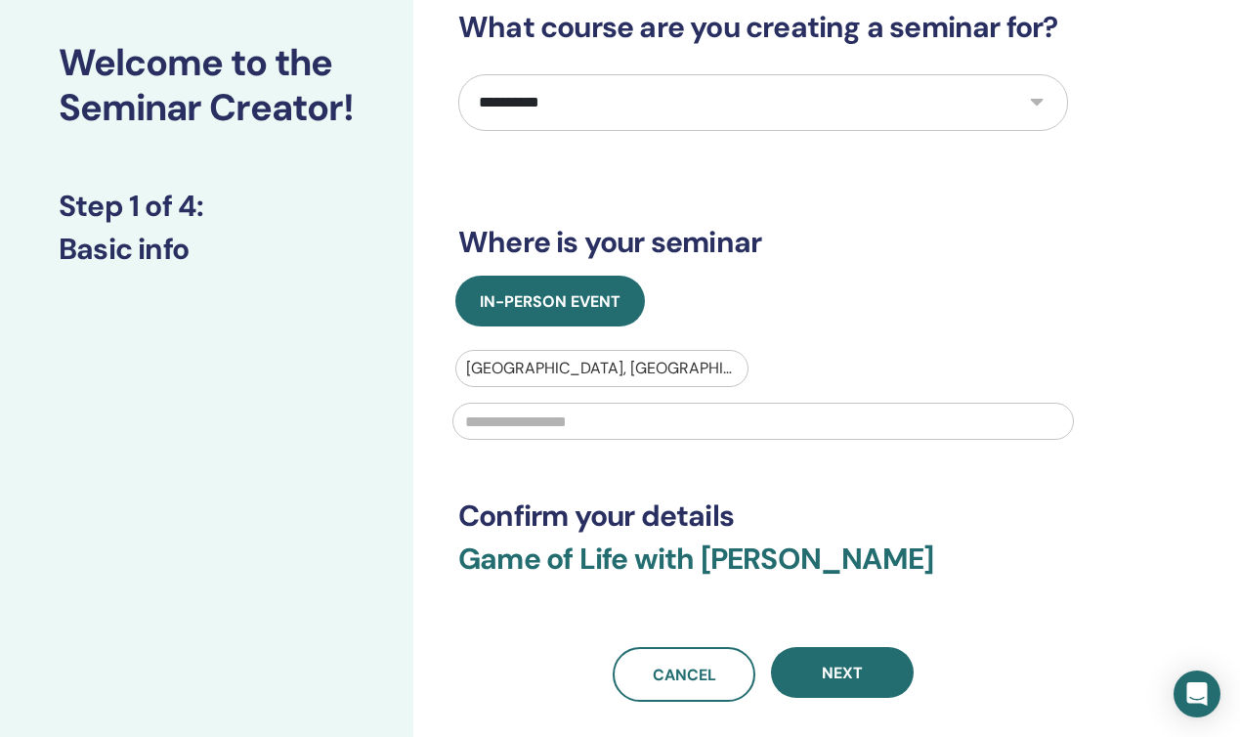
click at [580, 435] on input "text" at bounding box center [763, 421] width 622 height 37
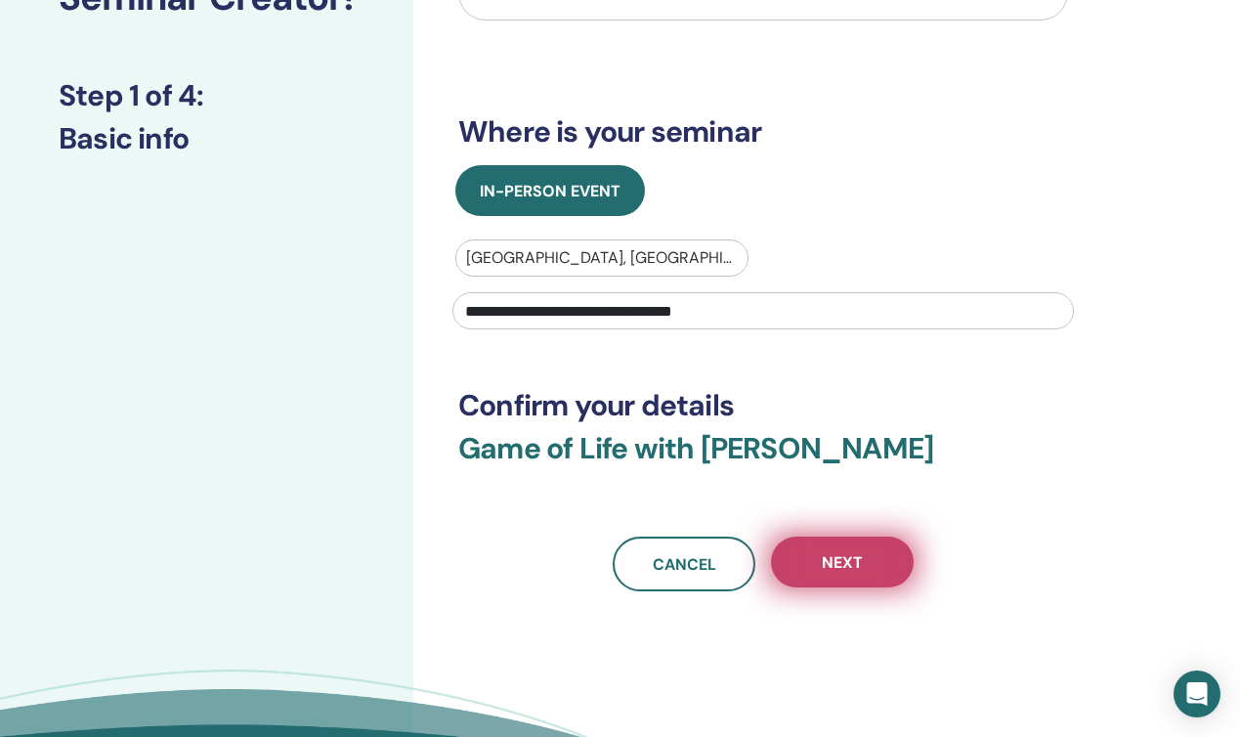
scroll to position [213, 0]
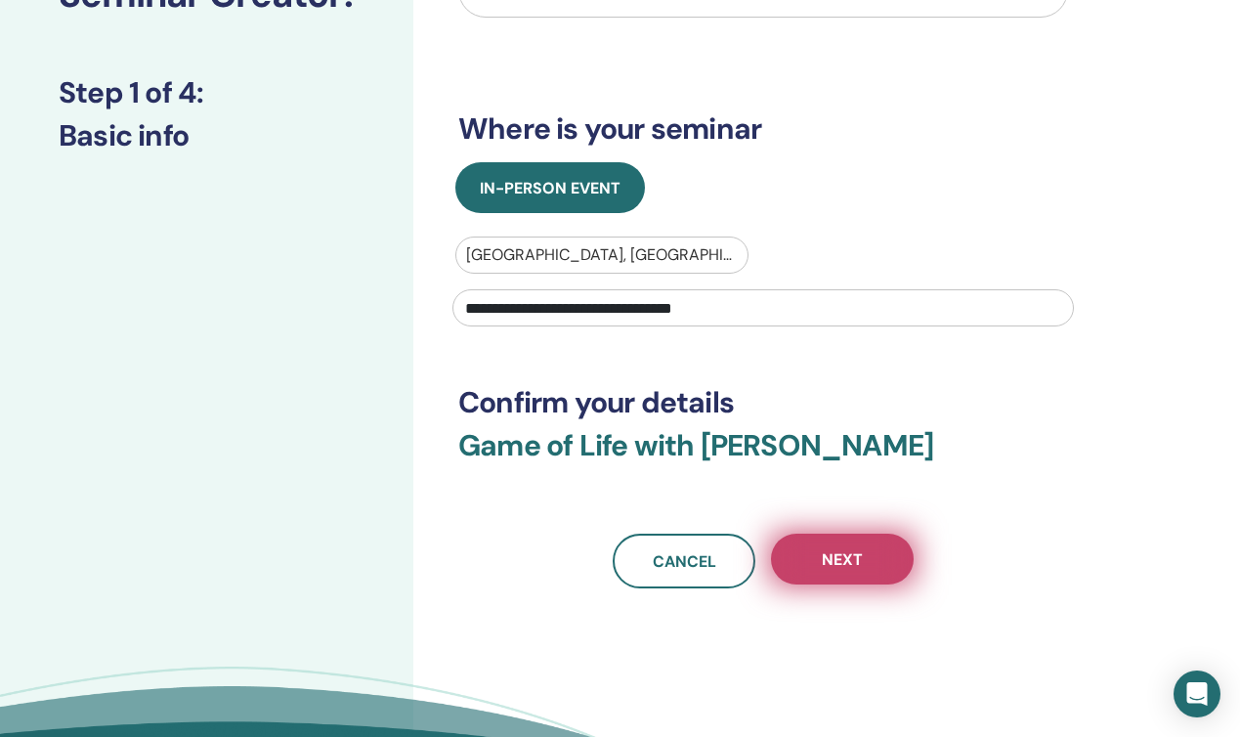
type input "**********"
click at [856, 569] on span "Next" at bounding box center [842, 559] width 41 height 21
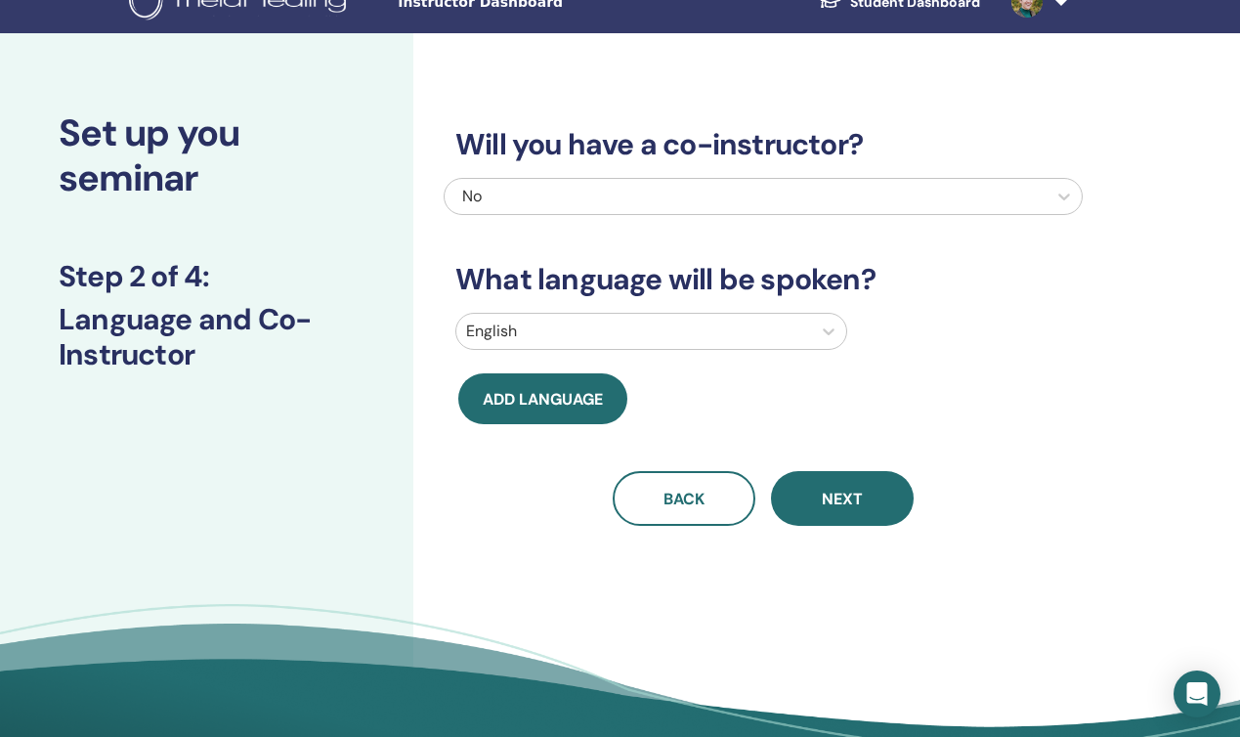
scroll to position [0, 0]
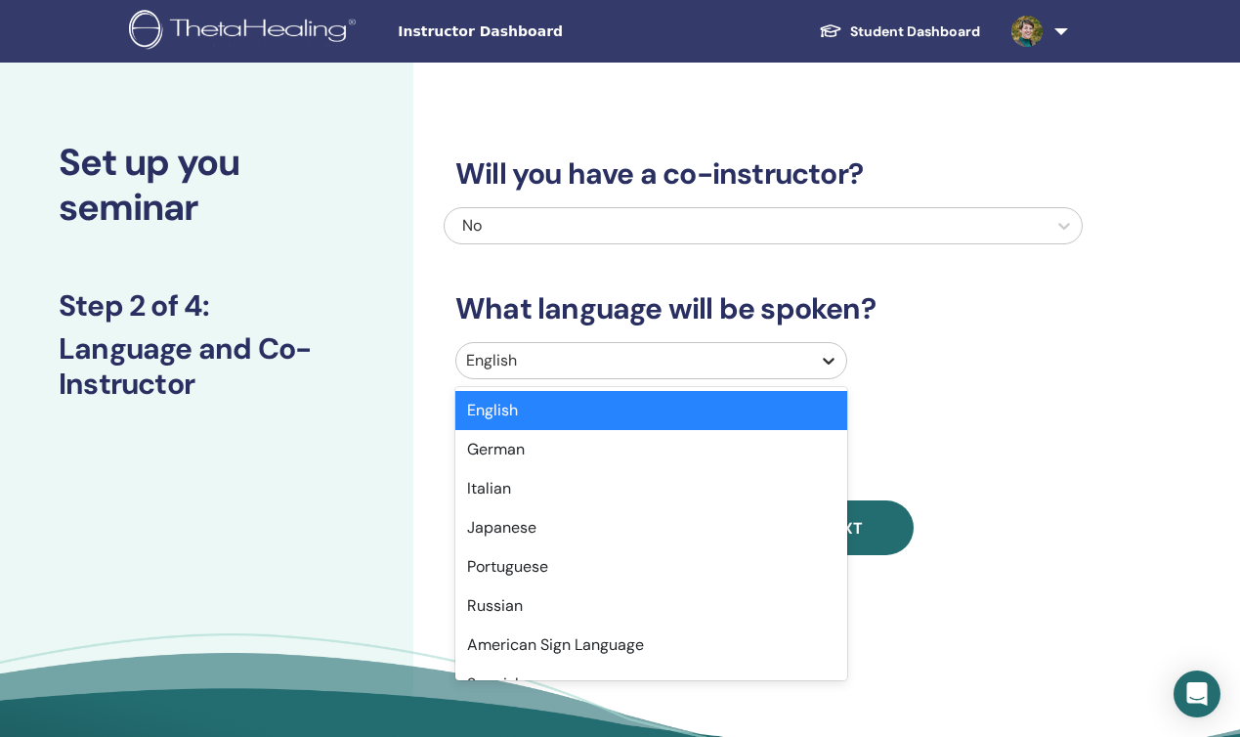
click at [828, 354] on icon at bounding box center [829, 361] width 20 height 20
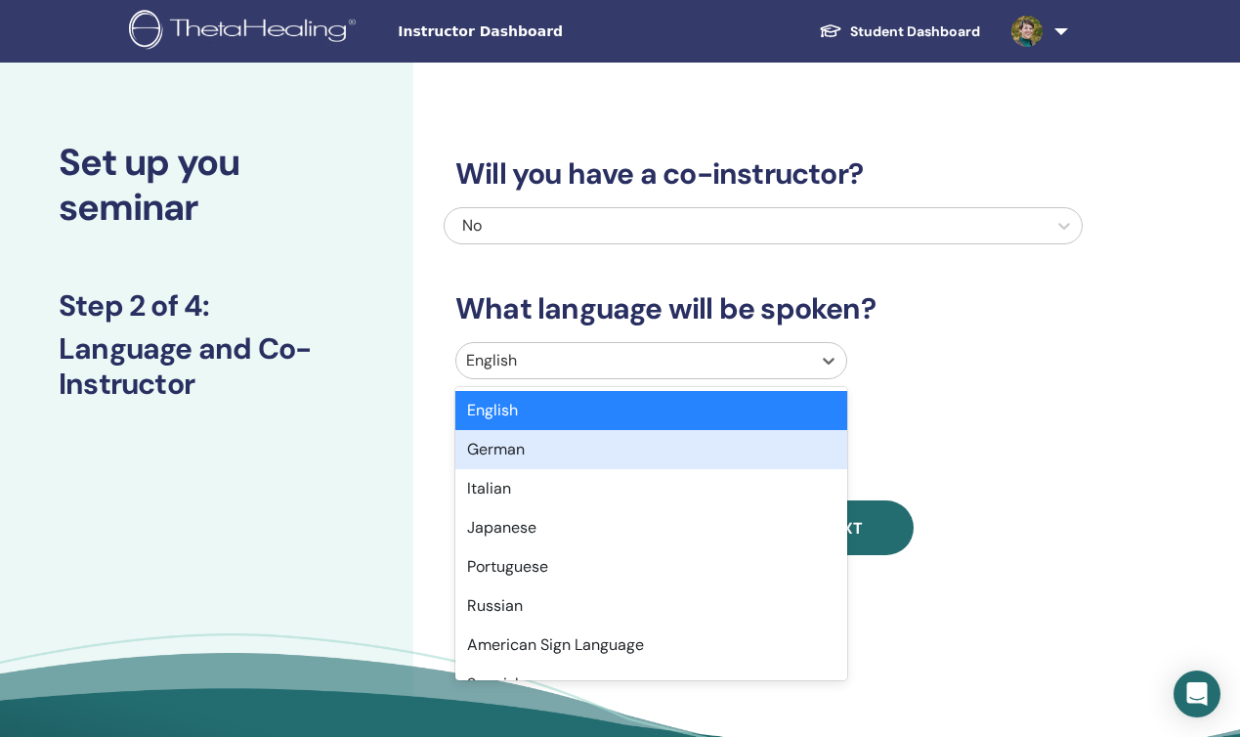
click at [766, 442] on div "German" at bounding box center [651, 449] width 392 height 39
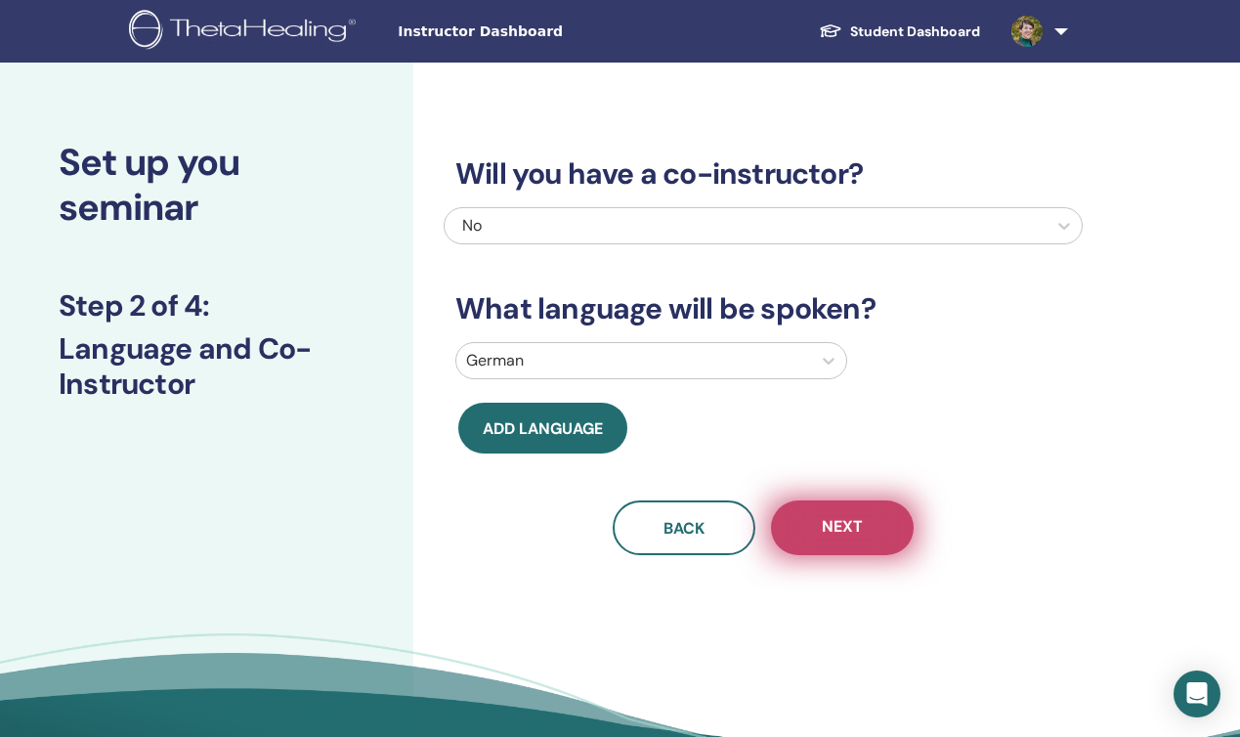
click at [864, 524] on button "Next" at bounding box center [842, 527] width 143 height 55
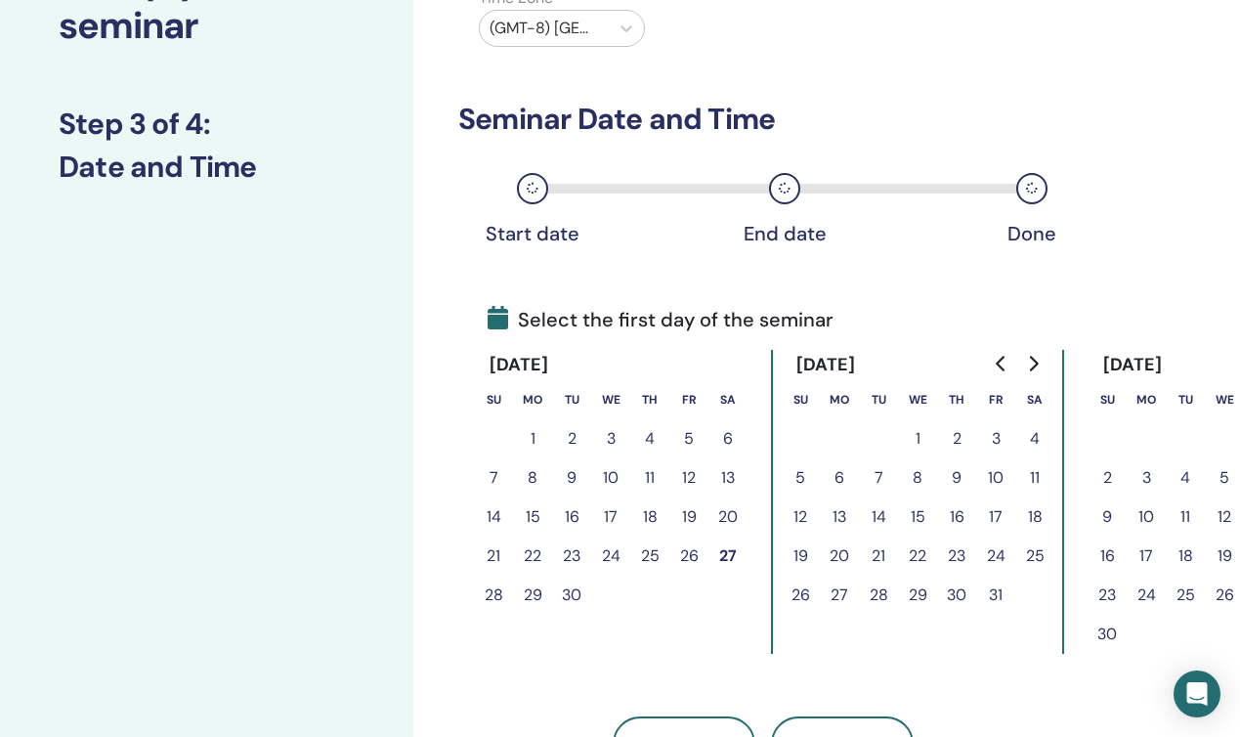
scroll to position [199, 0]
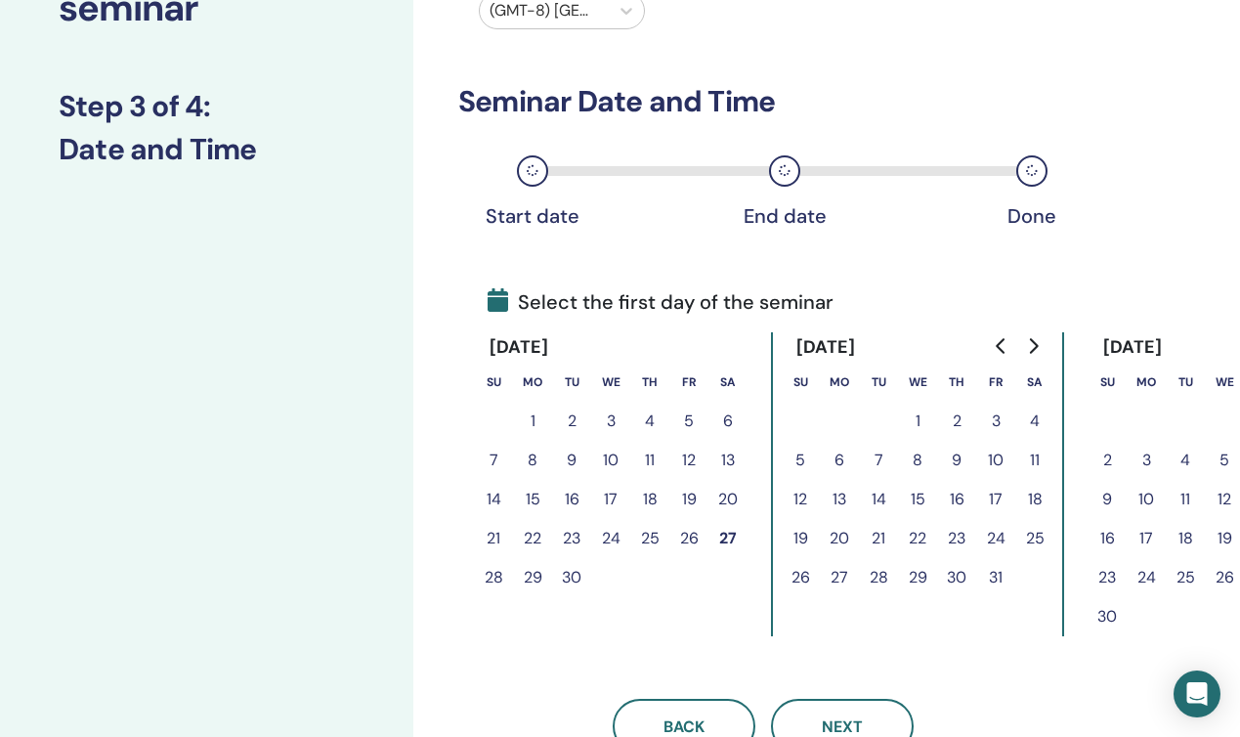
click at [993, 497] on button "17" at bounding box center [995, 499] width 39 height 39
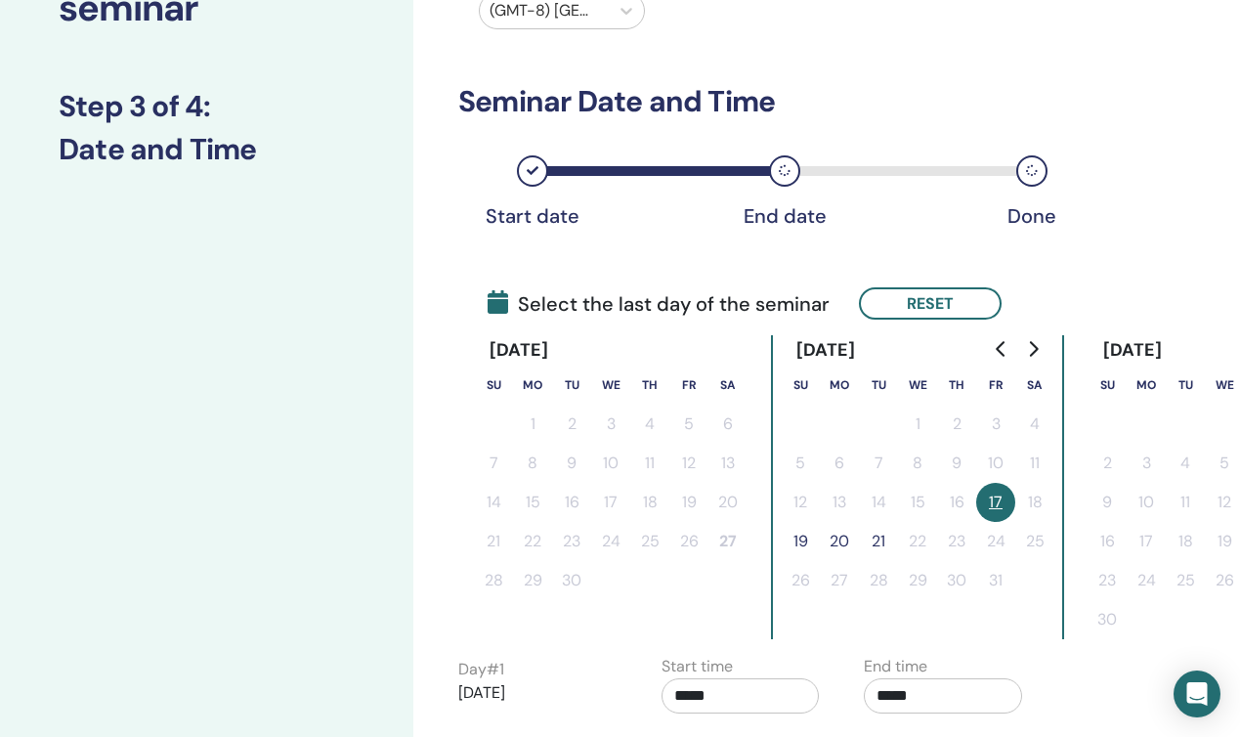
click at [797, 535] on button "19" at bounding box center [800, 541] width 39 height 39
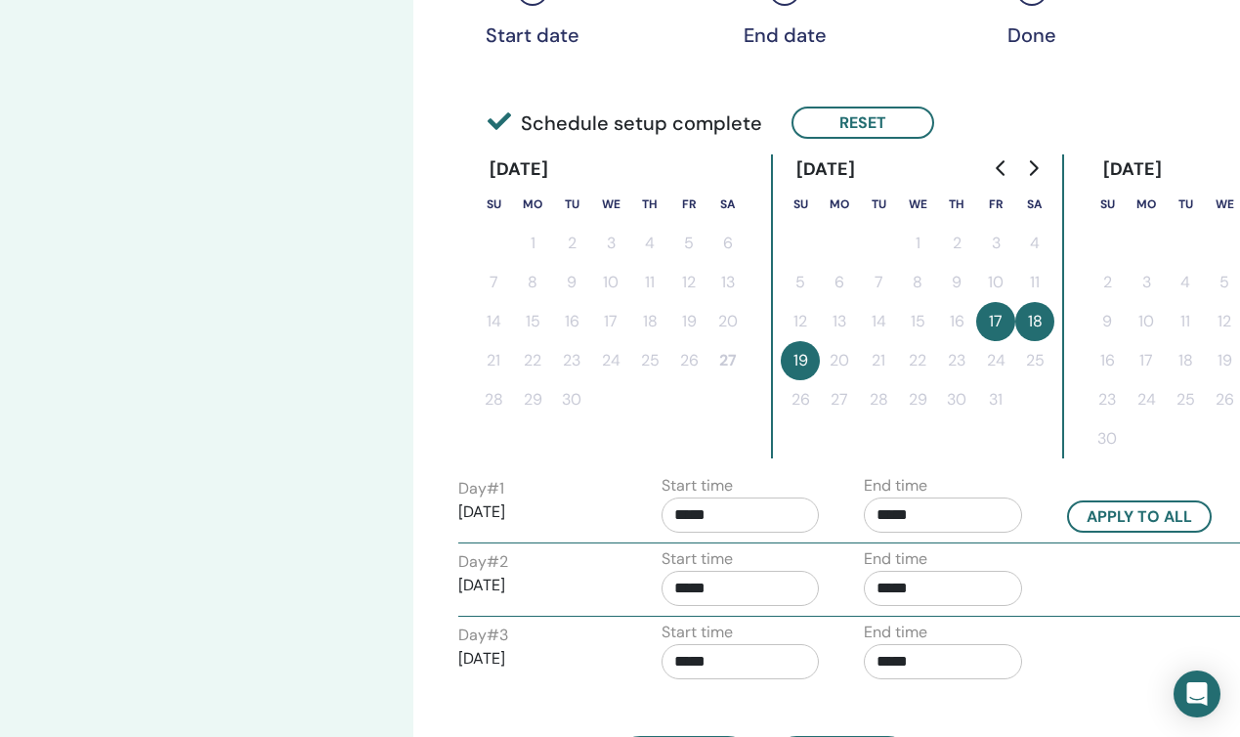
scroll to position [383, 0]
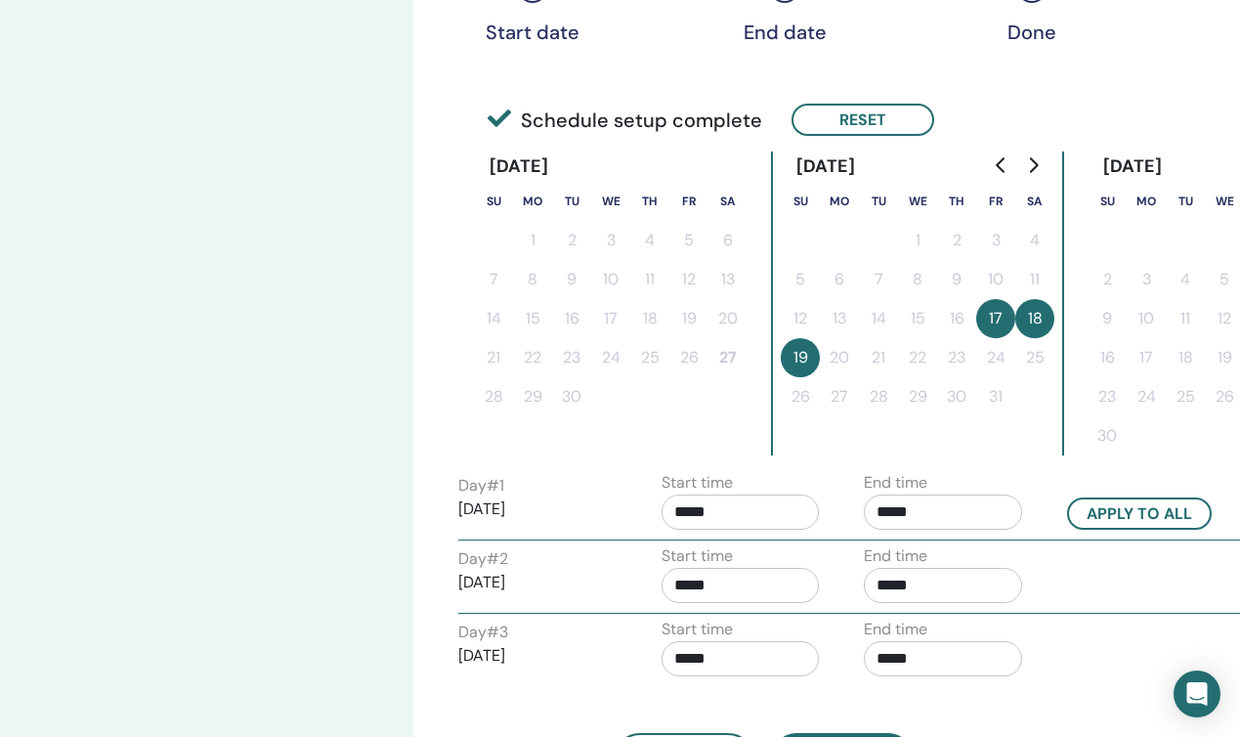
click at [687, 518] on input "*****" at bounding box center [741, 511] width 158 height 35
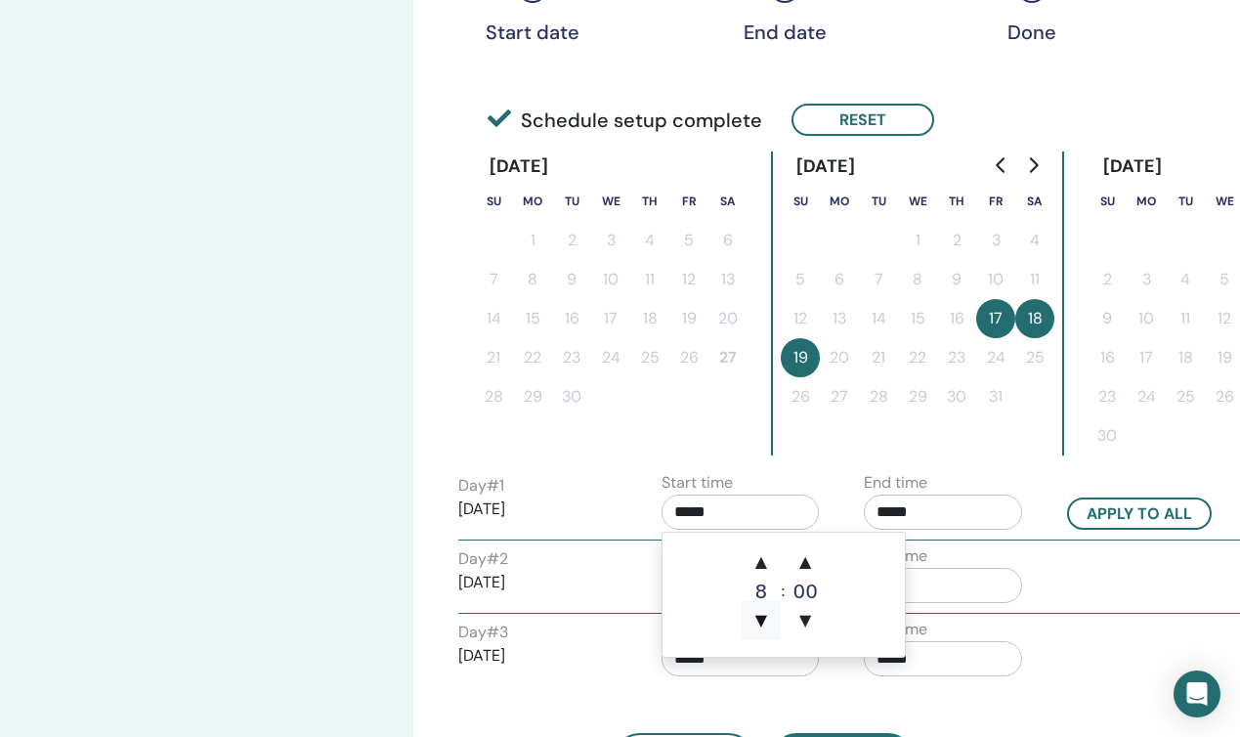
click at [765, 622] on span "▼" at bounding box center [761, 620] width 39 height 39
click at [764, 560] on span "▲" at bounding box center [761, 561] width 39 height 39
type input "*****"
click at [888, 511] on input "*****" at bounding box center [943, 511] width 158 height 35
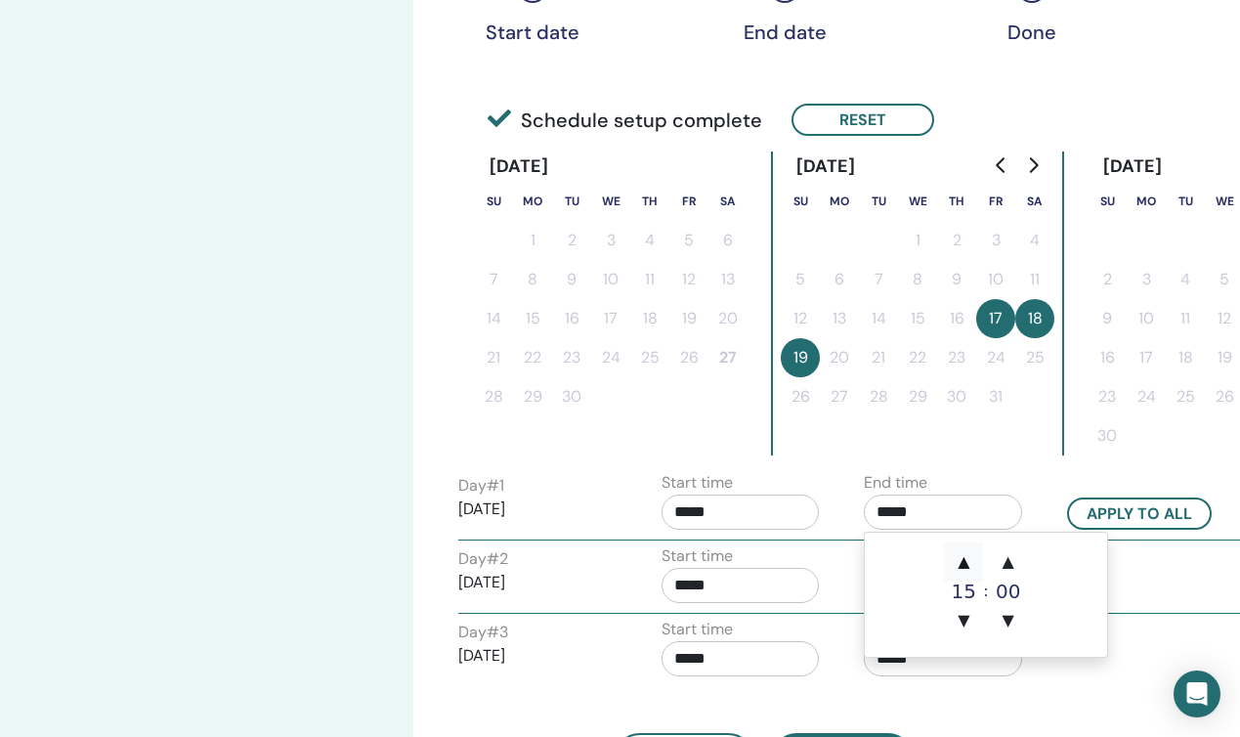
click at [965, 559] on span "▲" at bounding box center [963, 561] width 39 height 39
type input "*****"
click at [1113, 517] on button "Apply to all" at bounding box center [1139, 513] width 145 height 32
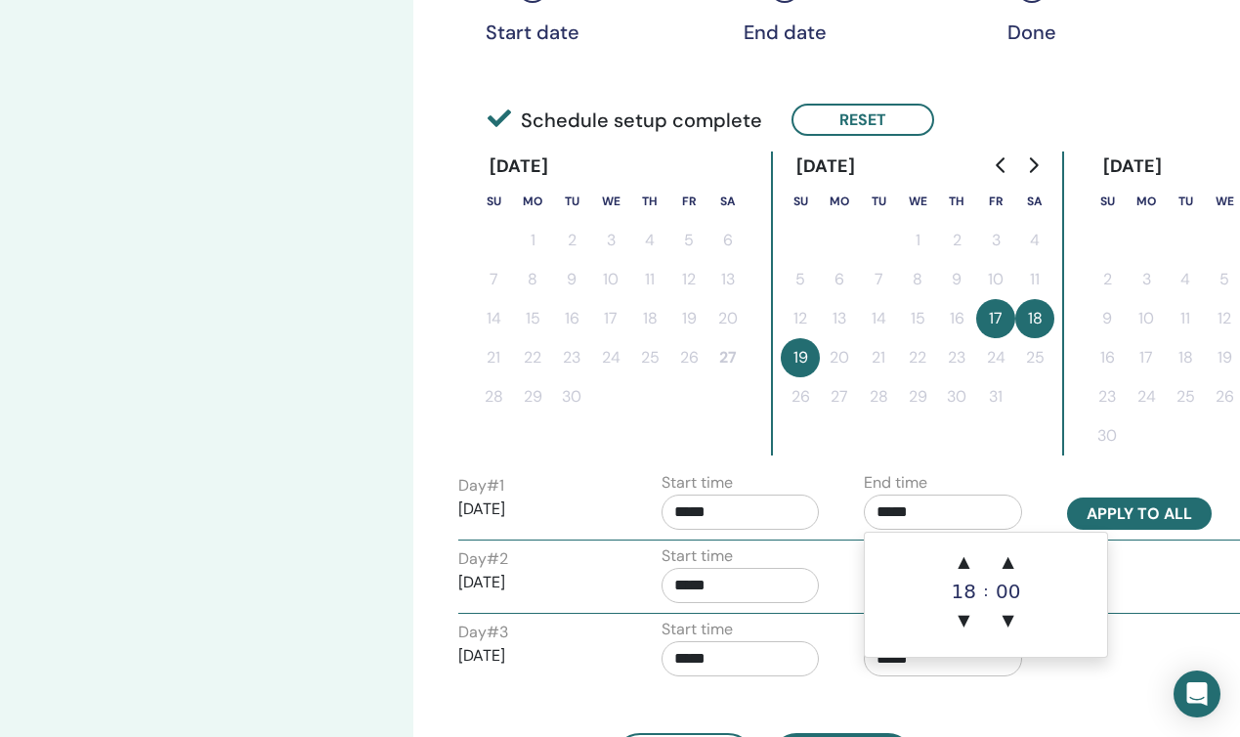
type input "*****"
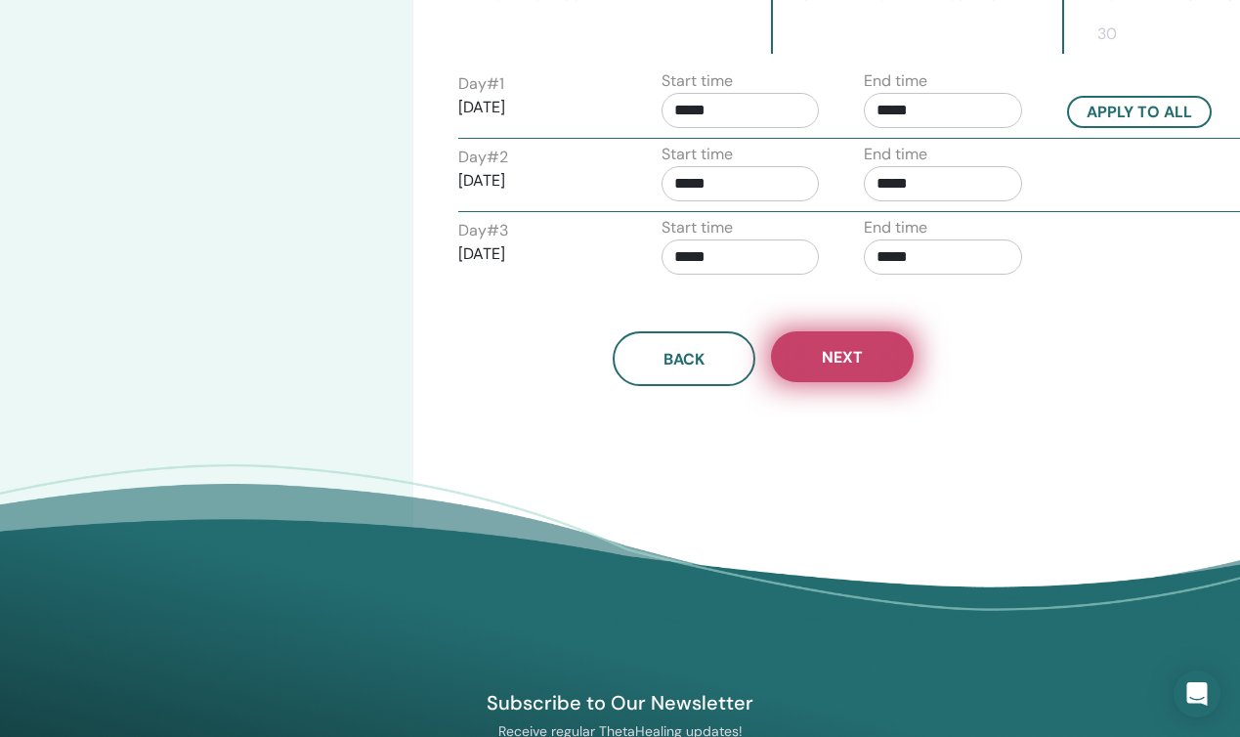
click at [875, 346] on button "Next" at bounding box center [842, 356] width 143 height 51
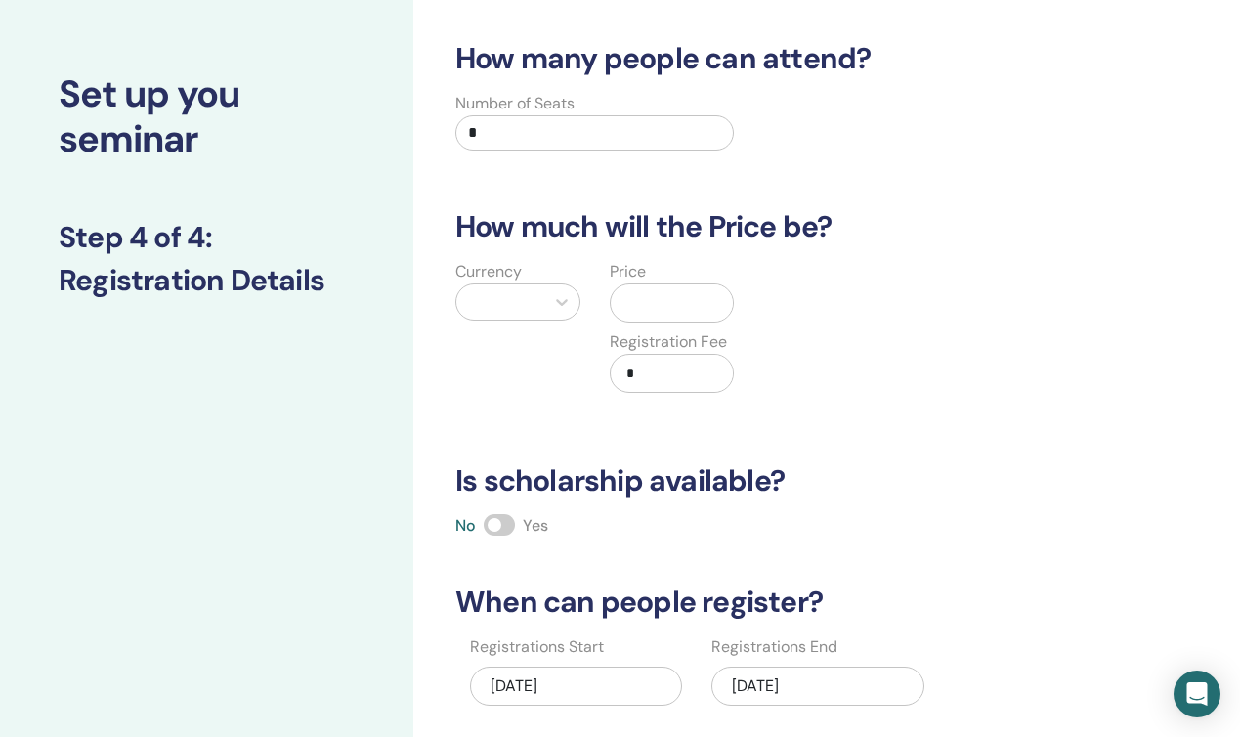
scroll to position [0, 0]
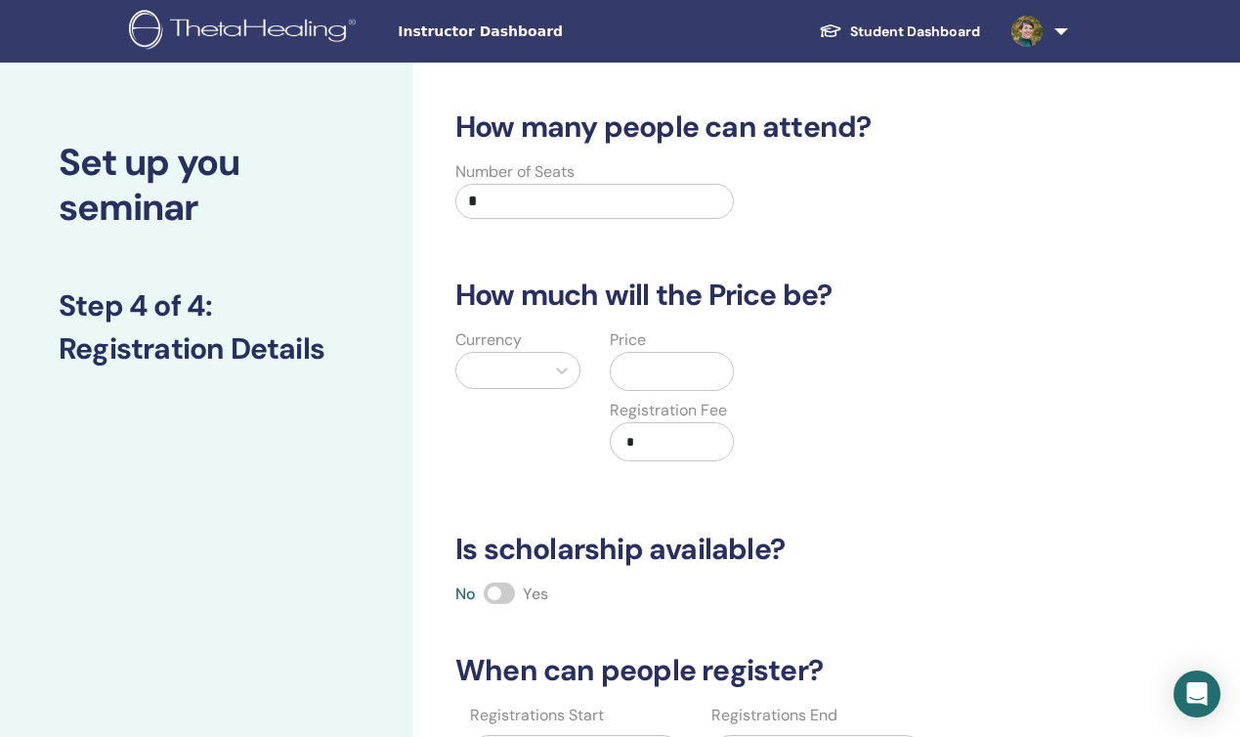
click at [507, 596] on span at bounding box center [499, 592] width 31 height 21
click at [505, 208] on input "*" at bounding box center [594, 201] width 279 height 35
type input "**"
click at [528, 366] on div at bounding box center [500, 370] width 68 height 27
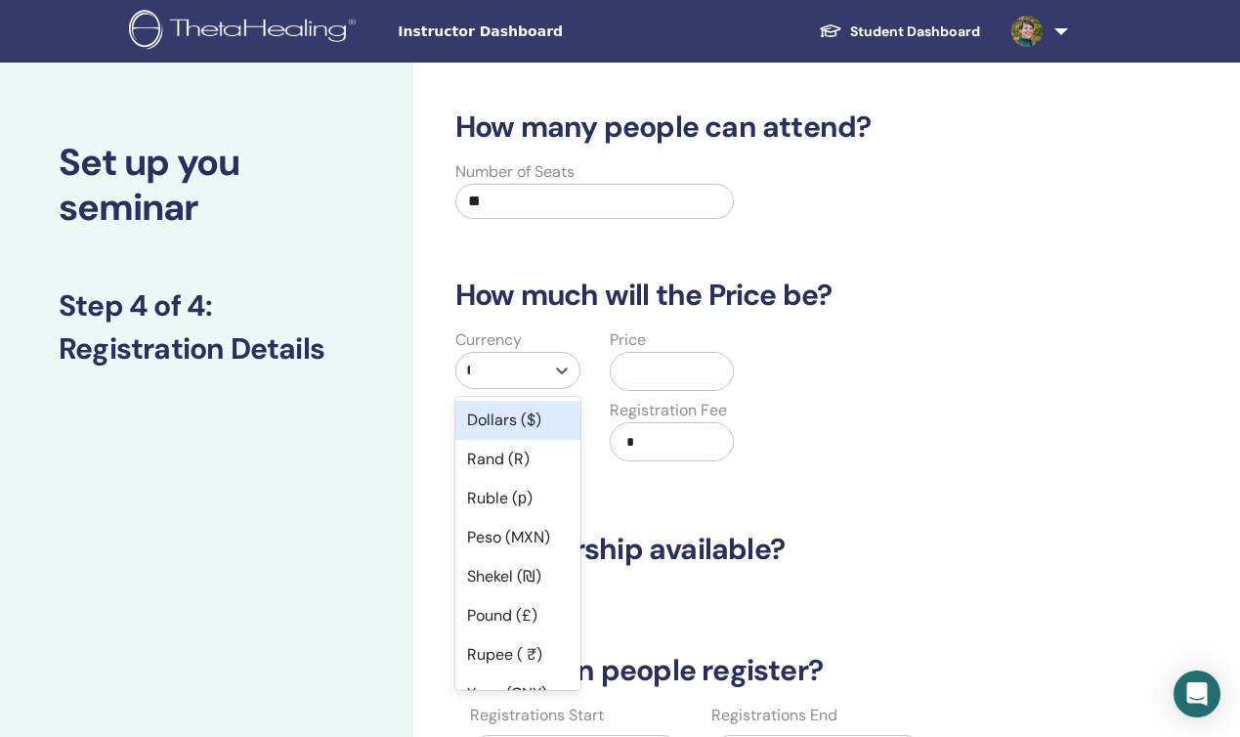
type input "**"
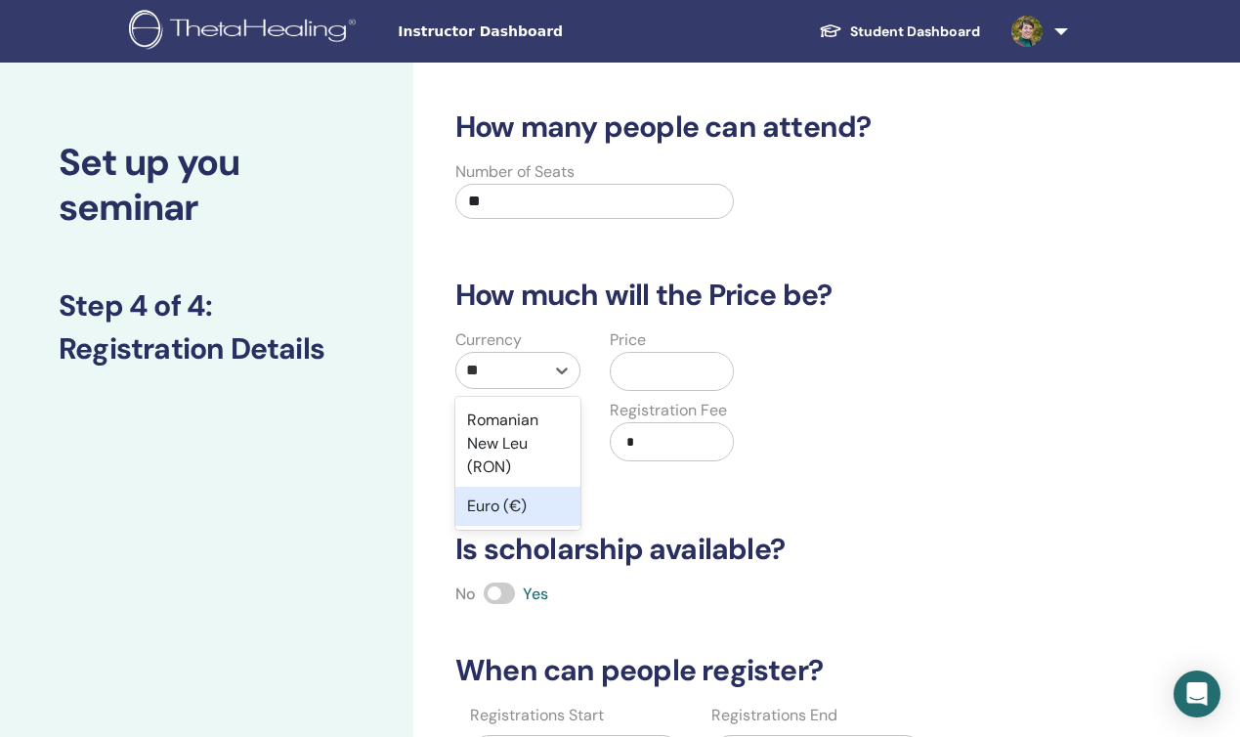
click at [535, 502] on div "Euro (€)" at bounding box center [517, 506] width 125 height 39
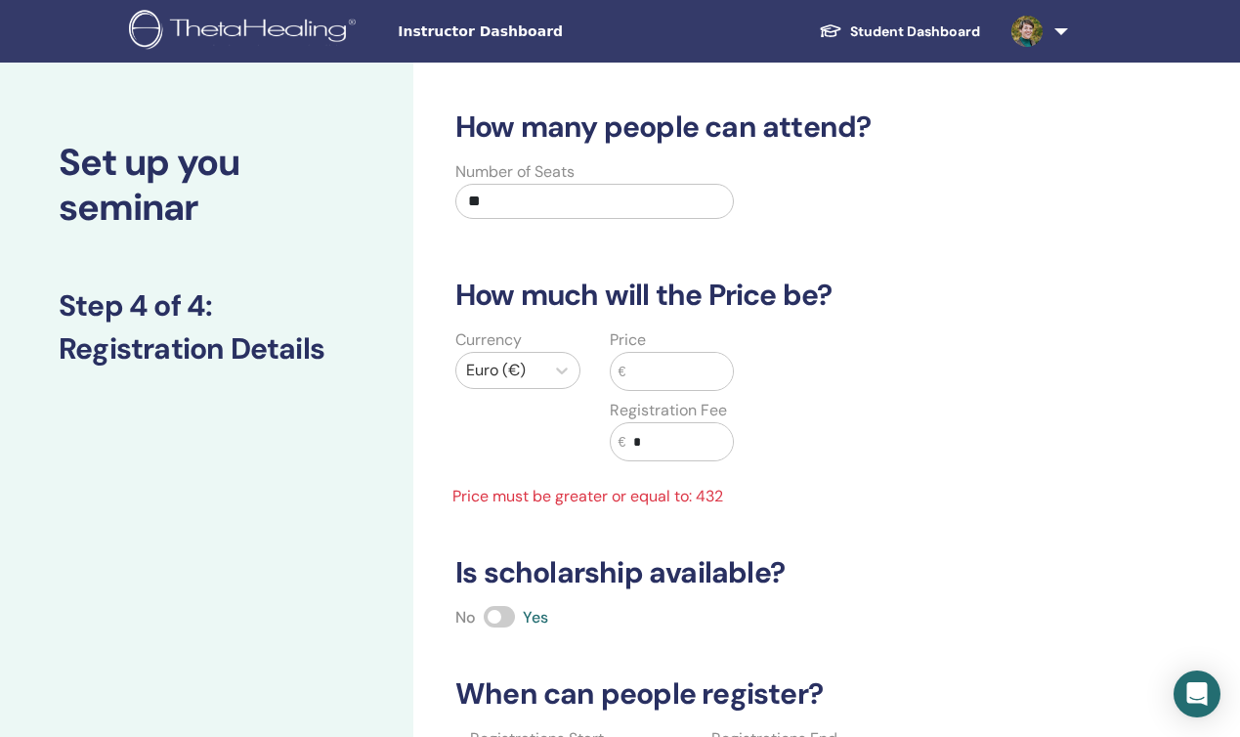
click at [663, 375] on input "text" at bounding box center [678, 371] width 107 height 37
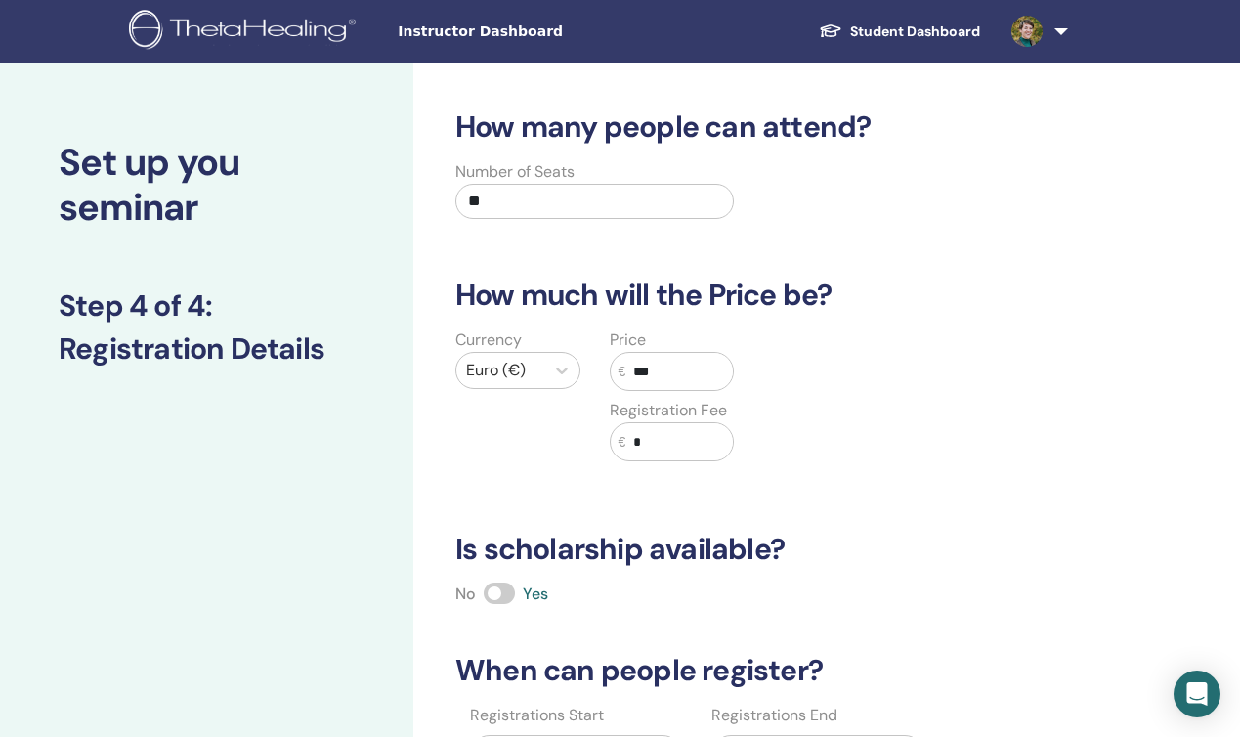
type input "***"
click at [682, 442] on input "*" at bounding box center [678, 441] width 107 height 37
type input "**"
click at [984, 441] on div "Currency Euro (€) Price € *** Registration Fee € **" at bounding box center [748, 406] width 639 height 156
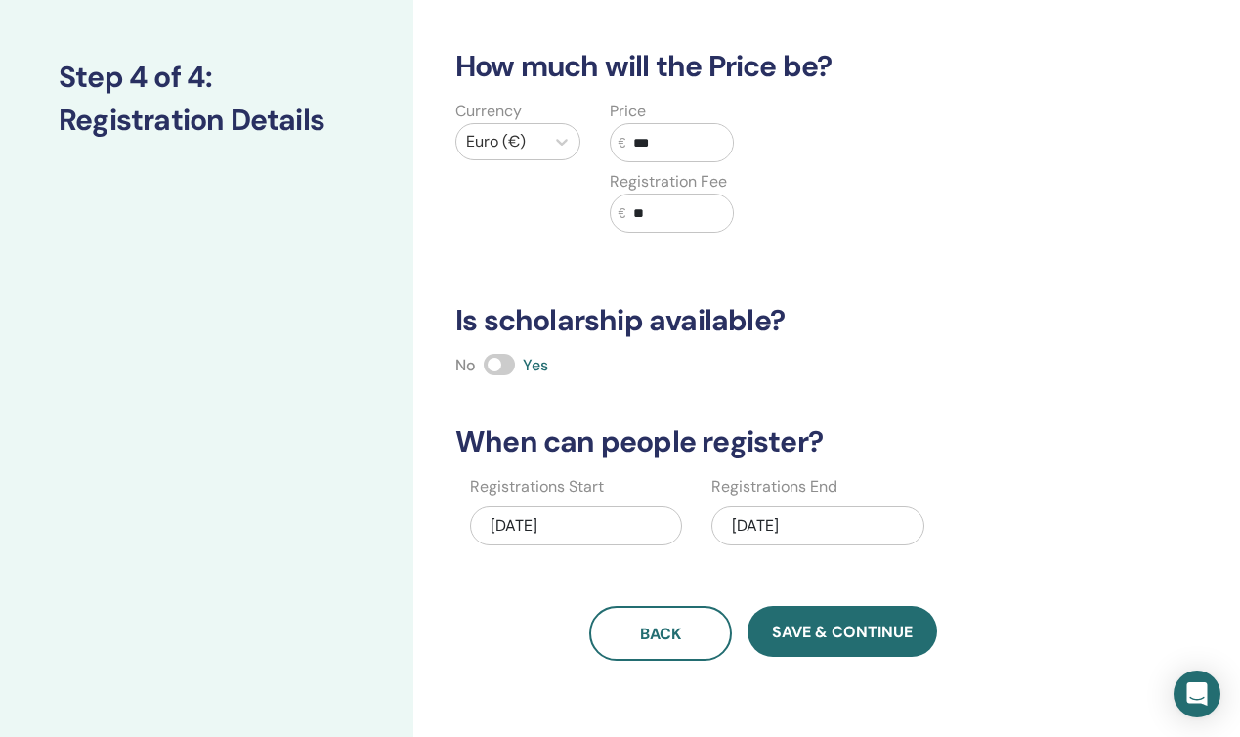
scroll to position [233, 0]
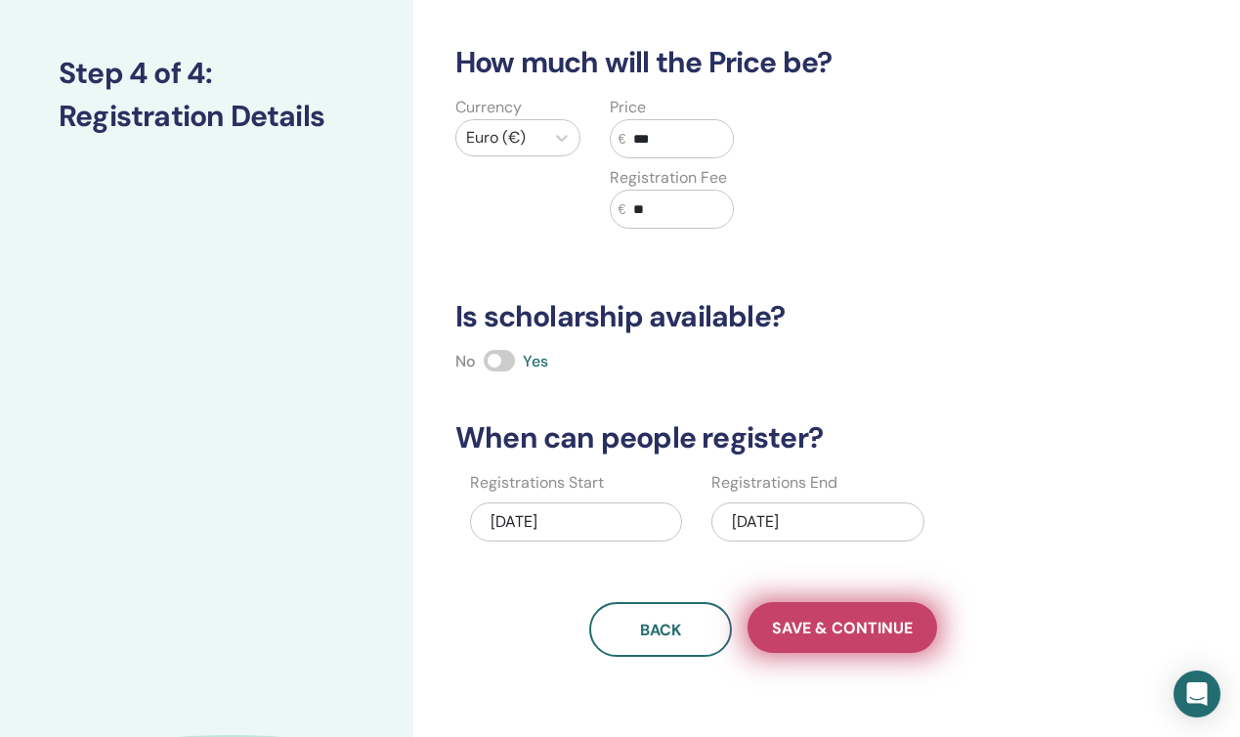
click at [881, 627] on span "Save & Continue" at bounding box center [842, 628] width 141 height 21
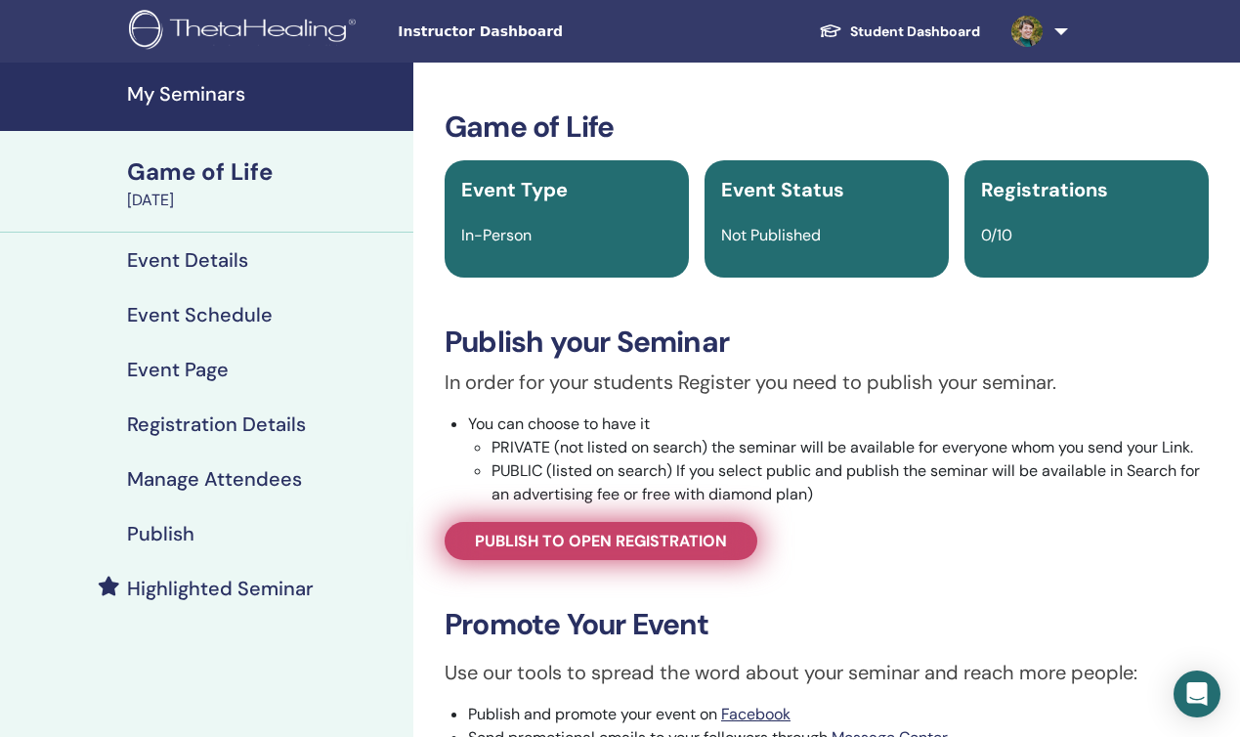
click at [564, 543] on span "Publish to open registration" at bounding box center [601, 541] width 252 height 21
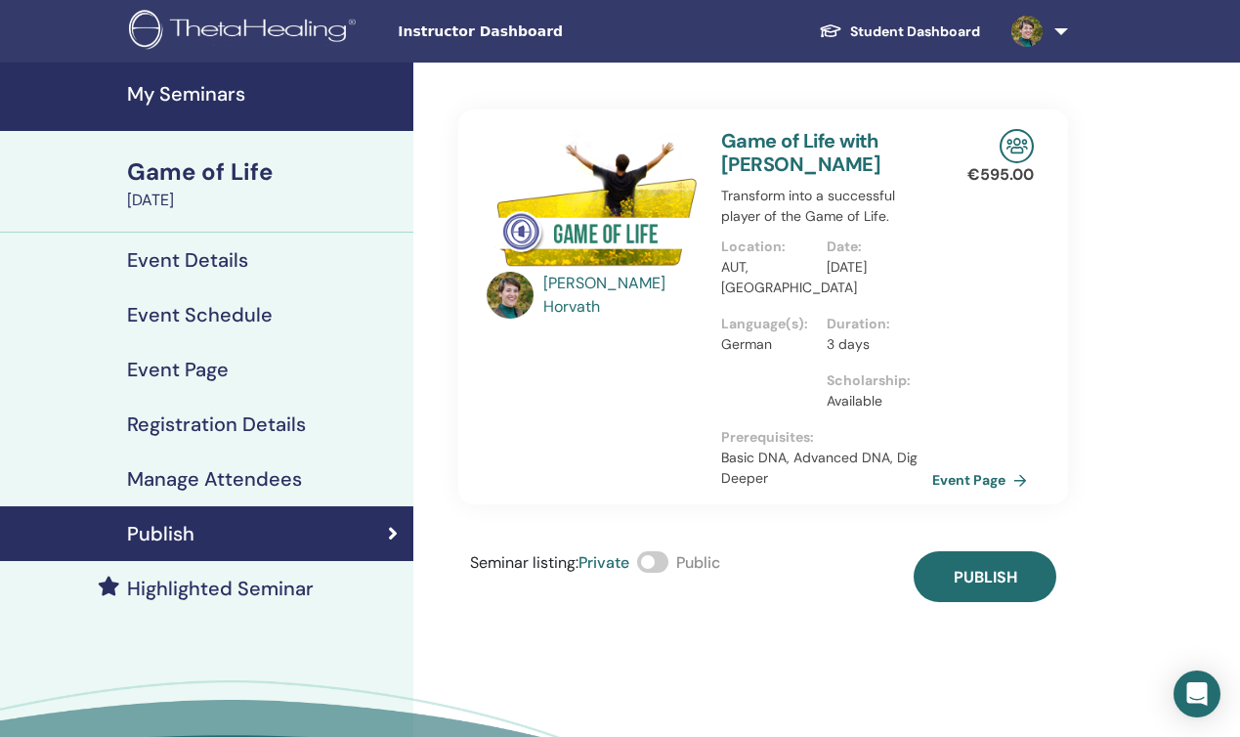
click at [666, 560] on span at bounding box center [652, 561] width 31 height 21
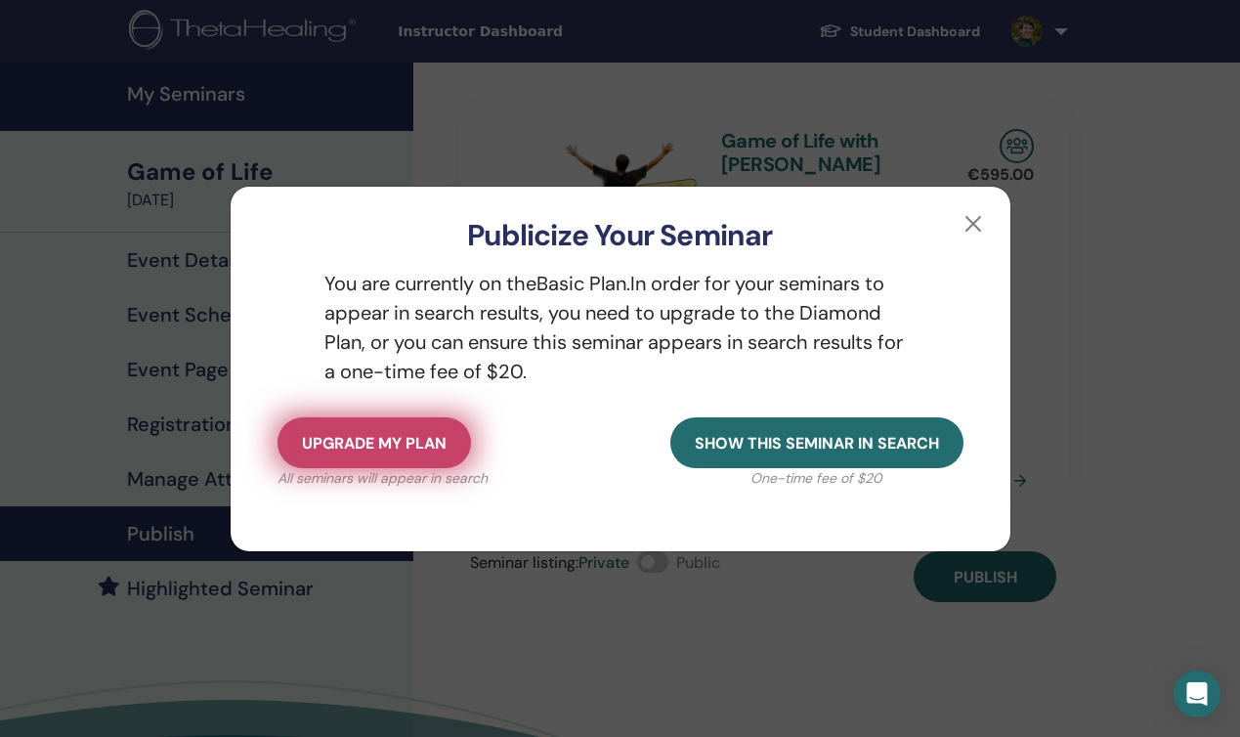
click at [381, 447] on span "Upgrade my plan" at bounding box center [374, 443] width 145 height 21
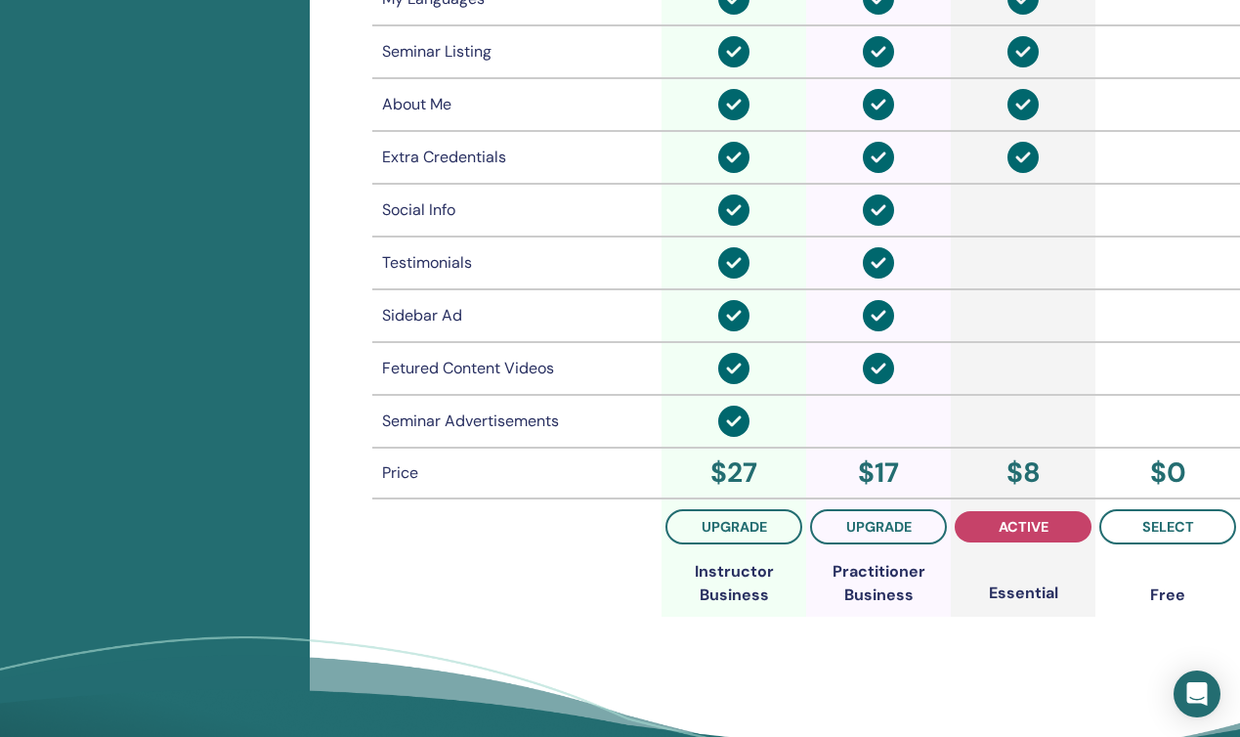
scroll to position [1415, 0]
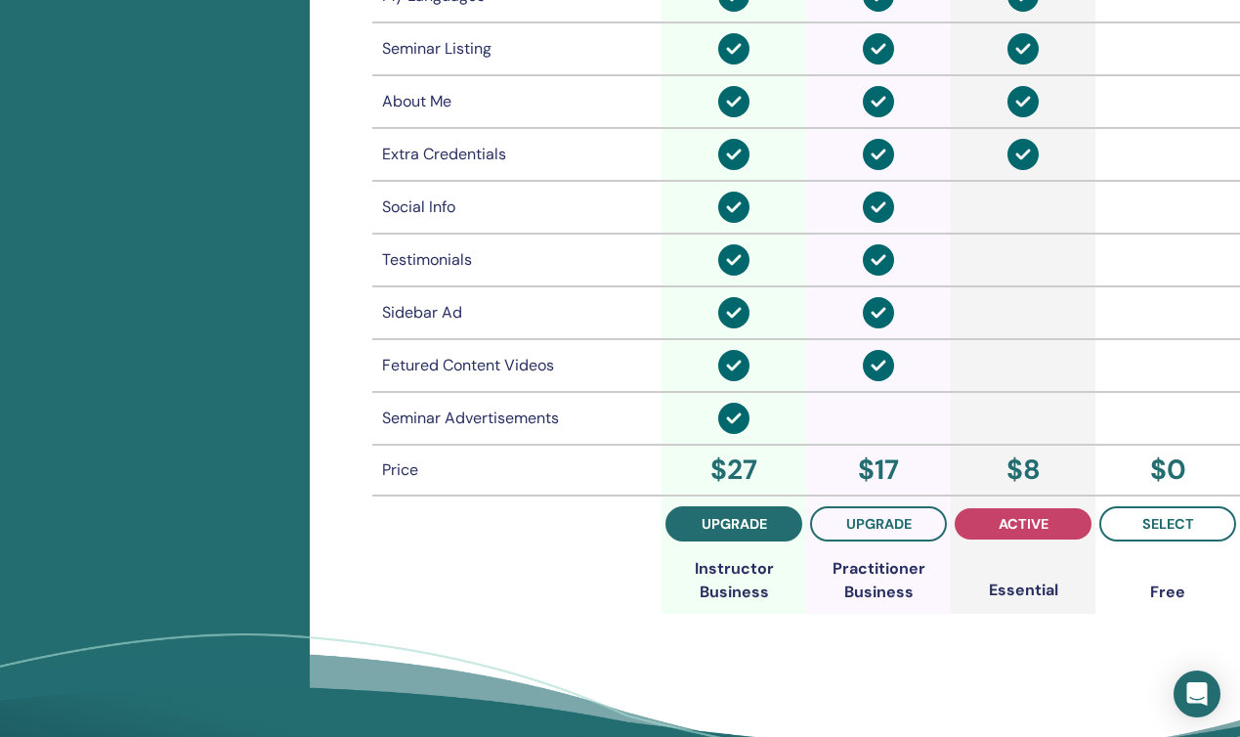
click at [719, 528] on span "upgrade" at bounding box center [734, 524] width 65 height 16
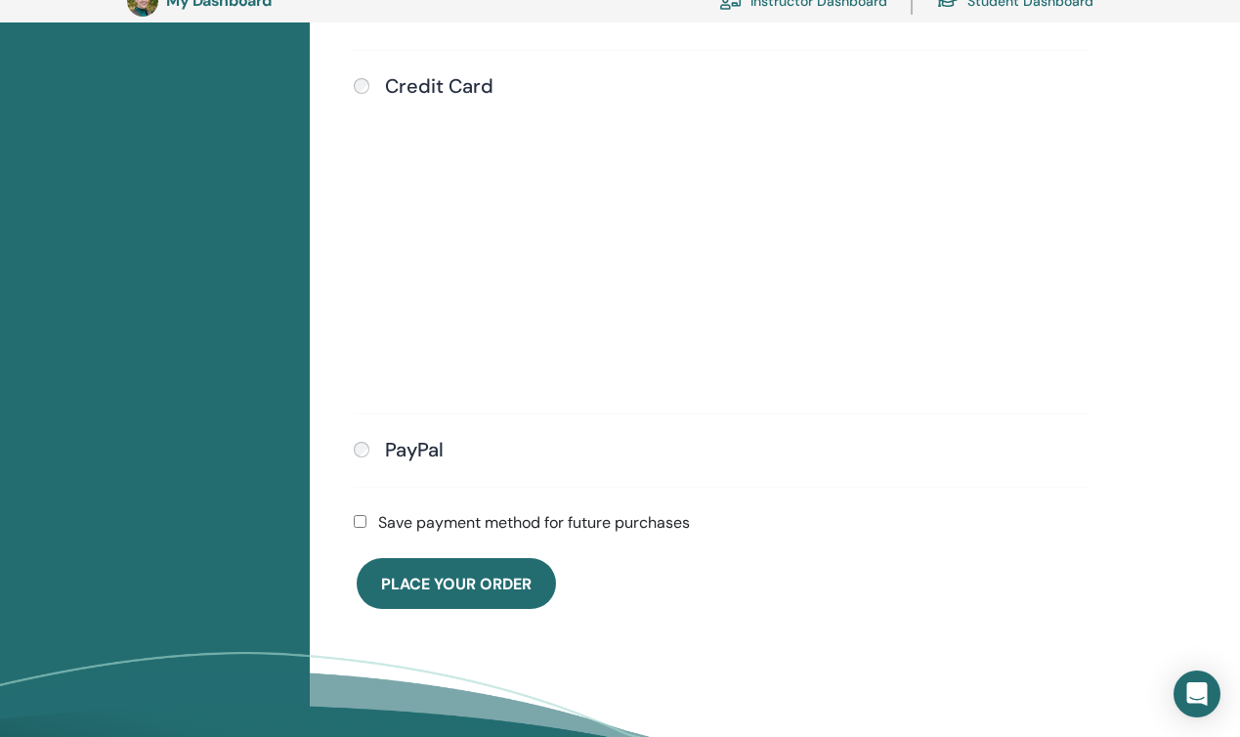
scroll to position [715, 0]
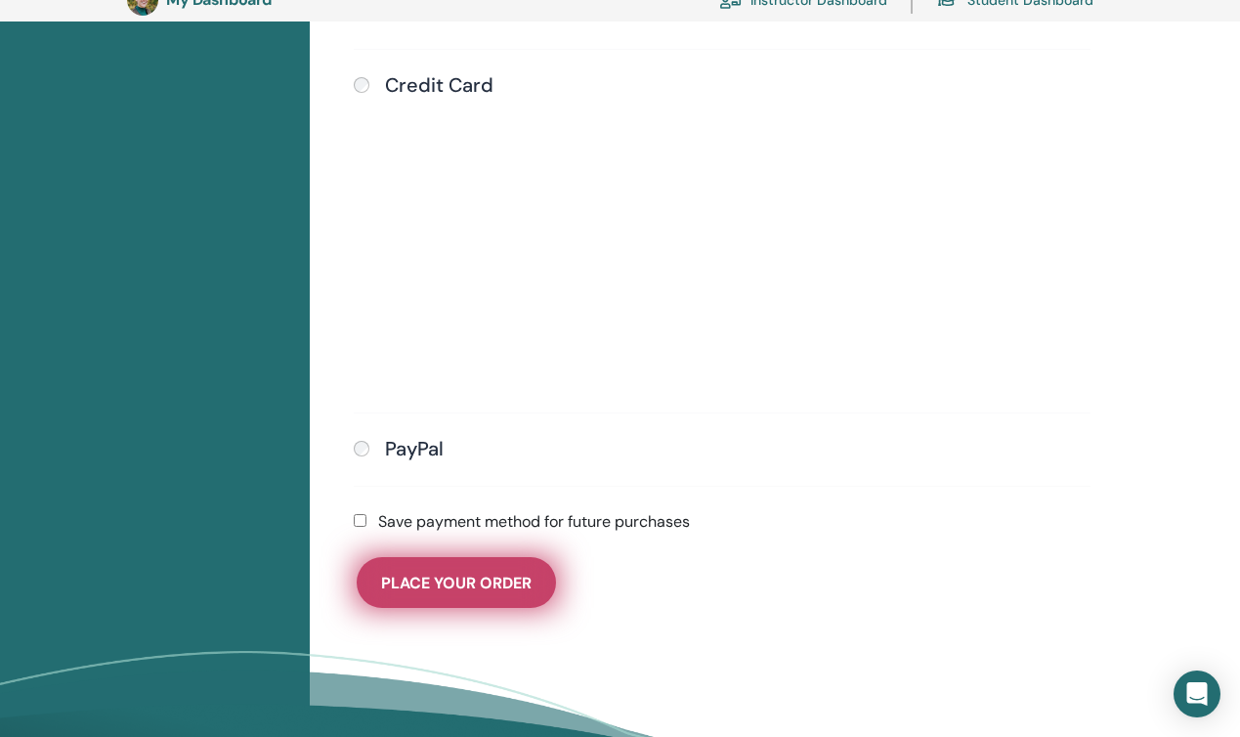
click at [463, 585] on span "Place Your Order" at bounding box center [456, 583] width 150 height 21
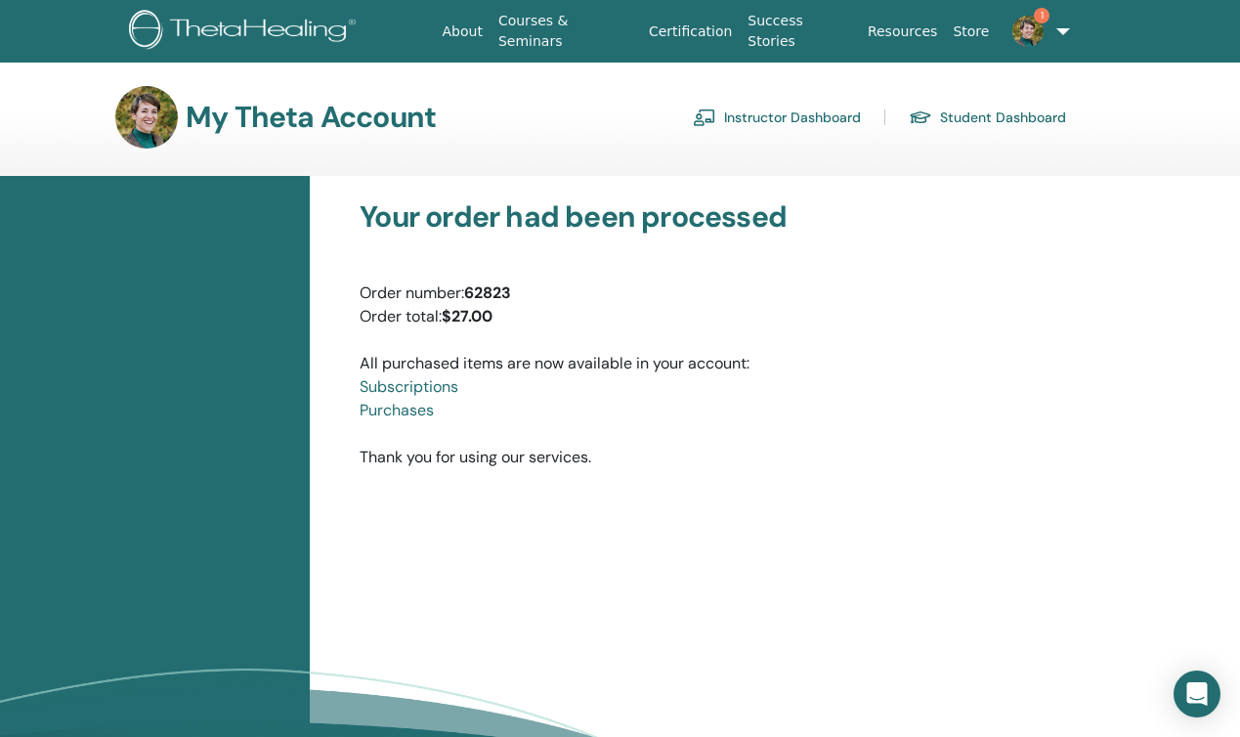
click at [802, 116] on link "Instructor Dashboard" at bounding box center [777, 117] width 168 height 31
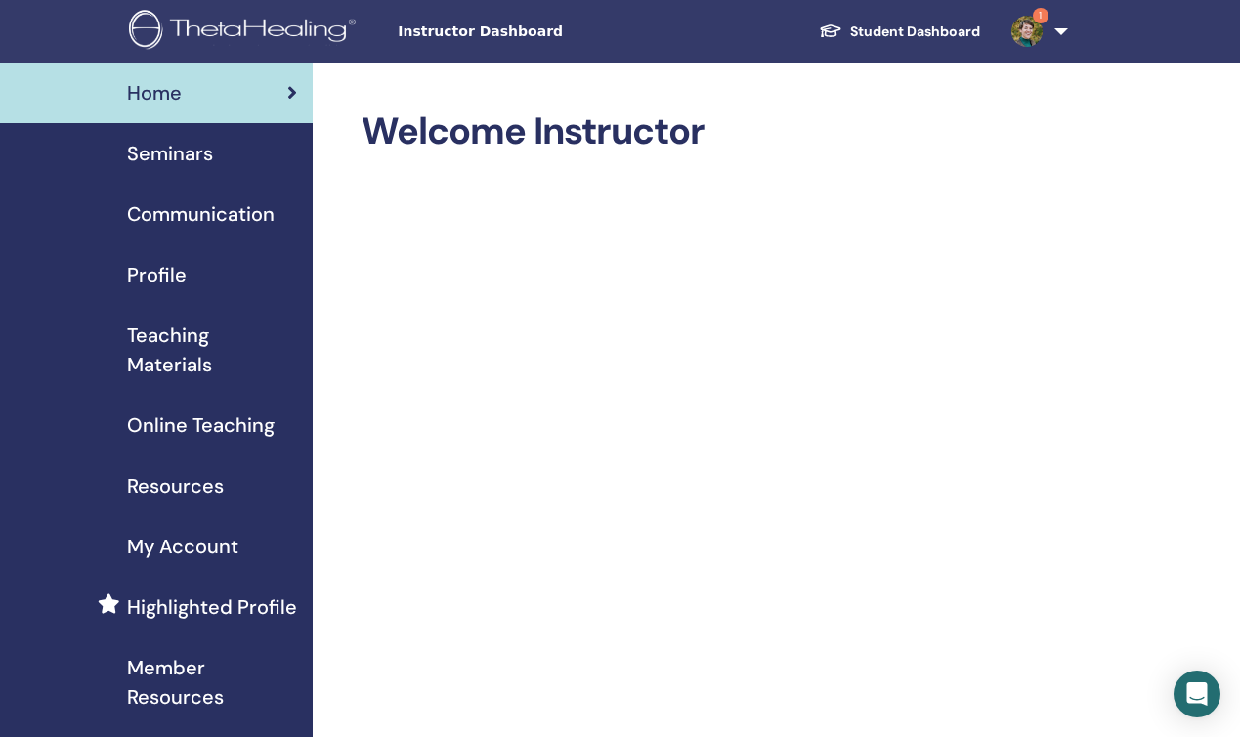
click at [189, 150] on span "Seminars" at bounding box center [170, 153] width 86 height 29
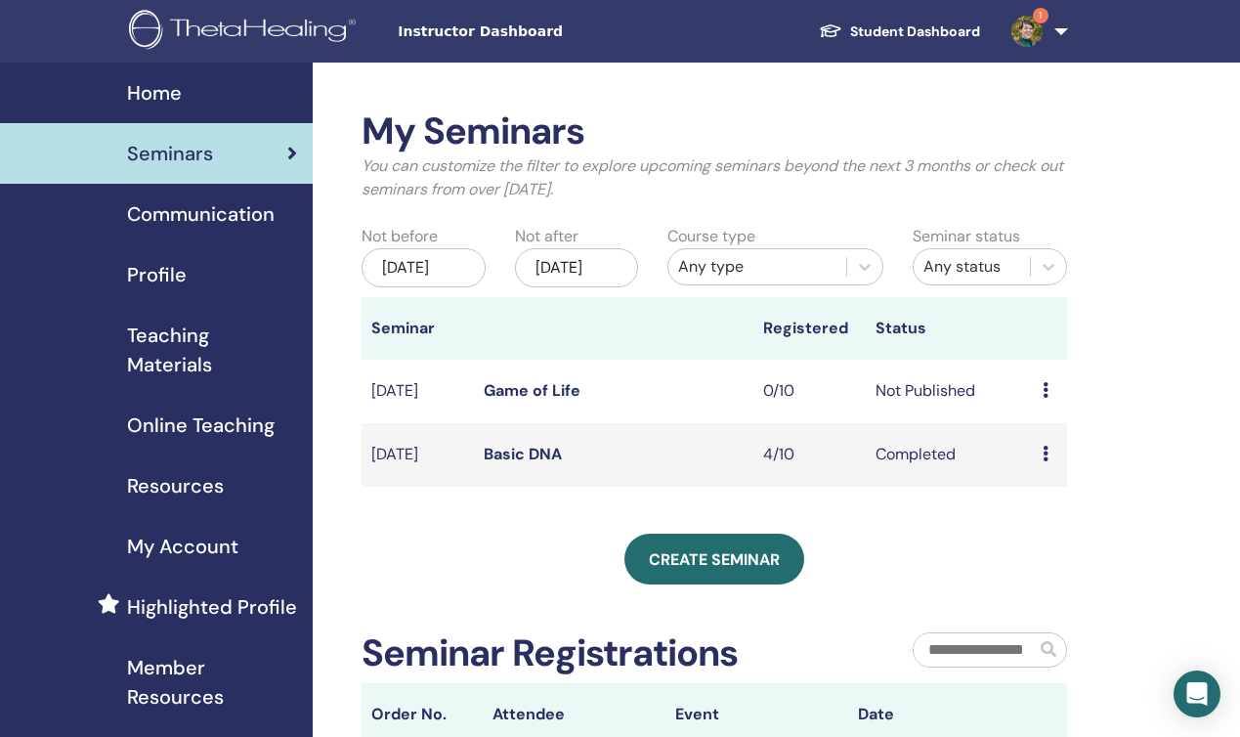
click at [968, 33] on link "Student Dashboard" at bounding box center [899, 32] width 193 height 36
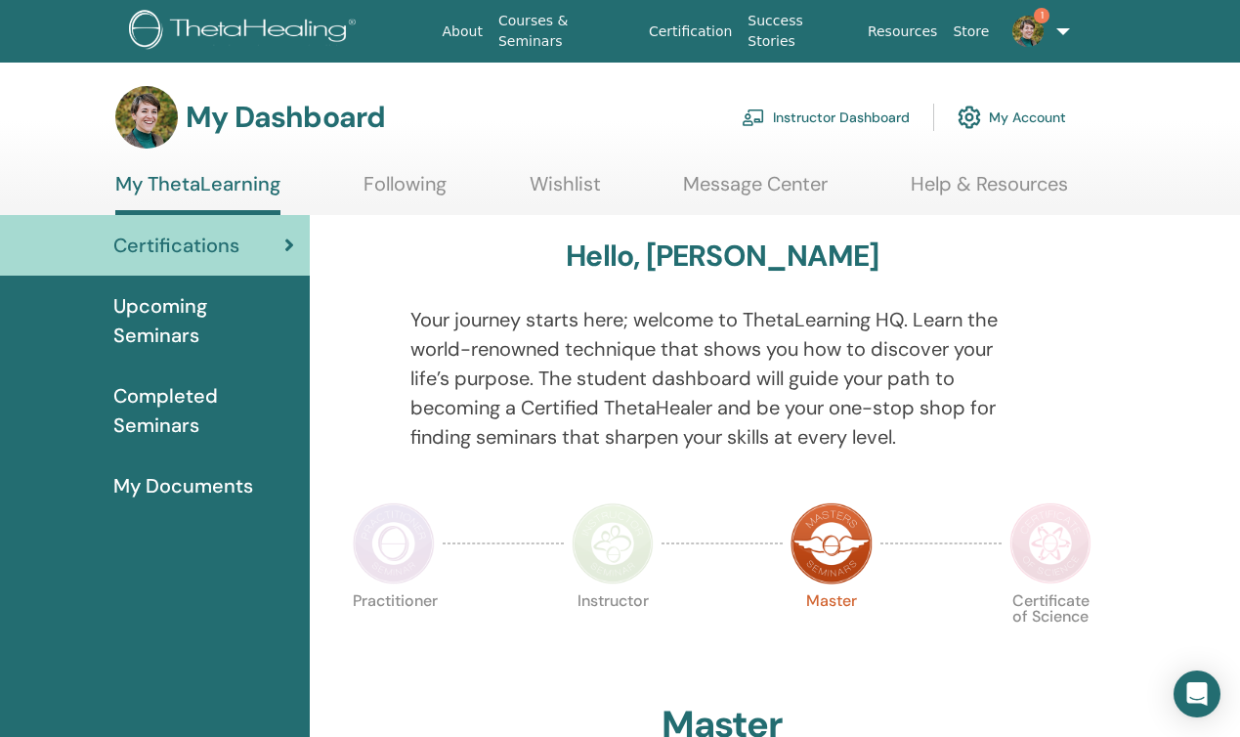
click at [777, 112] on link "Instructor Dashboard" at bounding box center [826, 117] width 168 height 43
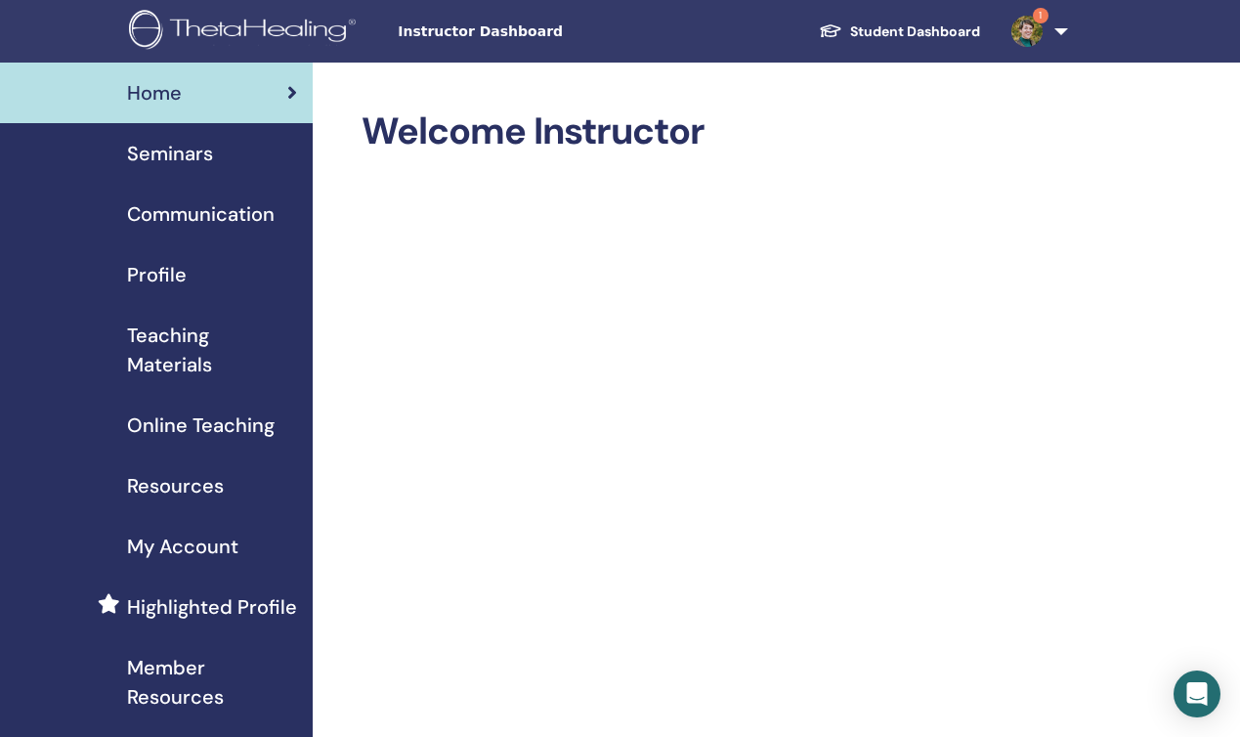
scroll to position [25, 1]
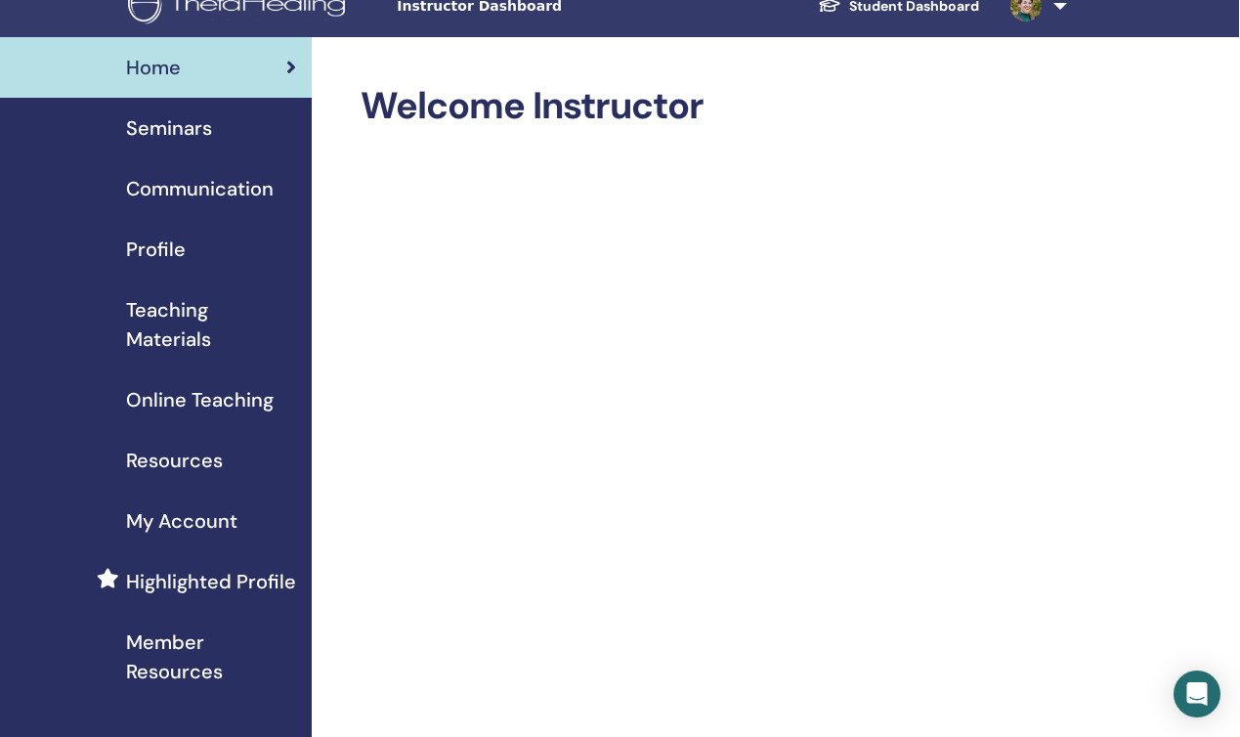
click at [189, 128] on span "Seminars" at bounding box center [169, 127] width 86 height 29
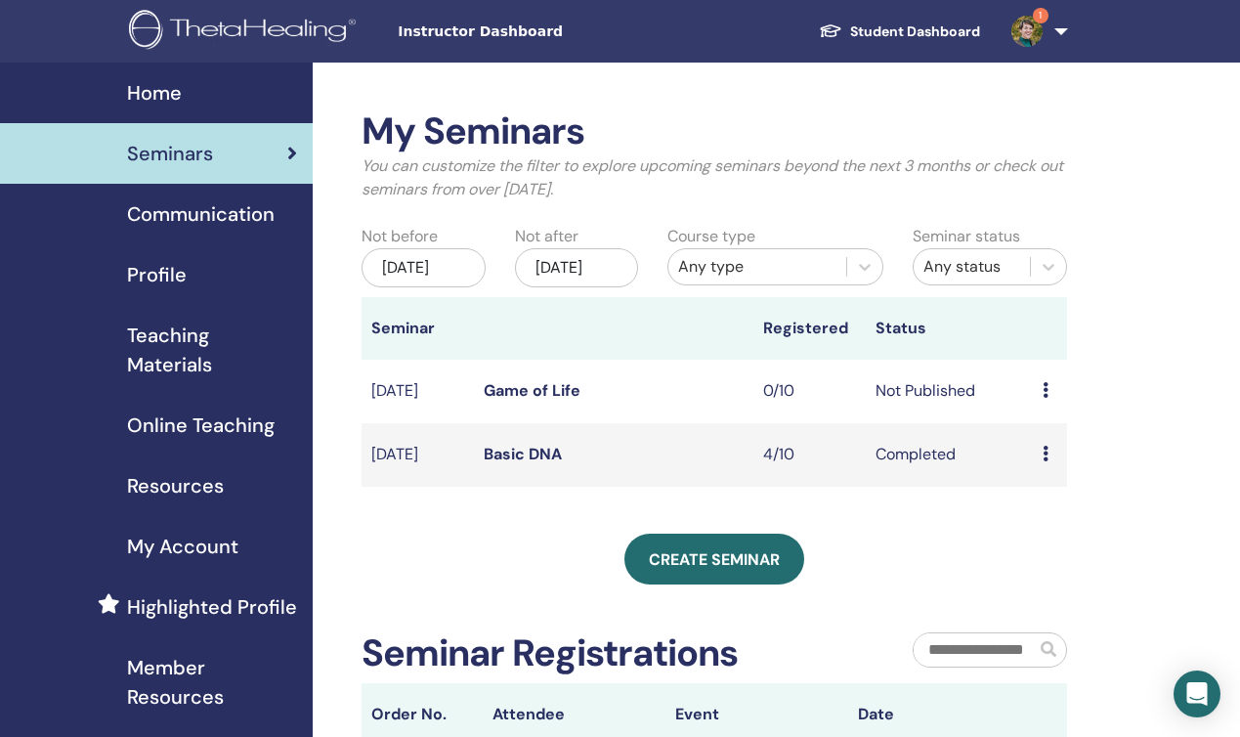
click at [1047, 398] on icon at bounding box center [1046, 390] width 6 height 16
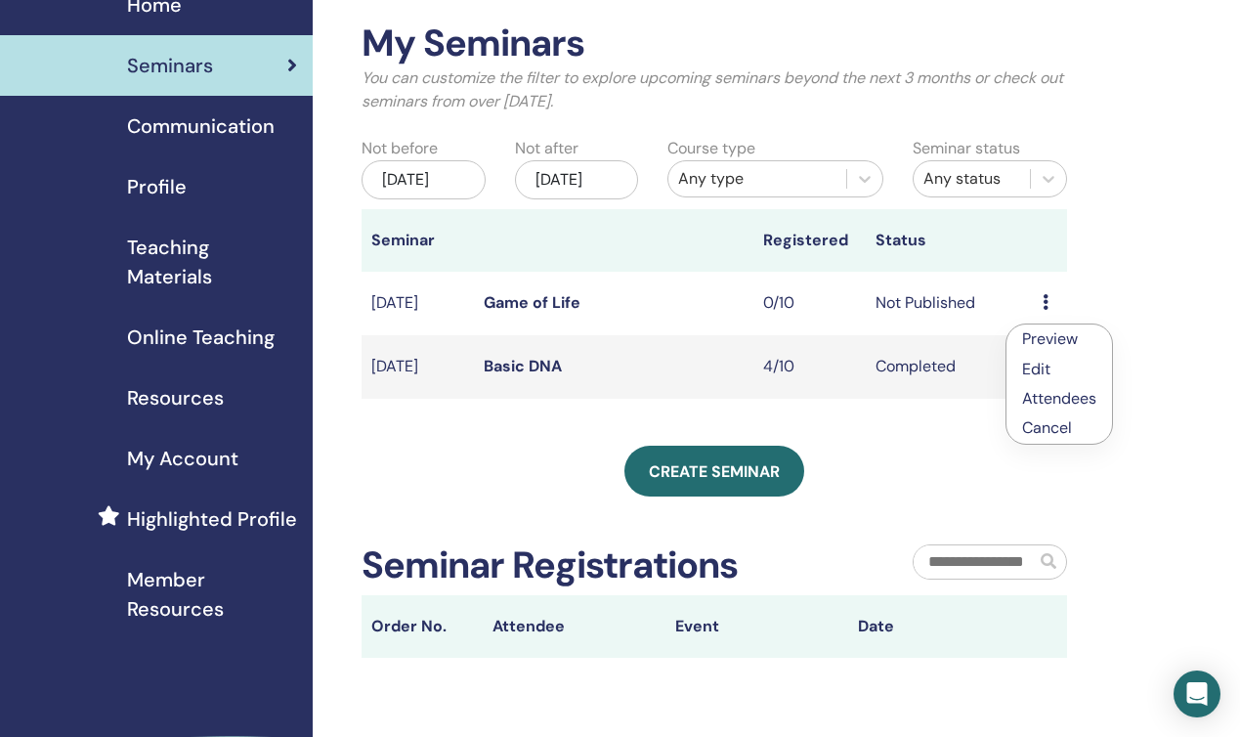
scroll to position [85, 0]
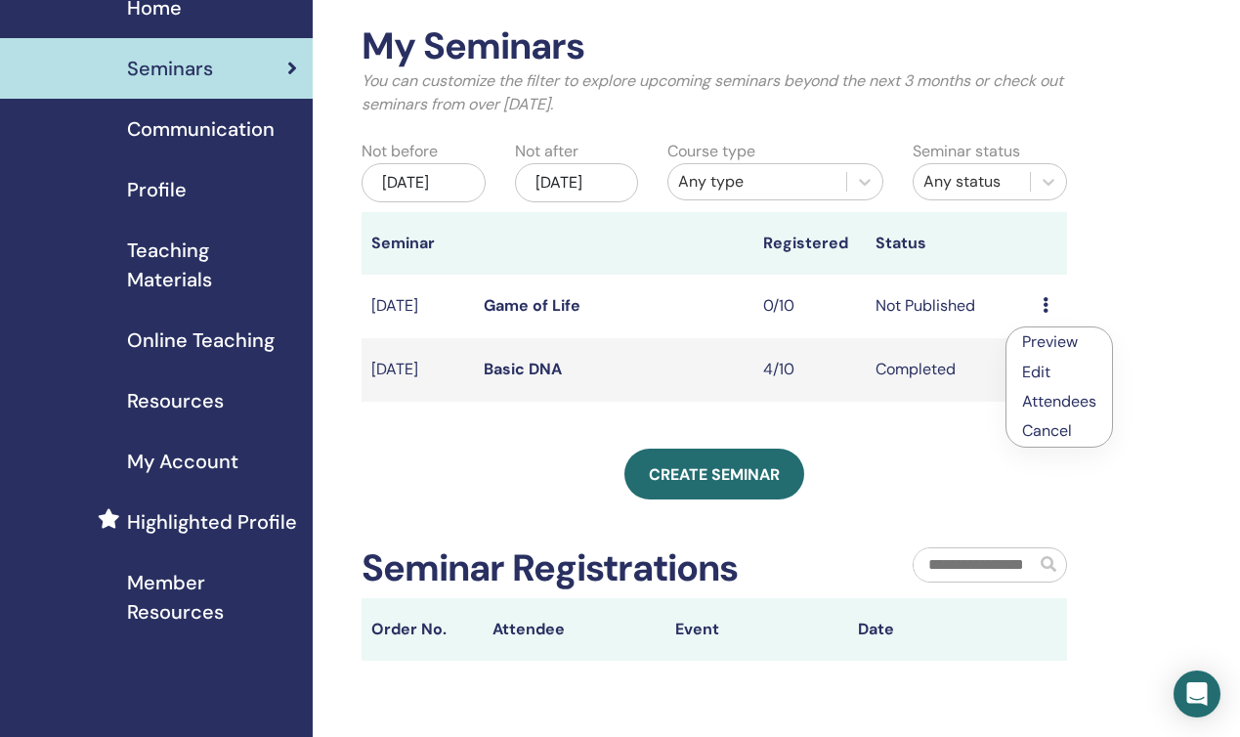
click at [922, 323] on td "Not Published" at bounding box center [950, 307] width 168 height 64
click at [492, 316] on link "Game of Life" at bounding box center [532, 305] width 97 height 21
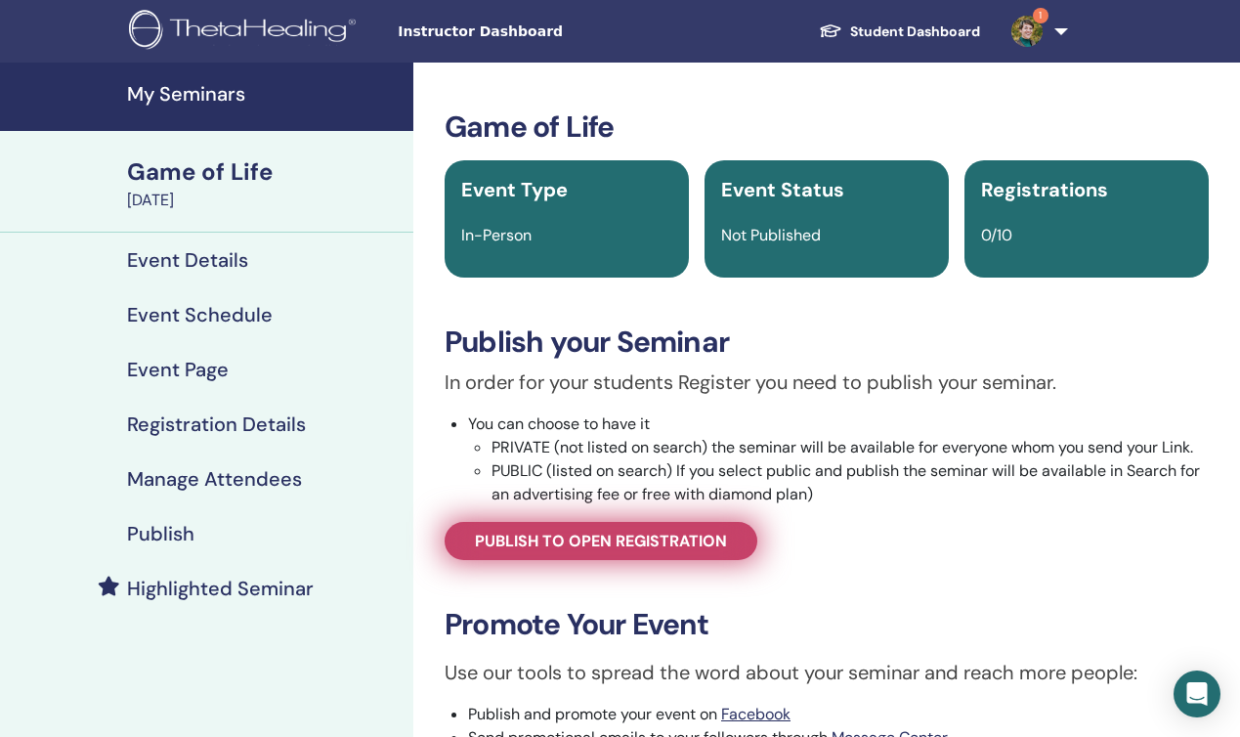
click at [576, 536] on span "Publish to open registration" at bounding box center [601, 541] width 252 height 21
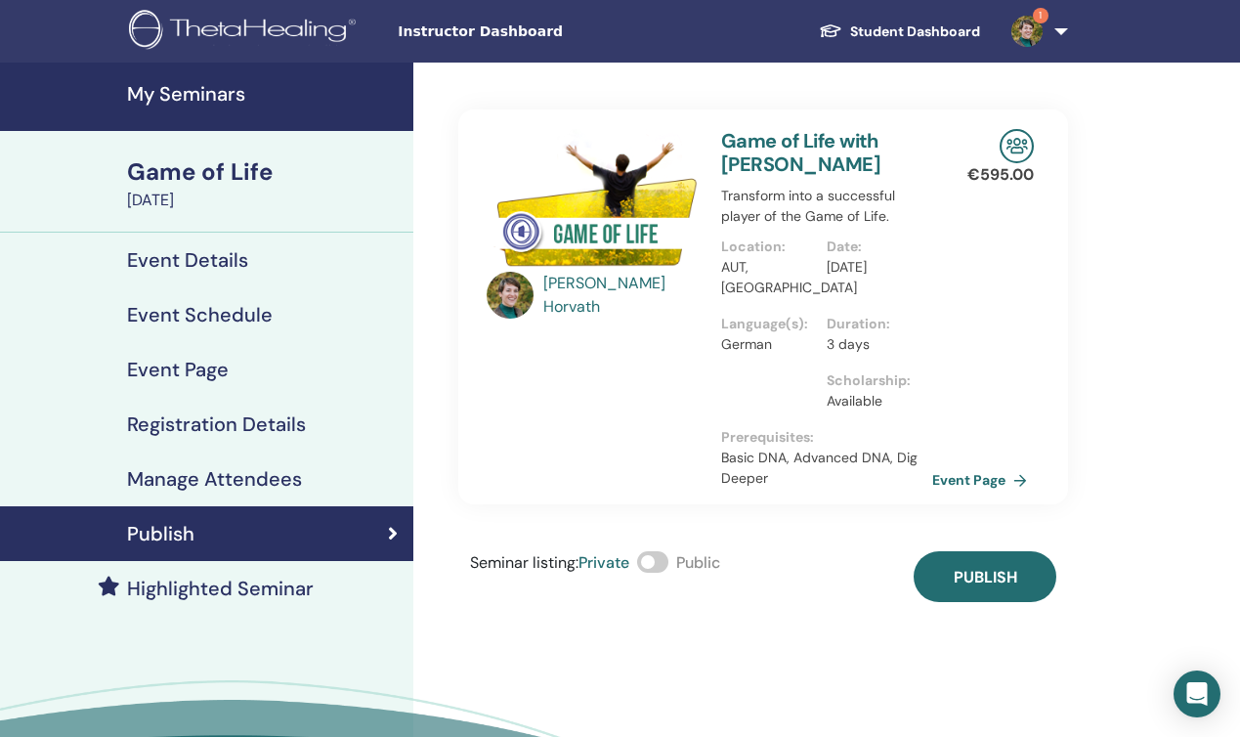
click at [668, 570] on span at bounding box center [652, 561] width 31 height 21
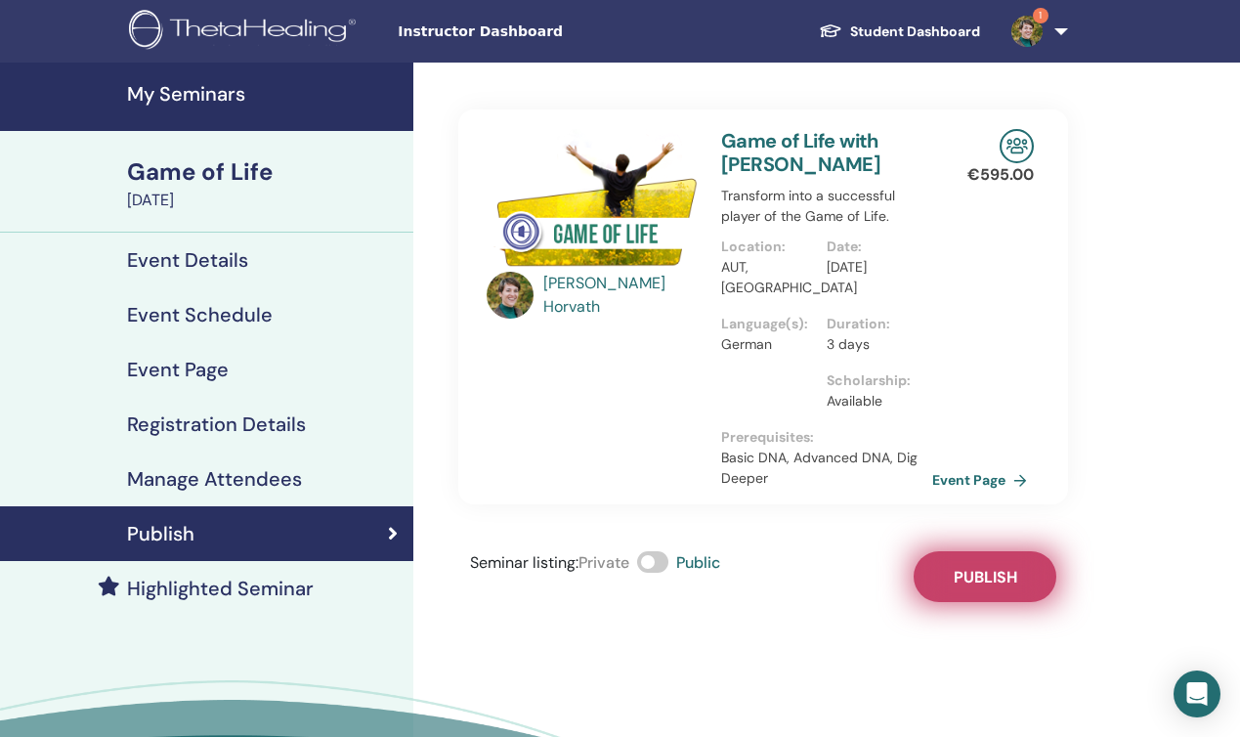
click at [974, 574] on span "Publish" at bounding box center [986, 577] width 64 height 21
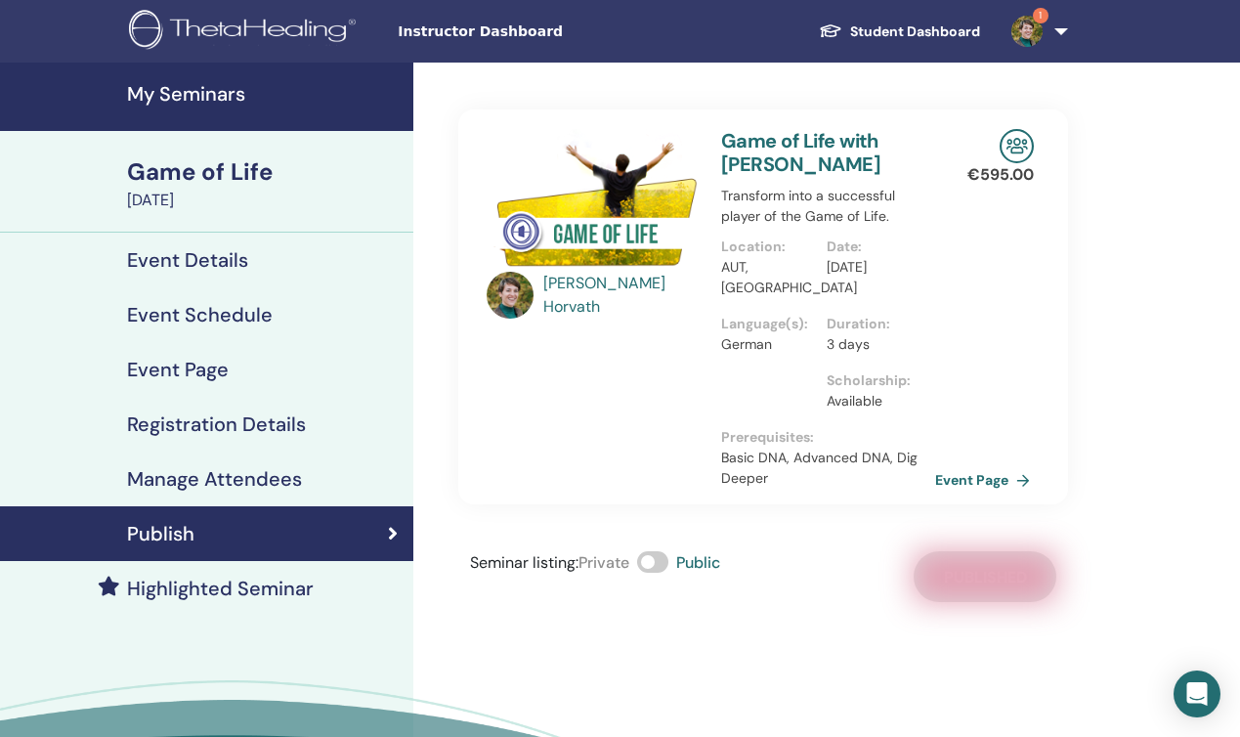
click at [974, 479] on link "Event Page" at bounding box center [986, 479] width 103 height 29
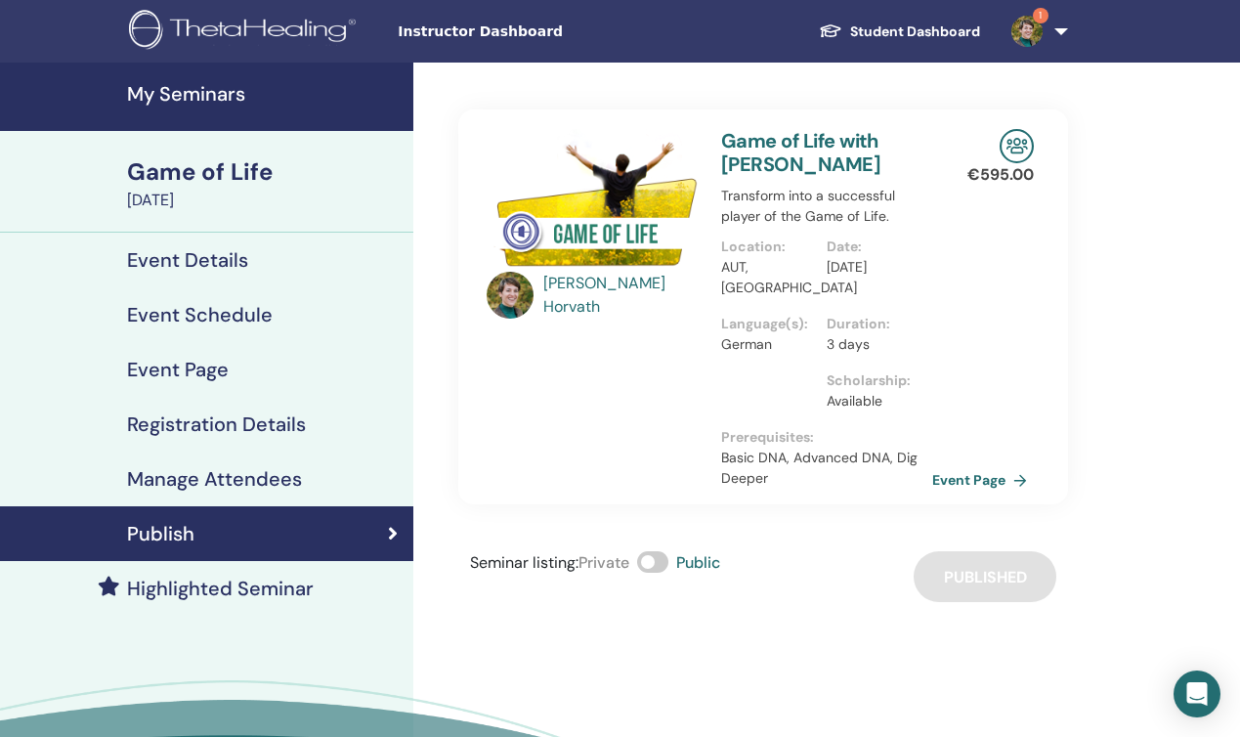
click at [927, 653] on div "[PERSON_NAME] Game of Life with [PERSON_NAME] Transform into a successful playe…" at bounding box center [826, 469] width 827 height 813
click at [217, 312] on h4 "Event Schedule" at bounding box center [200, 314] width 146 height 23
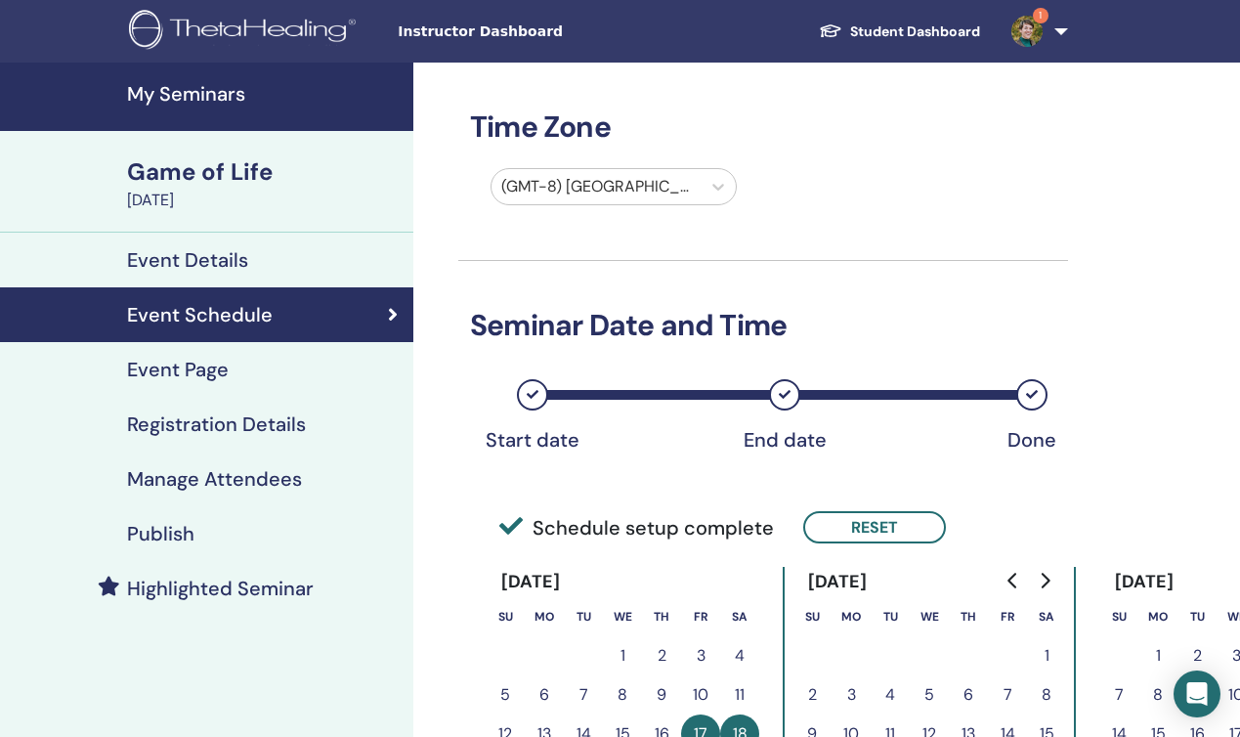
click at [216, 92] on h4 "My Seminars" at bounding box center [264, 93] width 275 height 23
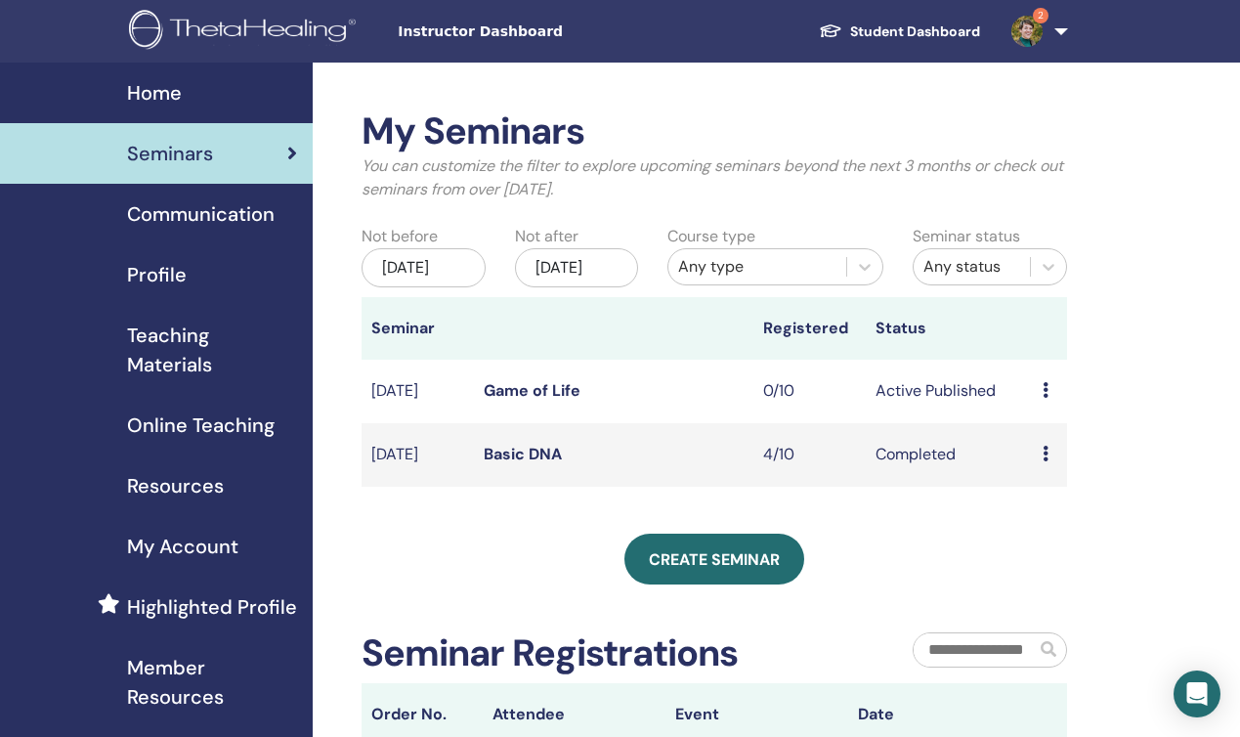
click at [211, 424] on span "Online Teaching" at bounding box center [201, 424] width 148 height 29
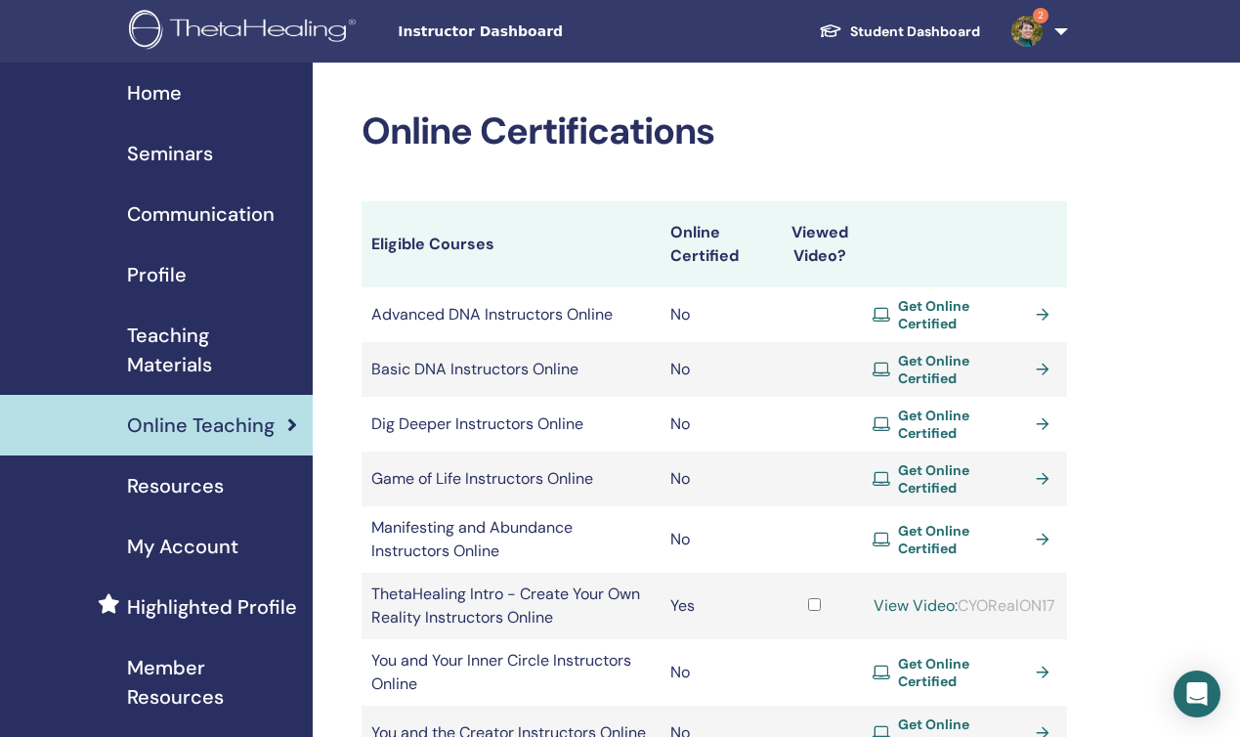
click at [960, 461] on span "Get Online Certified" at bounding box center [963, 478] width 130 height 35
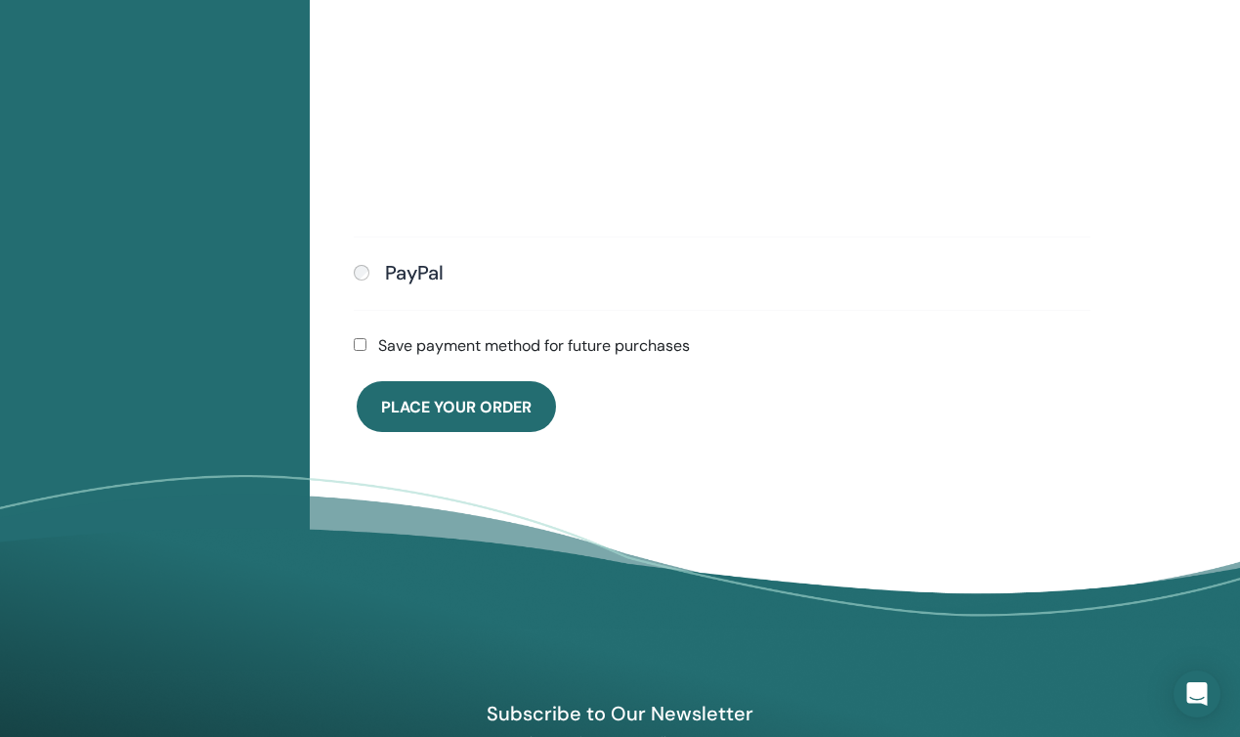
scroll to position [903, 0]
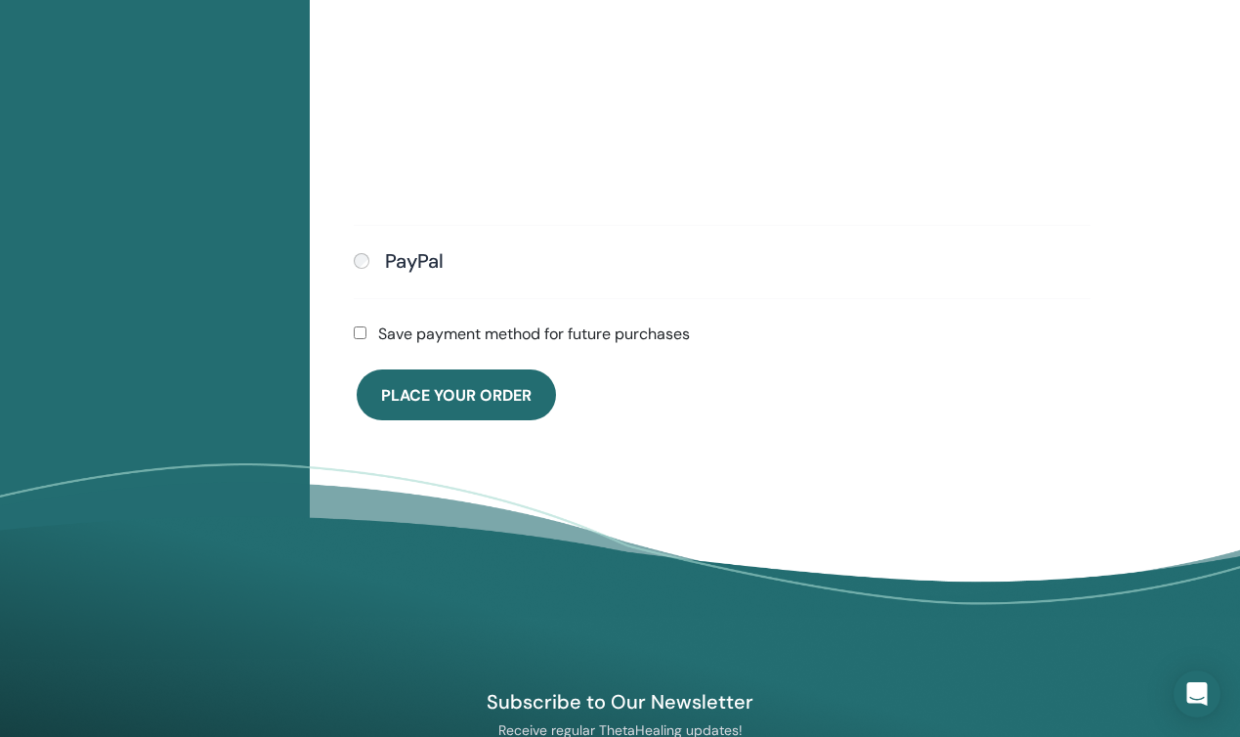
click at [451, 390] on span "Place Your Order" at bounding box center [456, 395] width 150 height 21
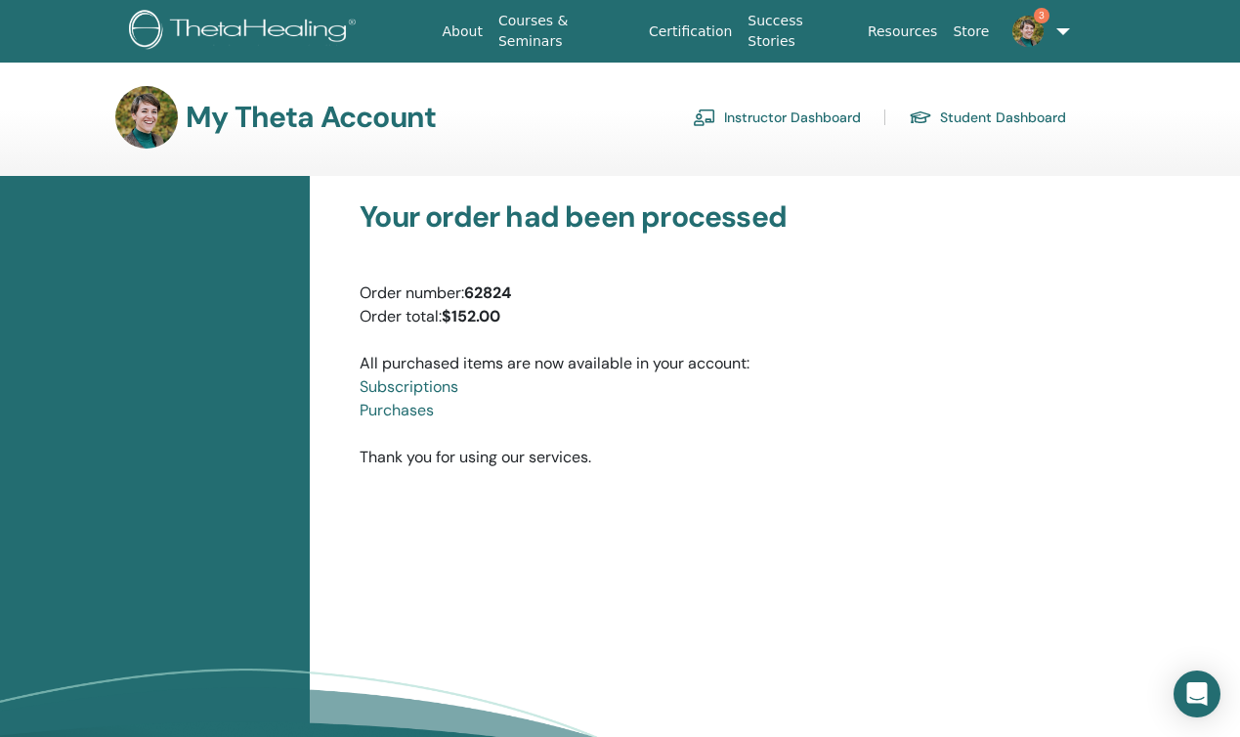
click at [761, 118] on link "Instructor Dashboard" at bounding box center [777, 117] width 168 height 31
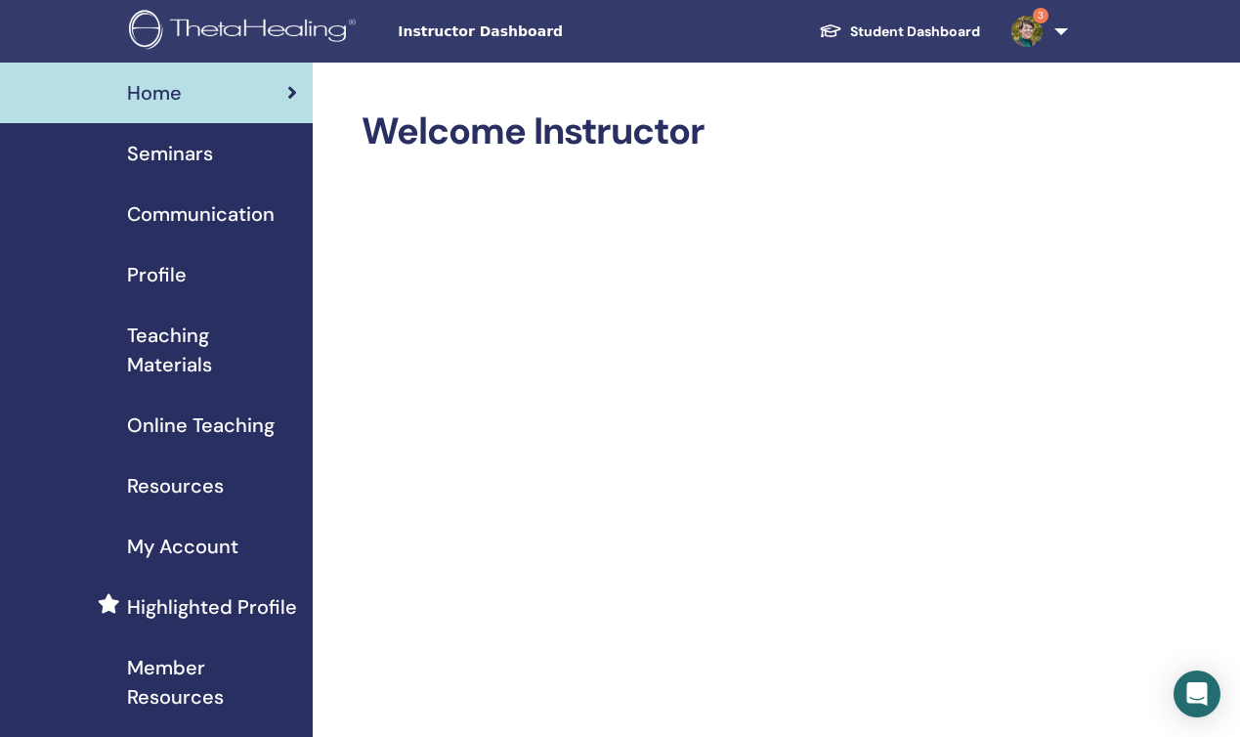
click at [211, 430] on span "Online Teaching" at bounding box center [201, 424] width 148 height 29
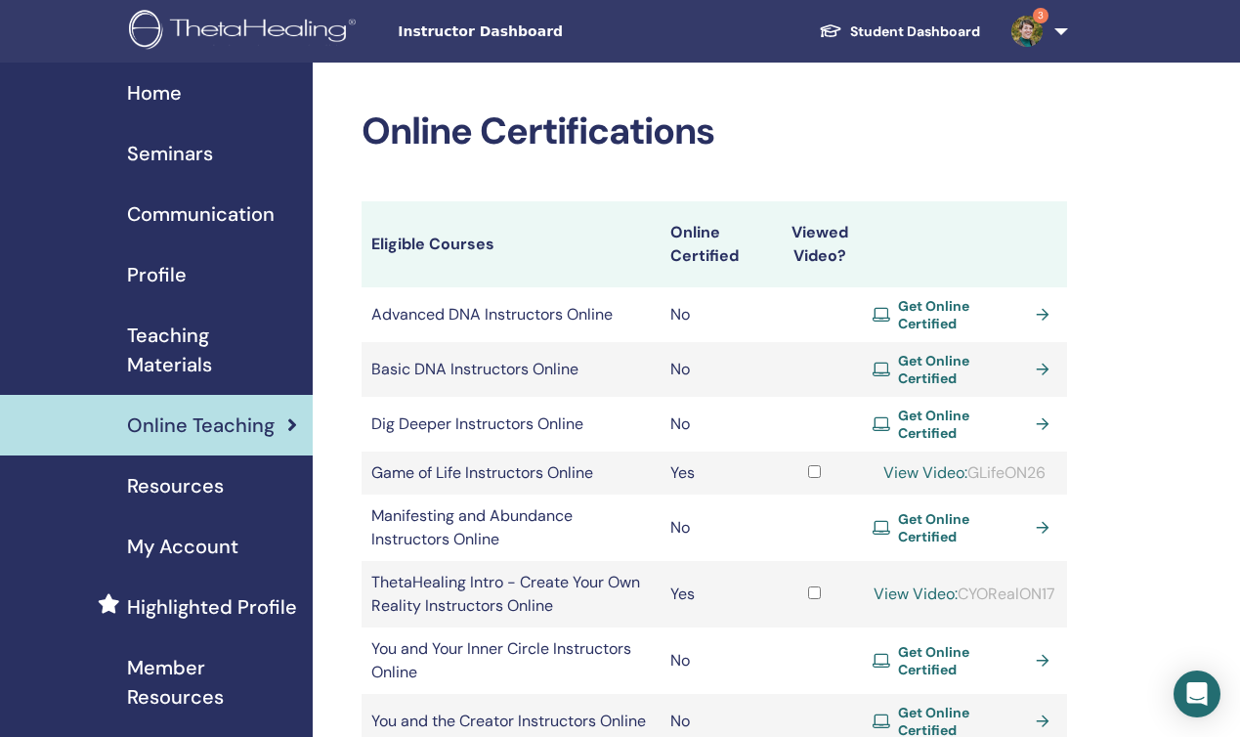
scroll to position [133, 0]
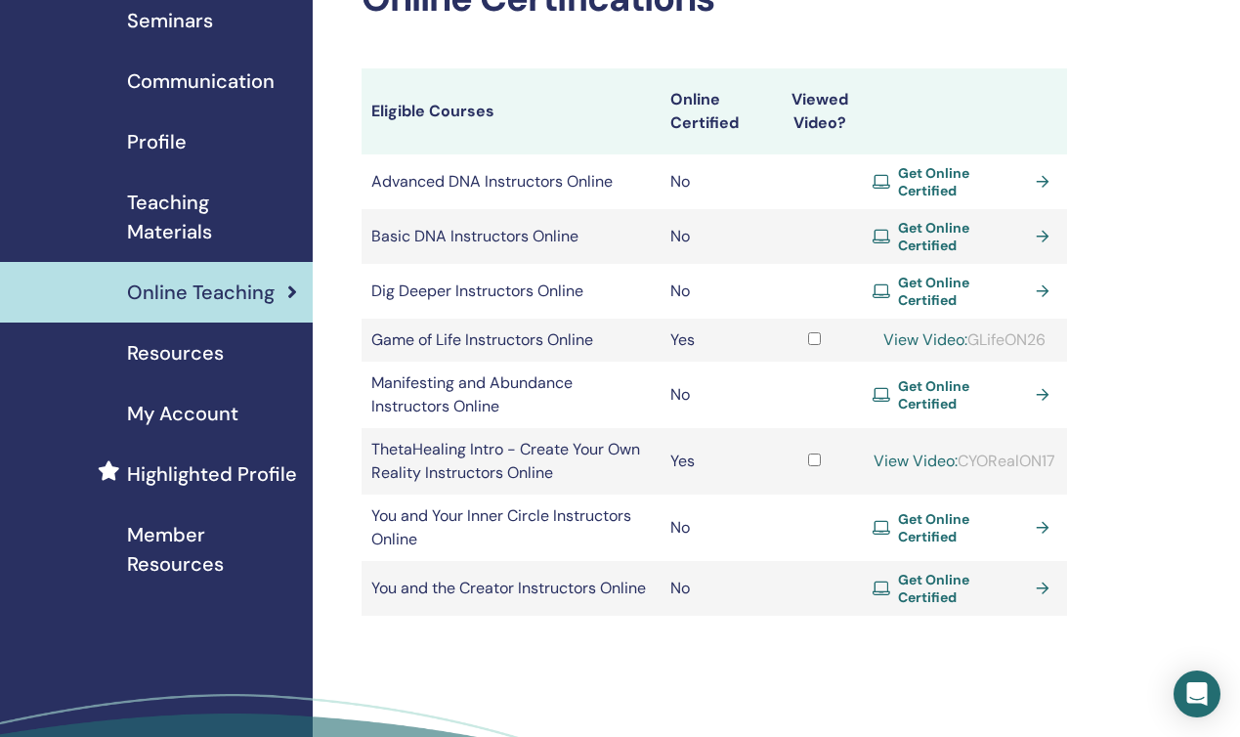
click at [933, 329] on link "View Video:" at bounding box center [925, 339] width 84 height 21
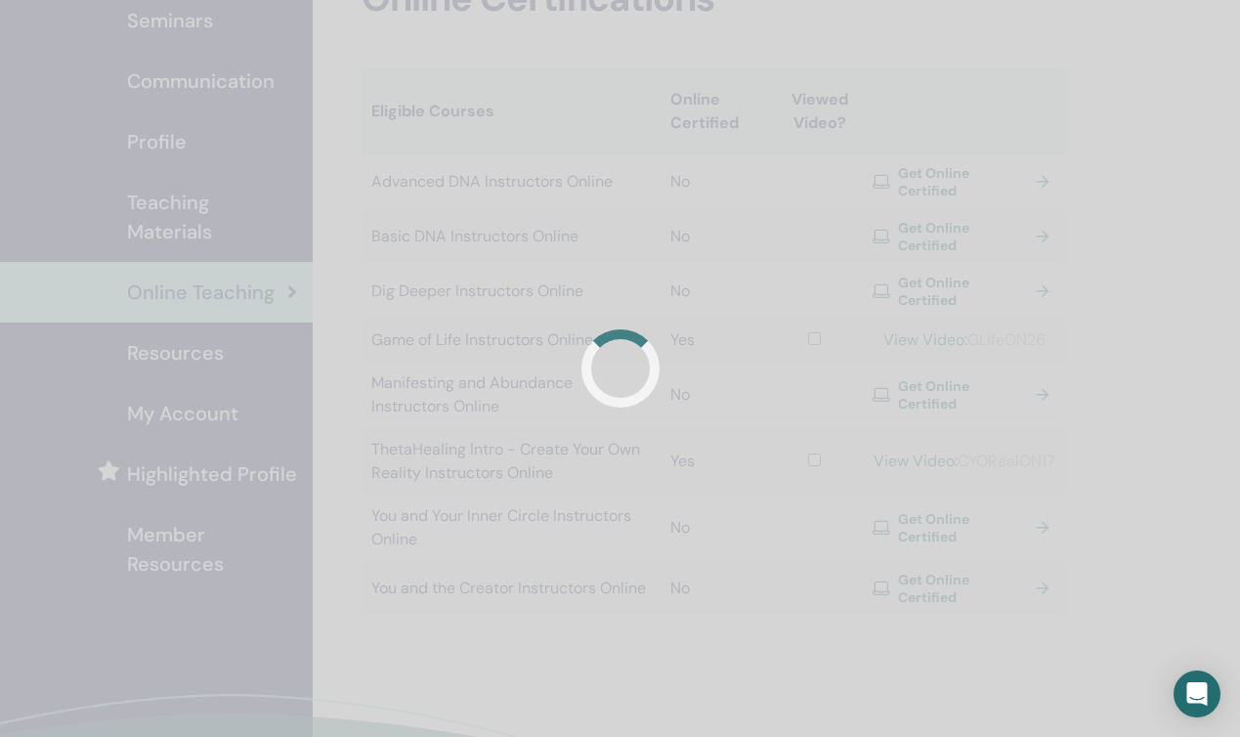
click at [920, 329] on link "View Video:" at bounding box center [925, 339] width 84 height 21
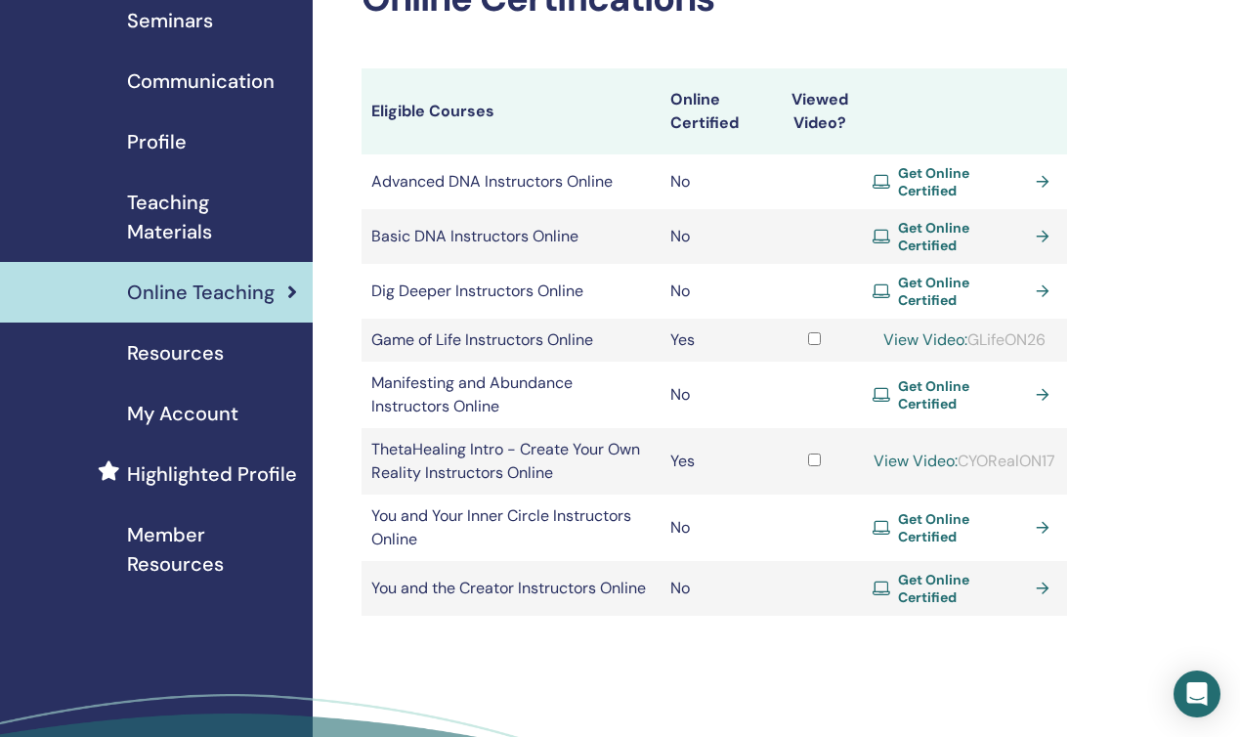
click at [919, 329] on link "View Video:" at bounding box center [925, 339] width 84 height 21
click at [918, 329] on link "View Video:" at bounding box center [925, 339] width 84 height 21
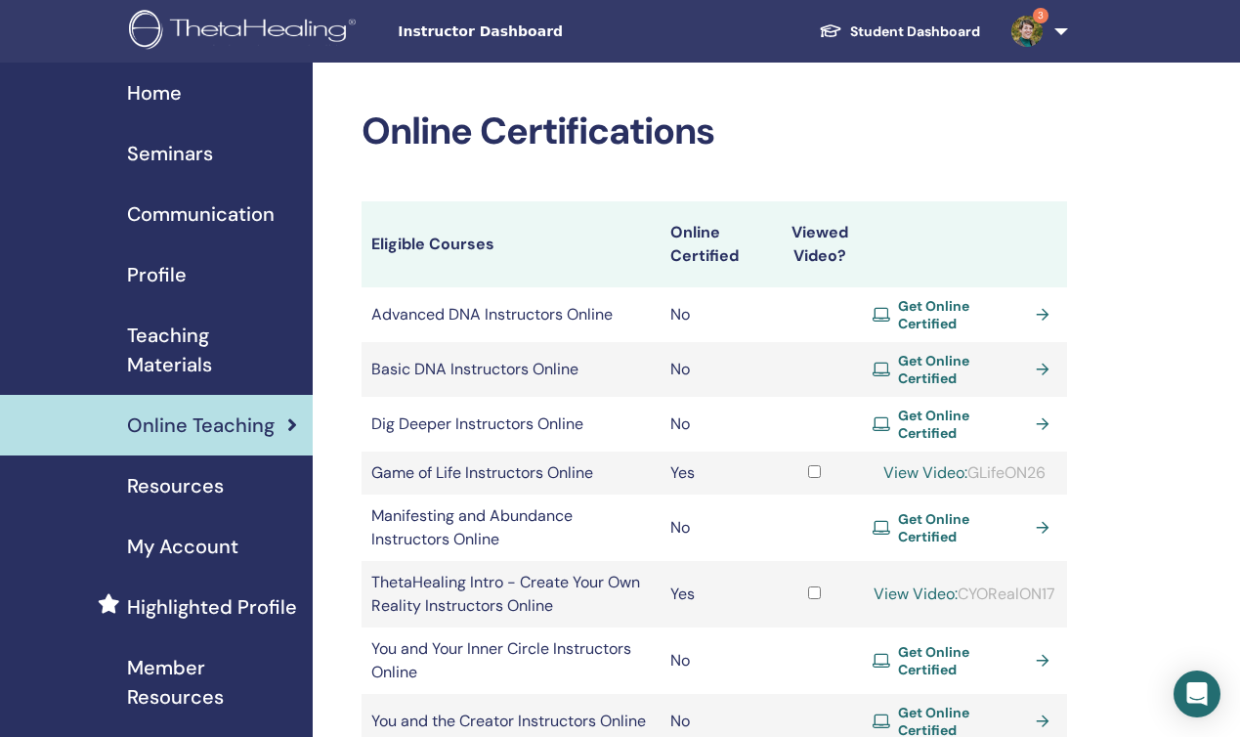
scroll to position [133, 0]
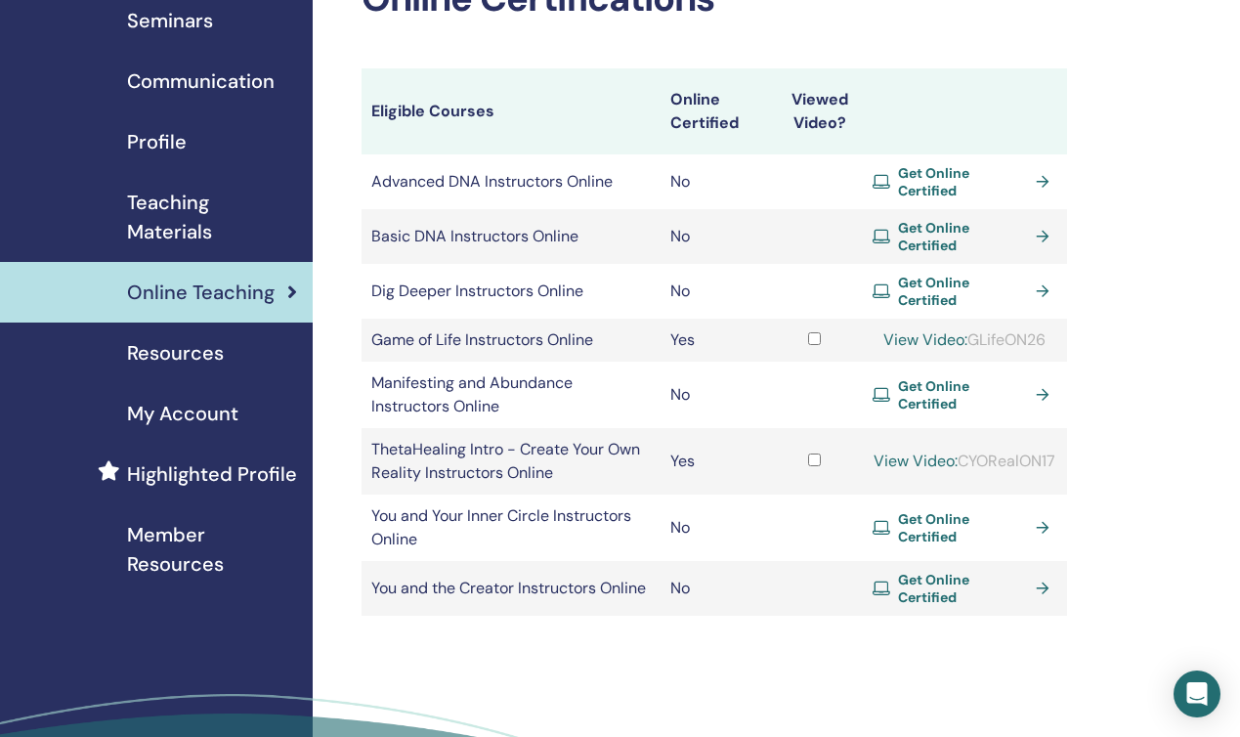
drag, startPoint x: 972, startPoint y: 322, endPoint x: 1051, endPoint y: 330, distance: 78.6
click at [1051, 330] on div "View Video: GLifeON26" at bounding box center [965, 339] width 185 height 23
copy div "GLifeON26"
click at [913, 329] on link "View Video:" at bounding box center [925, 339] width 84 height 21
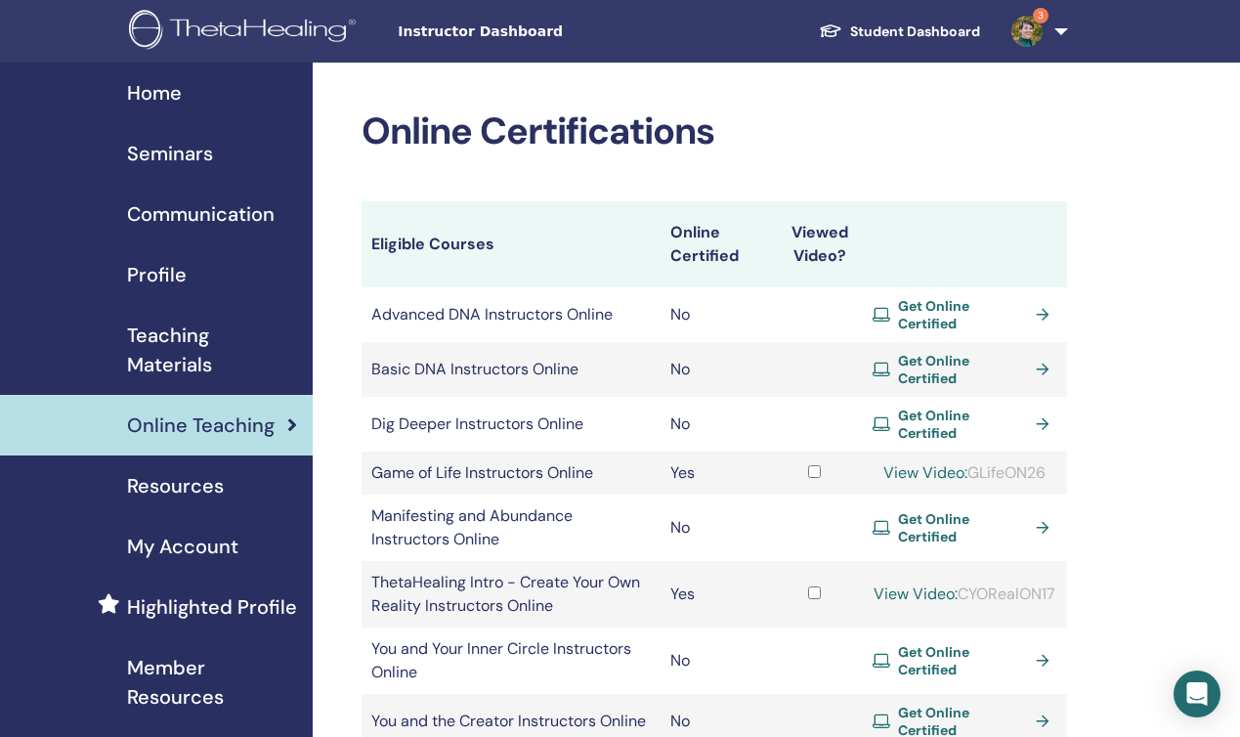
scroll to position [133, 0]
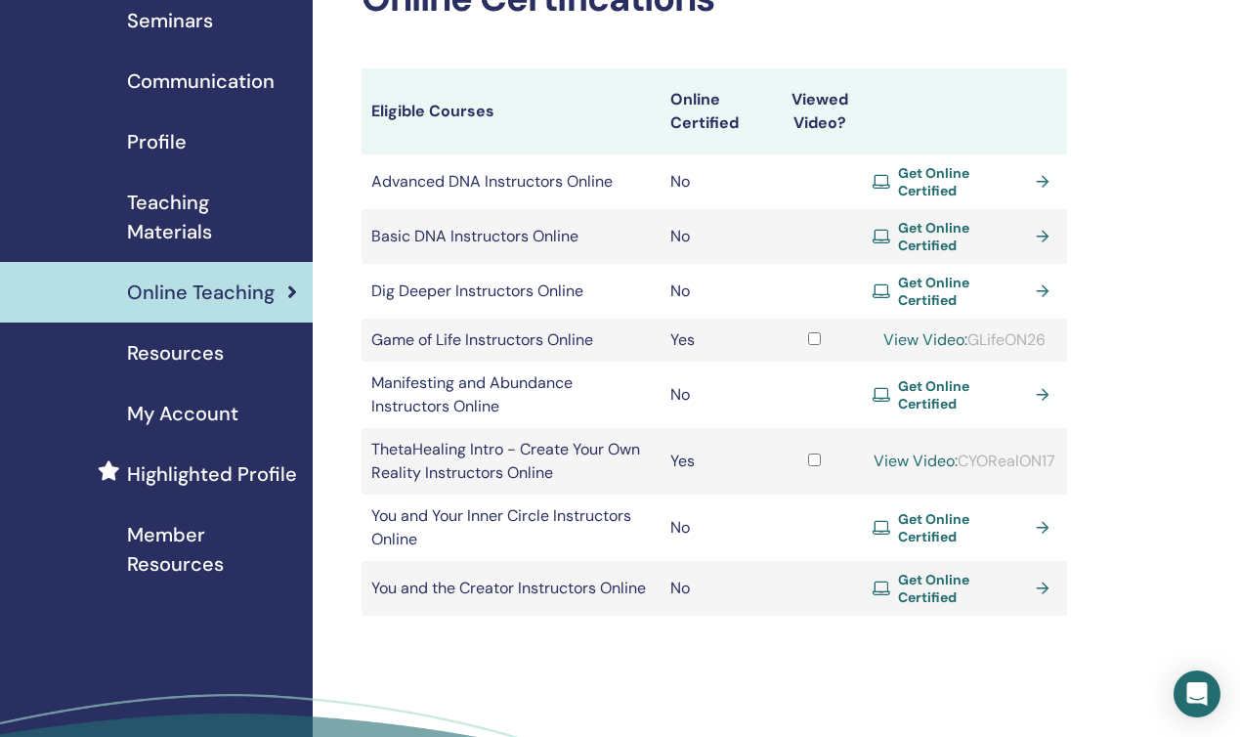
click at [1189, 342] on div "Online Certifications Eligible Courses Online Certified Viewed Video? Advanced …" at bounding box center [778, 410] width 930 height 960
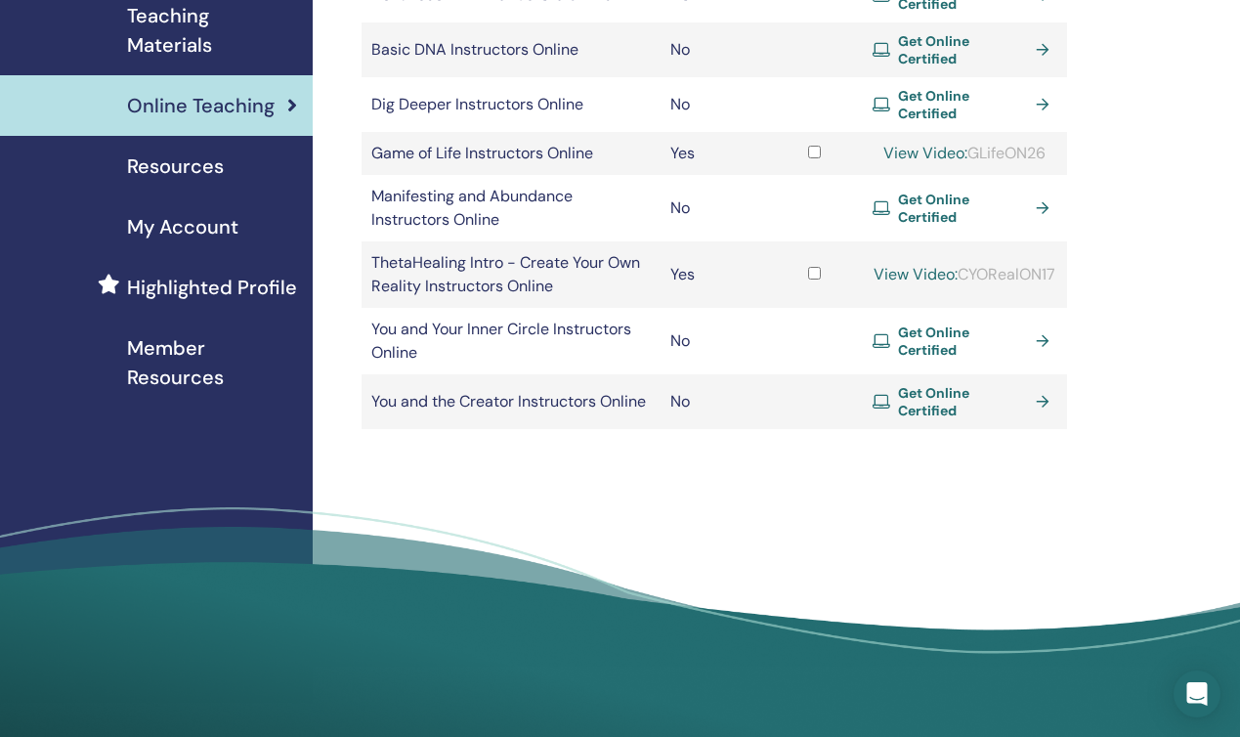
scroll to position [483, 0]
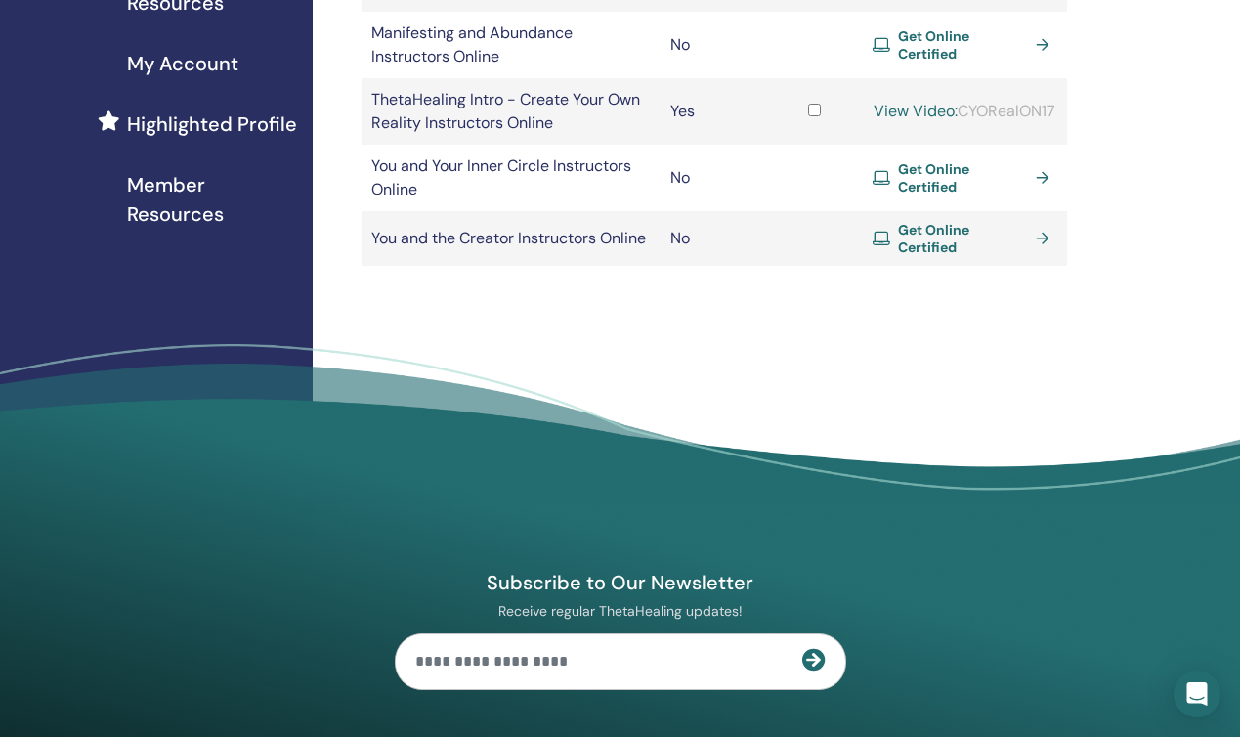
click at [1080, 347] on footer "Subscribe to Our Newsletter Receive regular ThetaHealing updates! Theta Healing…" at bounding box center [620, 679] width 1240 height 670
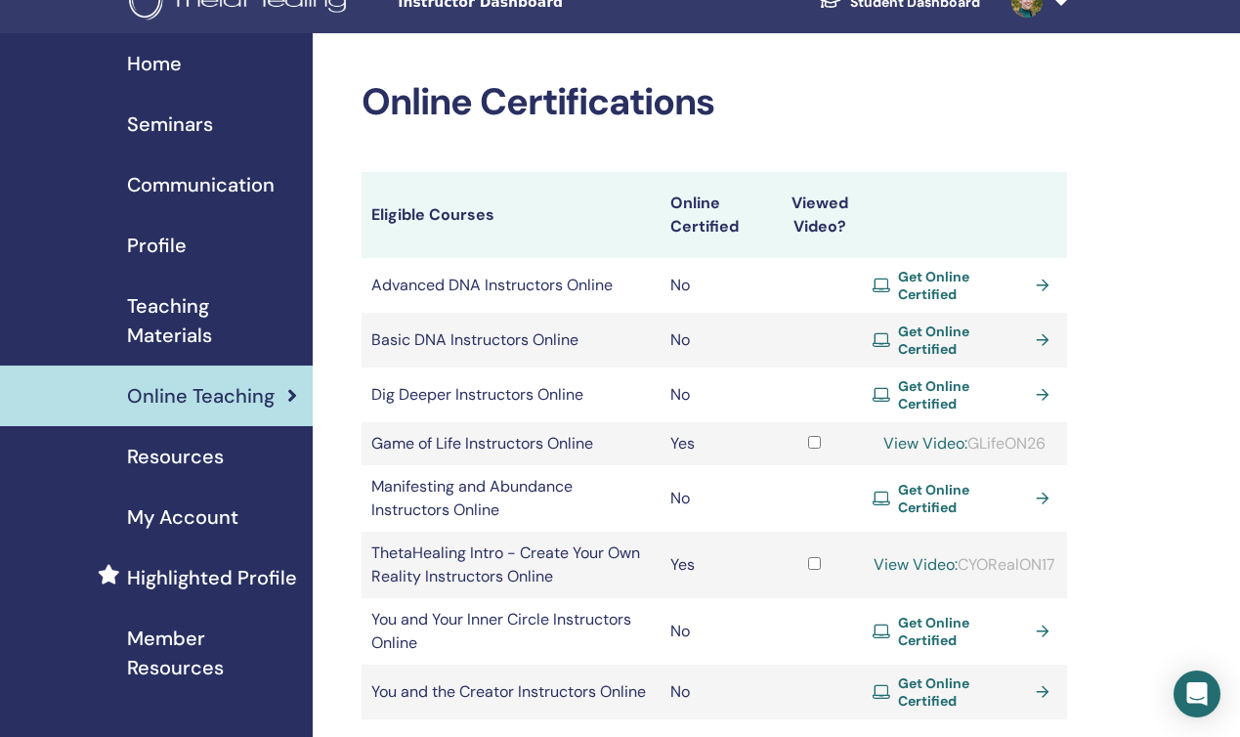
scroll to position [0, 0]
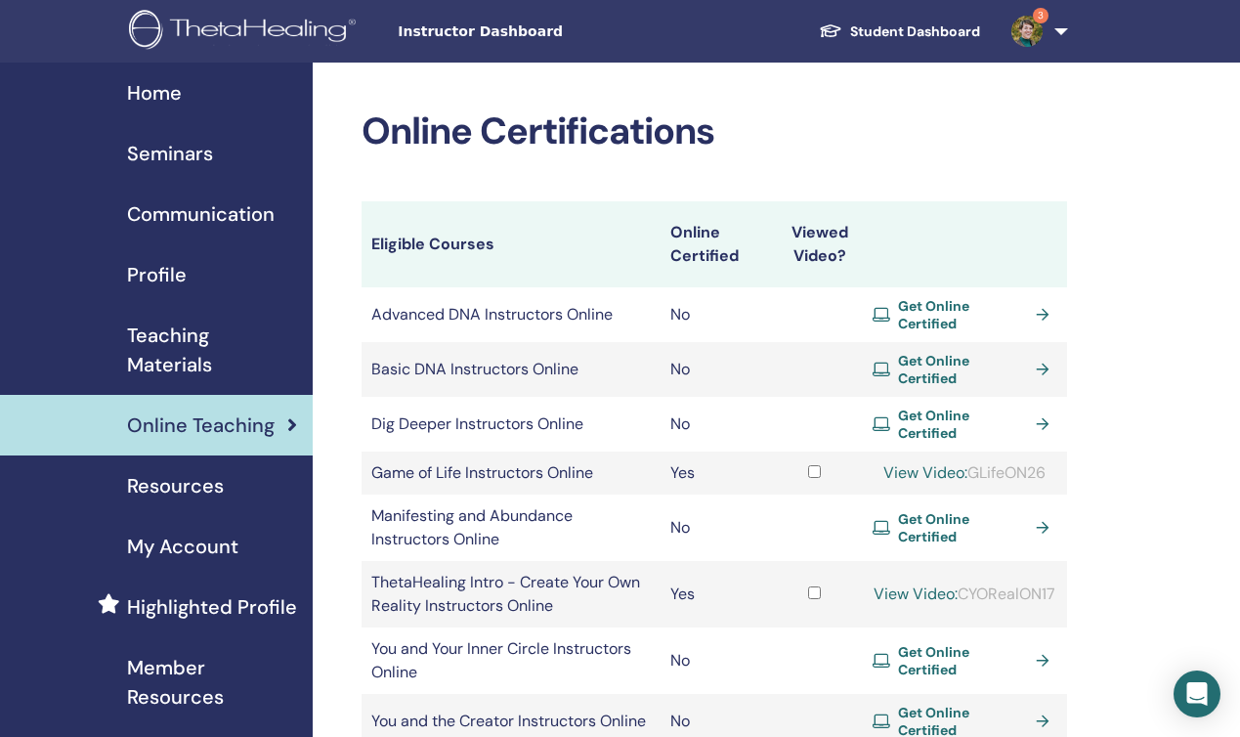
click at [193, 340] on span "Teaching Materials" at bounding box center [212, 350] width 170 height 59
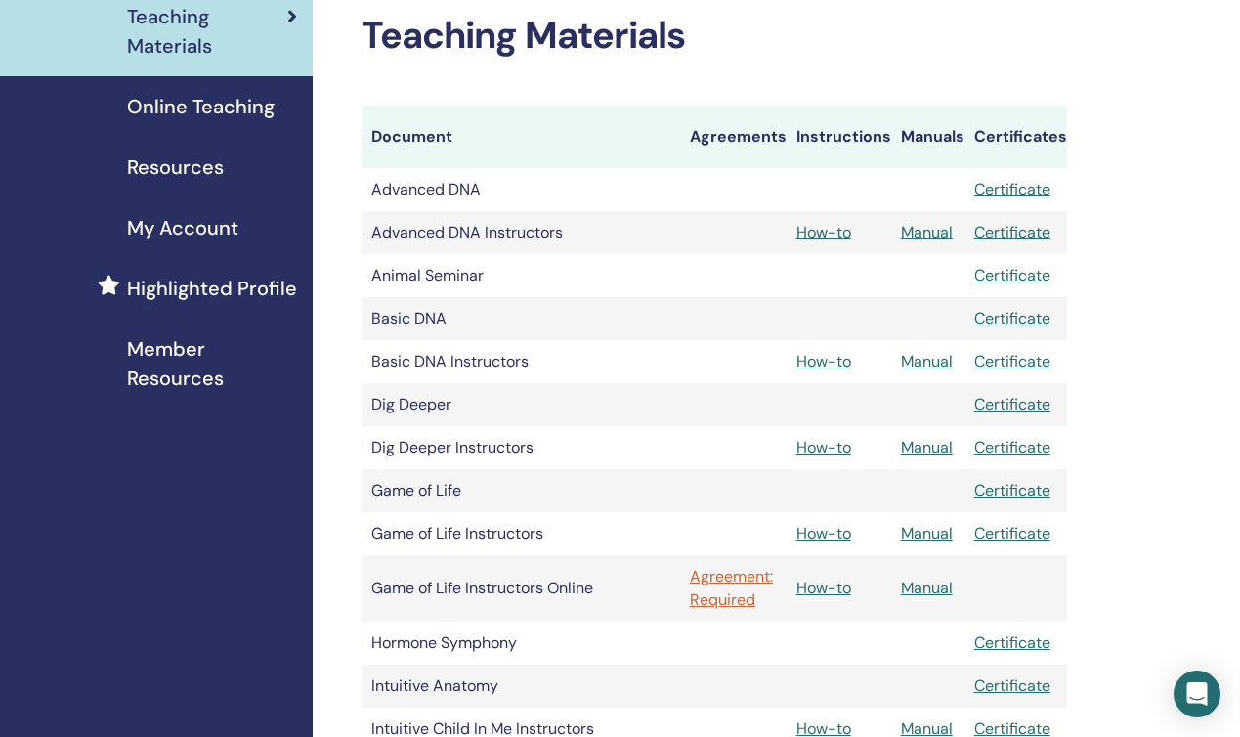
scroll to position [324, 0]
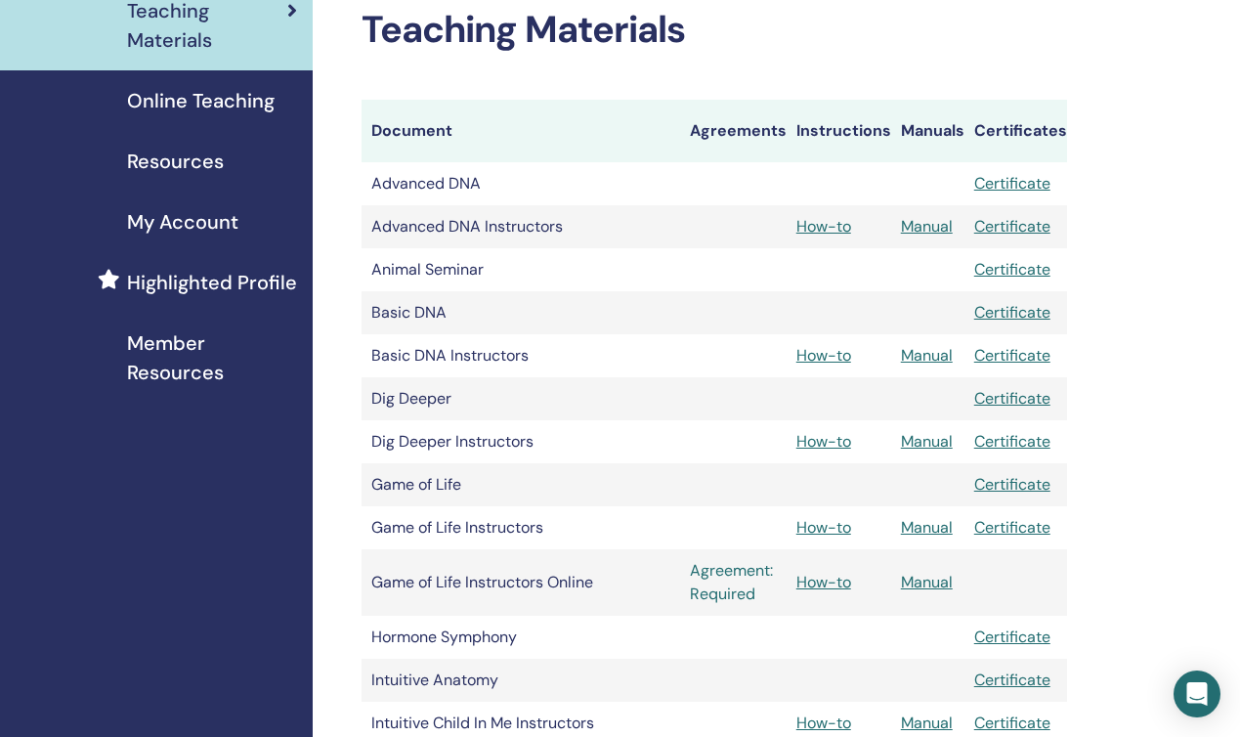
click at [728, 575] on link "Agreement: Required" at bounding box center [733, 582] width 87 height 47
